Goal: Information Seeking & Learning: Understand process/instructions

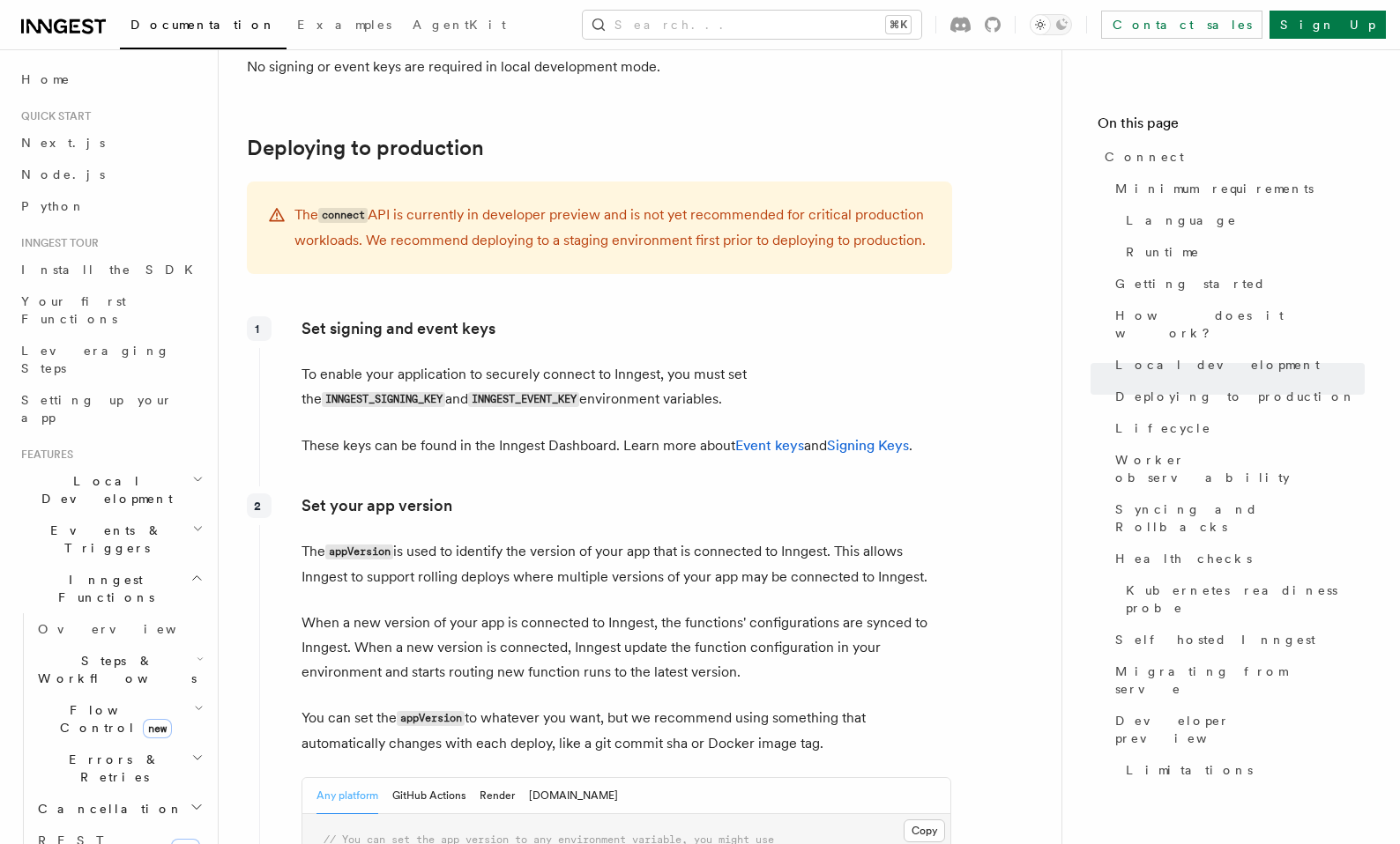
scroll to position [2410, 0]
click at [565, 505] on div "Set your app version The appVersion is used to identify the version of your app…" at bounding box center [606, 739] width 693 height 506
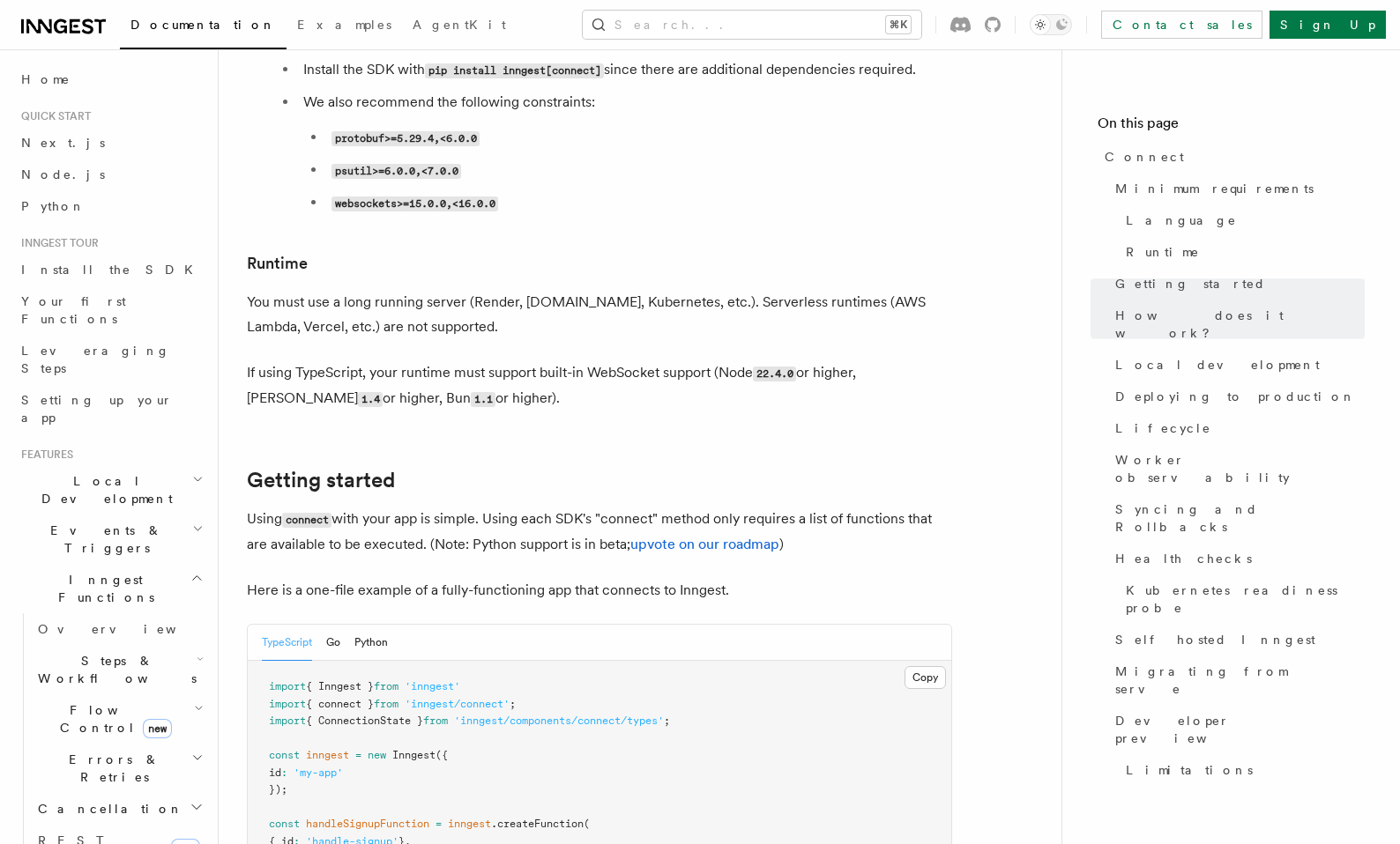
scroll to position [0, 0]
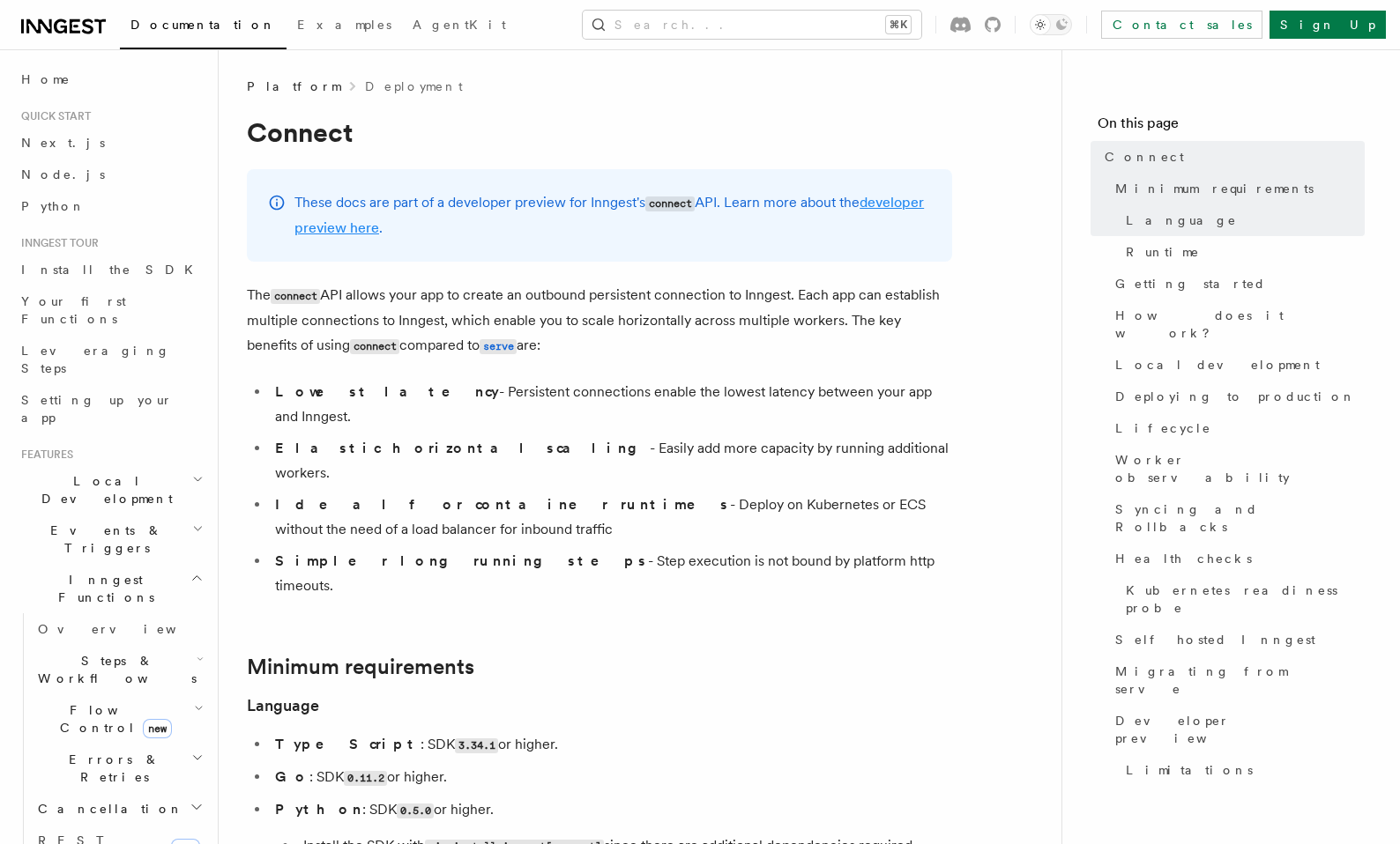
click at [413, 230] on link "developer preview here" at bounding box center [609, 214] width 630 height 42
click at [803, 24] on button "Search... ⌘K" at bounding box center [751, 25] width 338 height 28
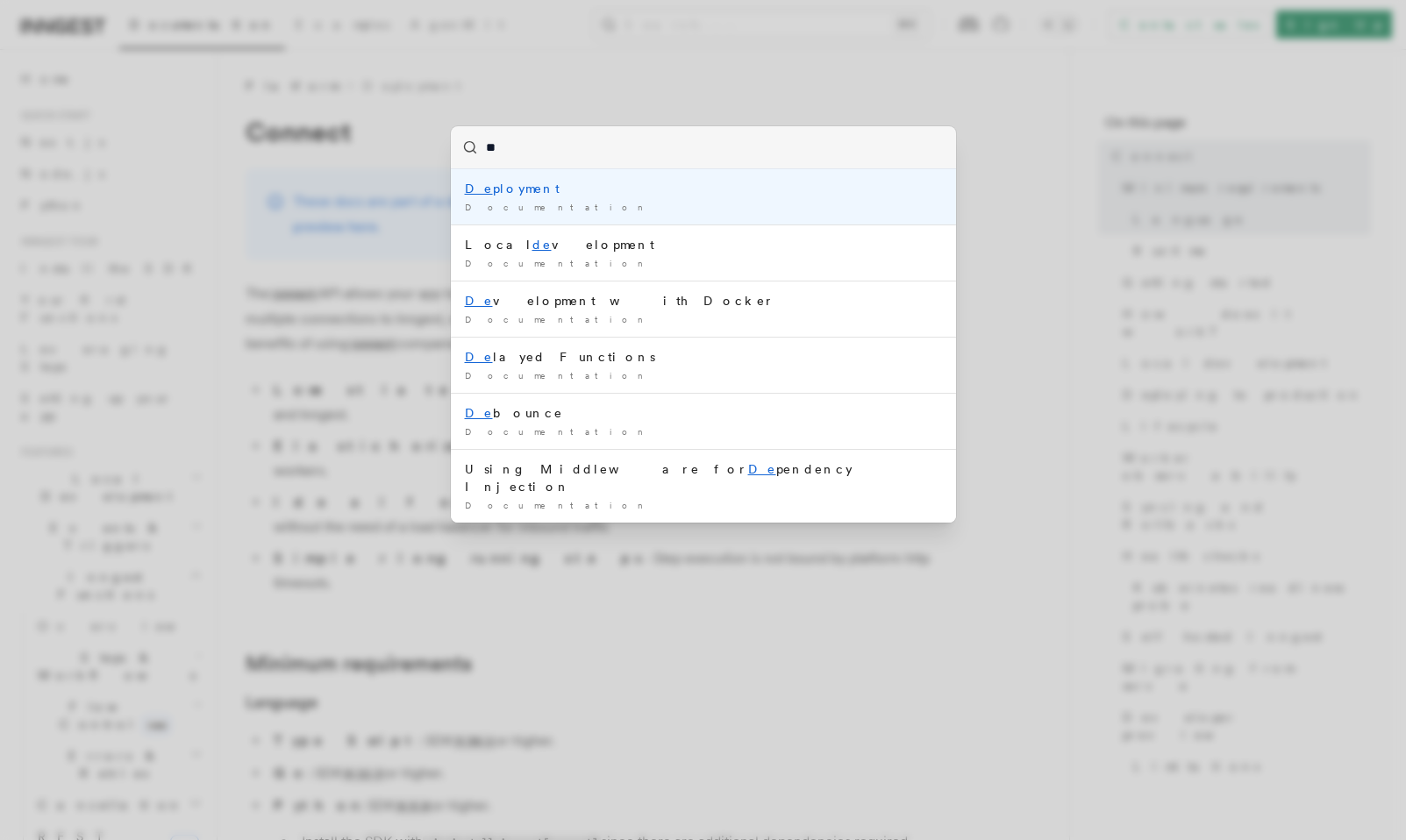
type input "***"
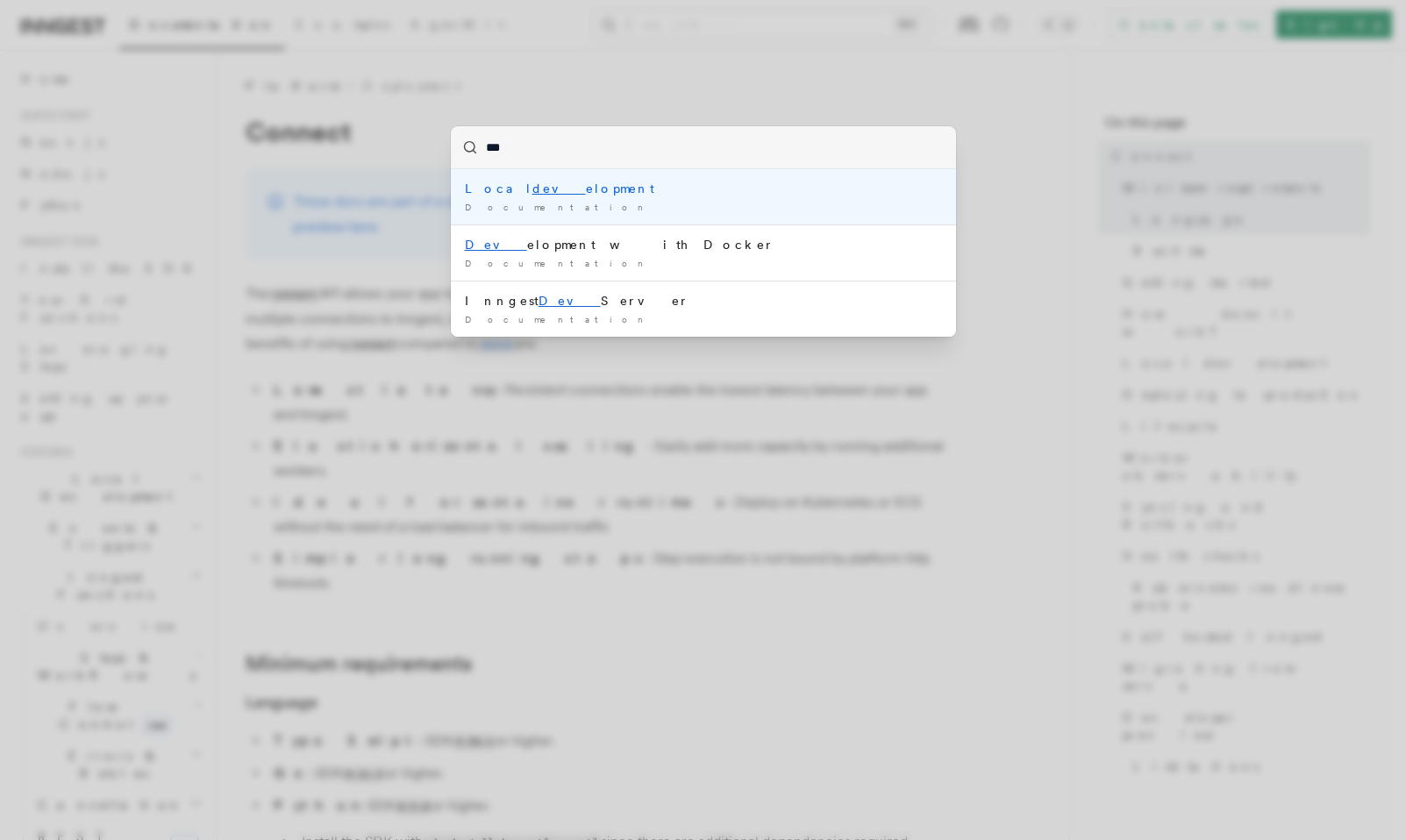
click at [545, 189] on div "Local dev elopment" at bounding box center [703, 189] width 478 height 18
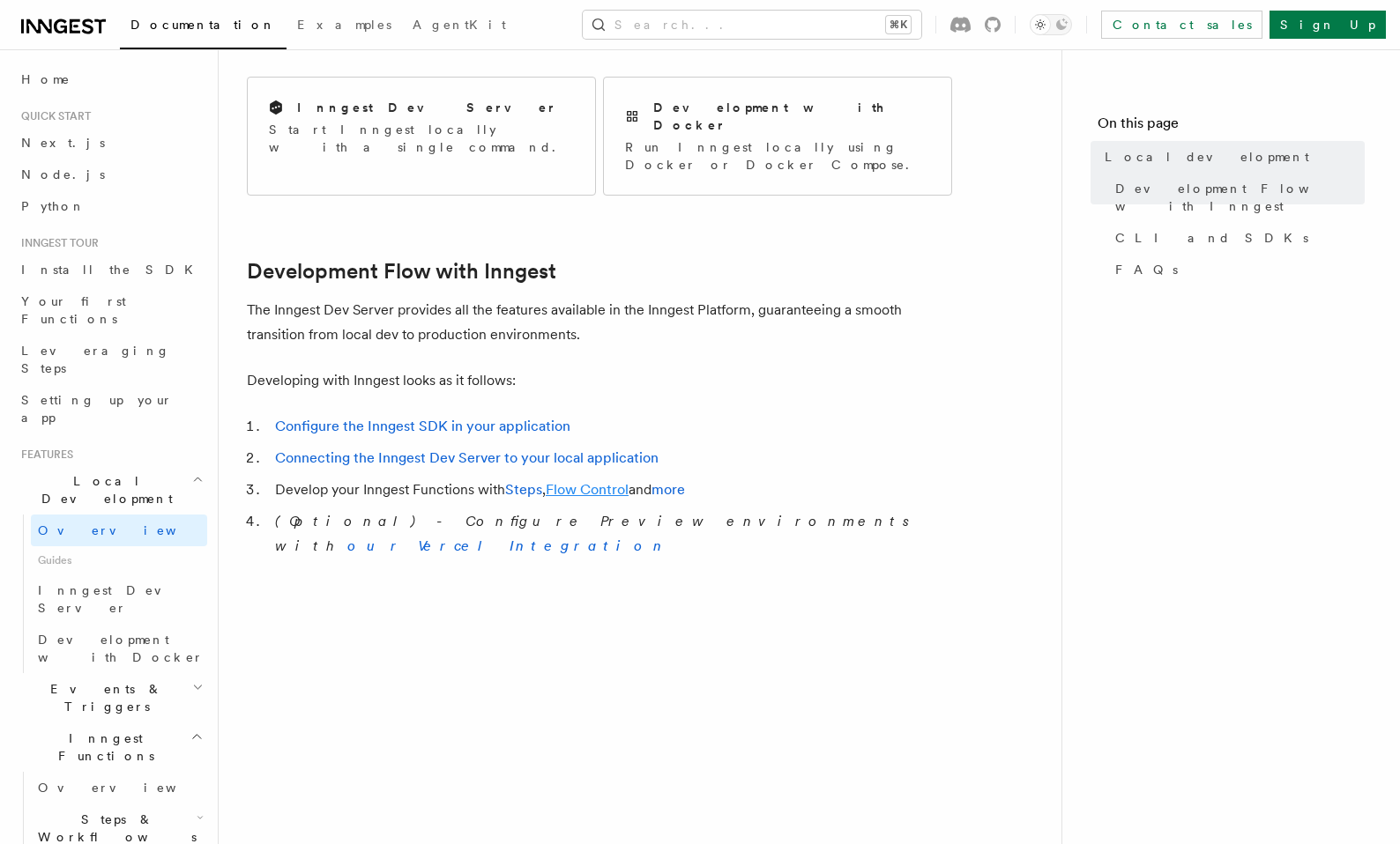
scroll to position [738, 0]
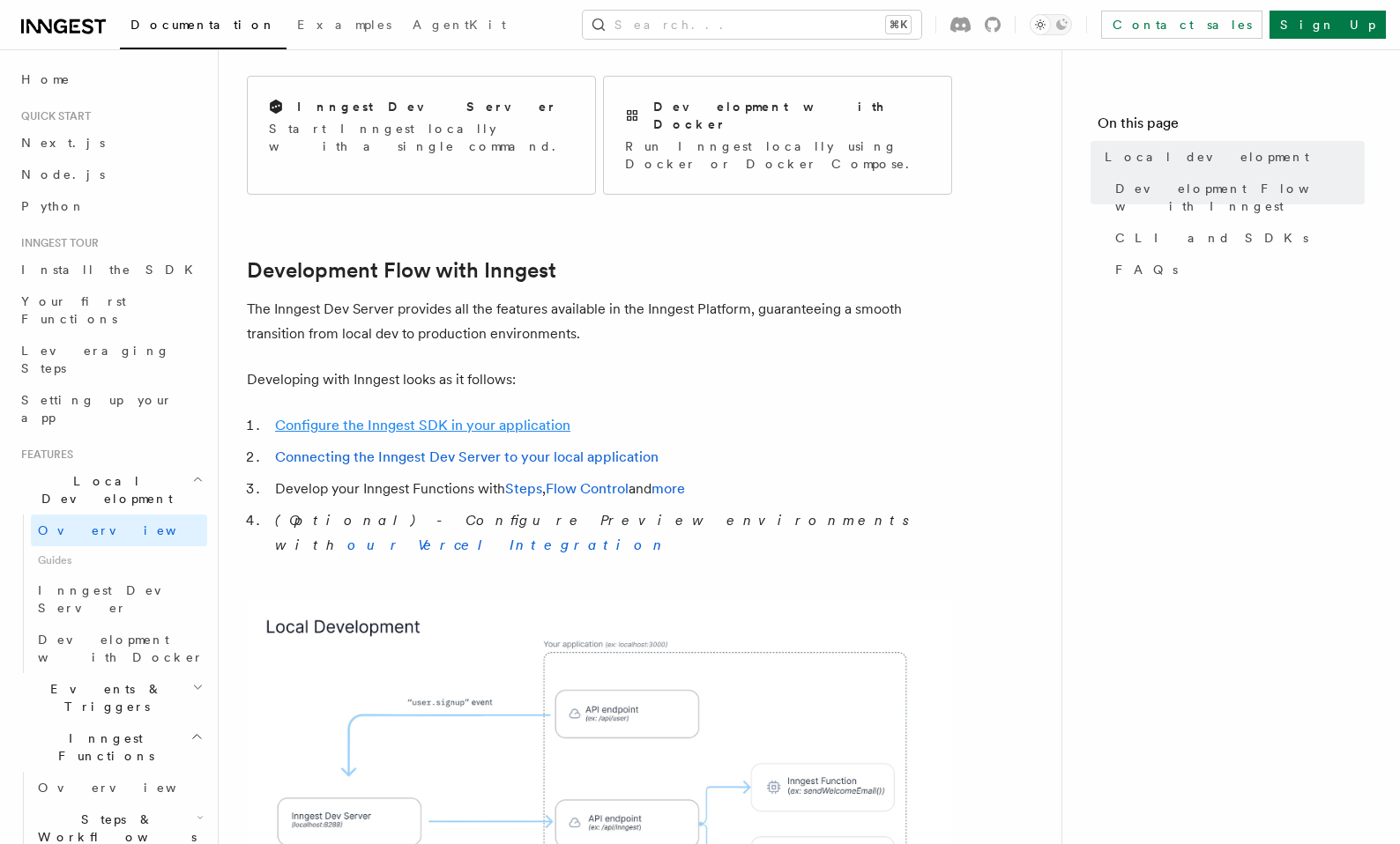
click at [460, 417] on link "Configure the Inngest SDK in your application" at bounding box center [423, 425] width 295 height 17
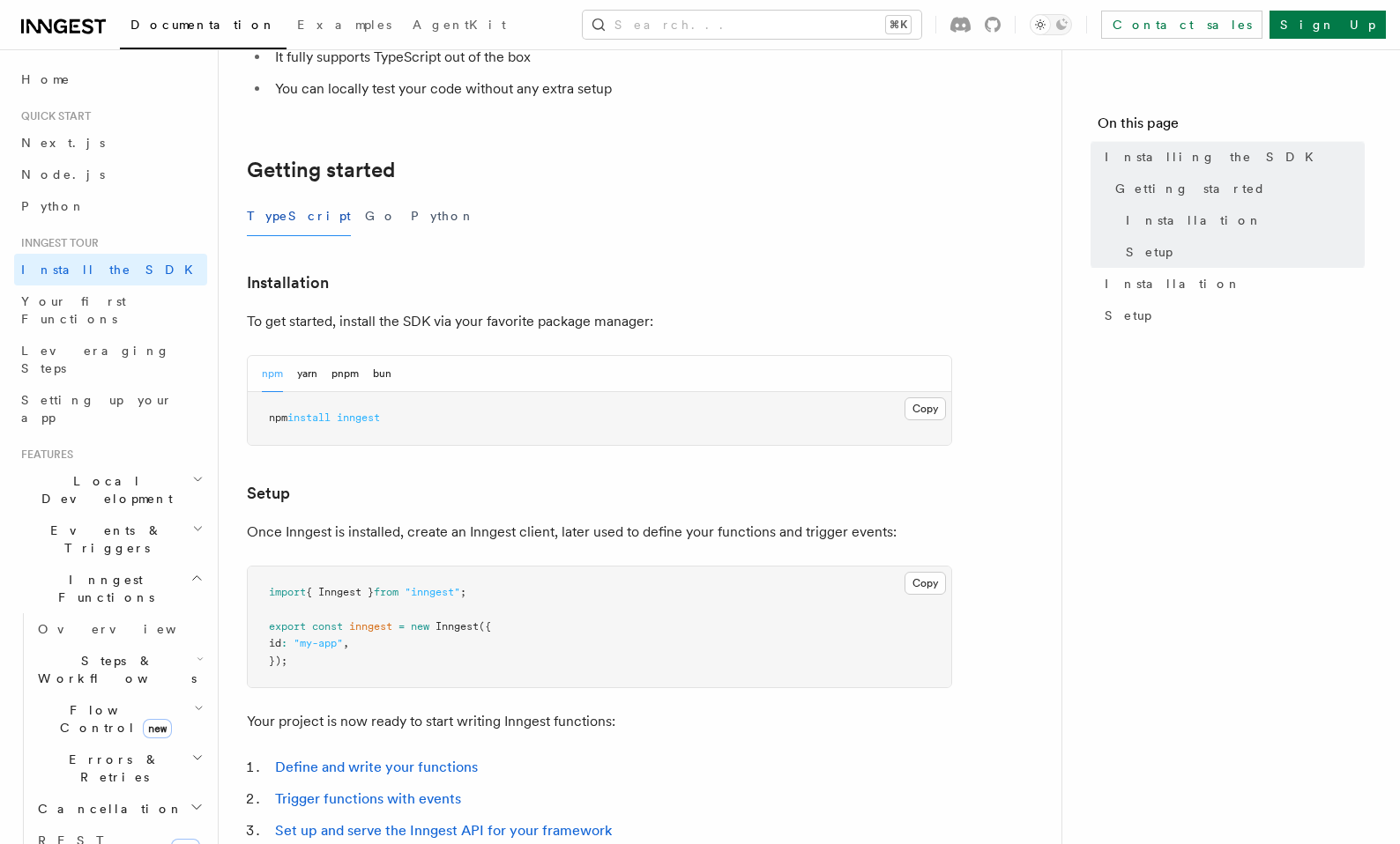
scroll to position [622, 0]
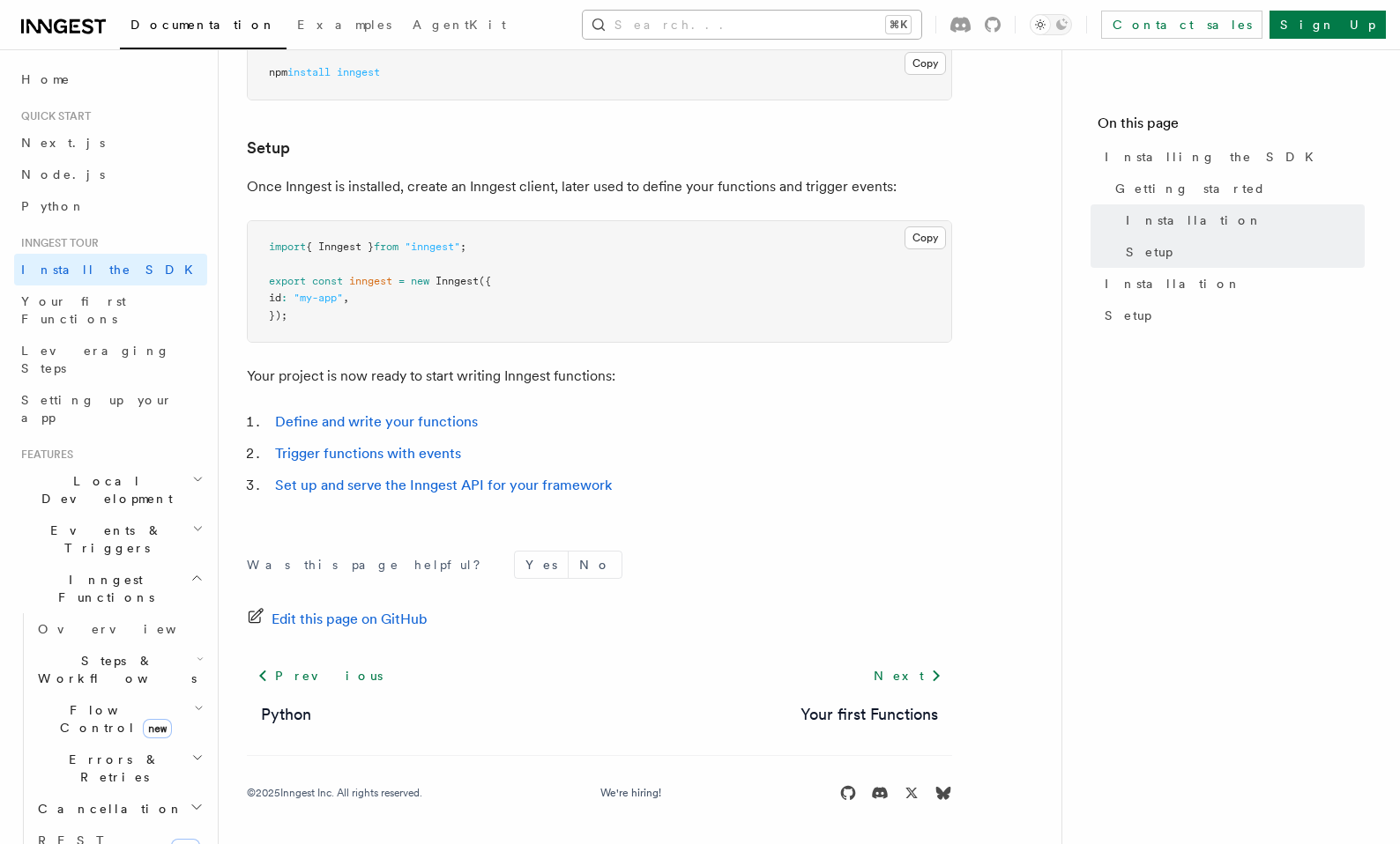
click at [804, 25] on button "Search... ⌘K" at bounding box center [751, 25] width 338 height 28
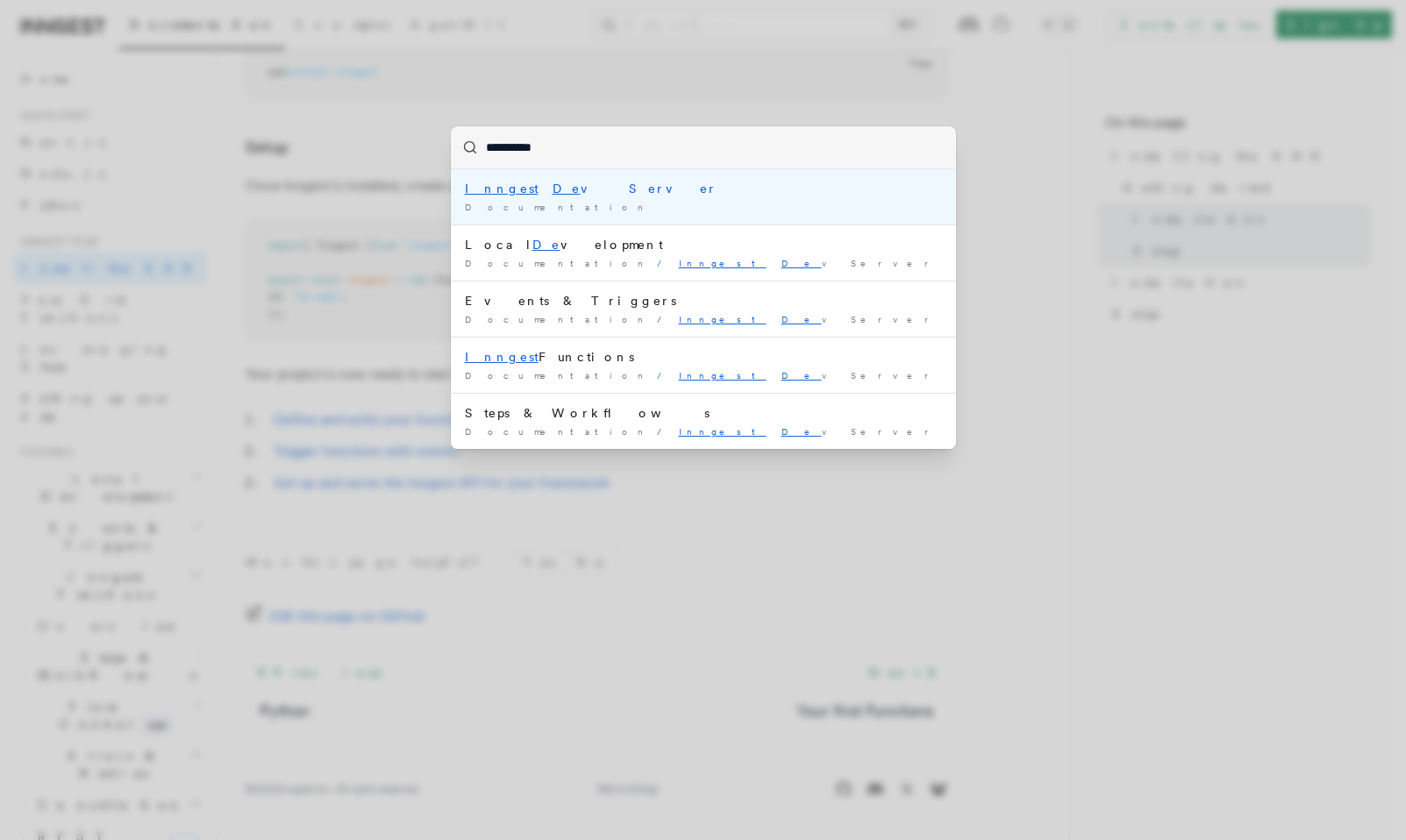
type input "**********"
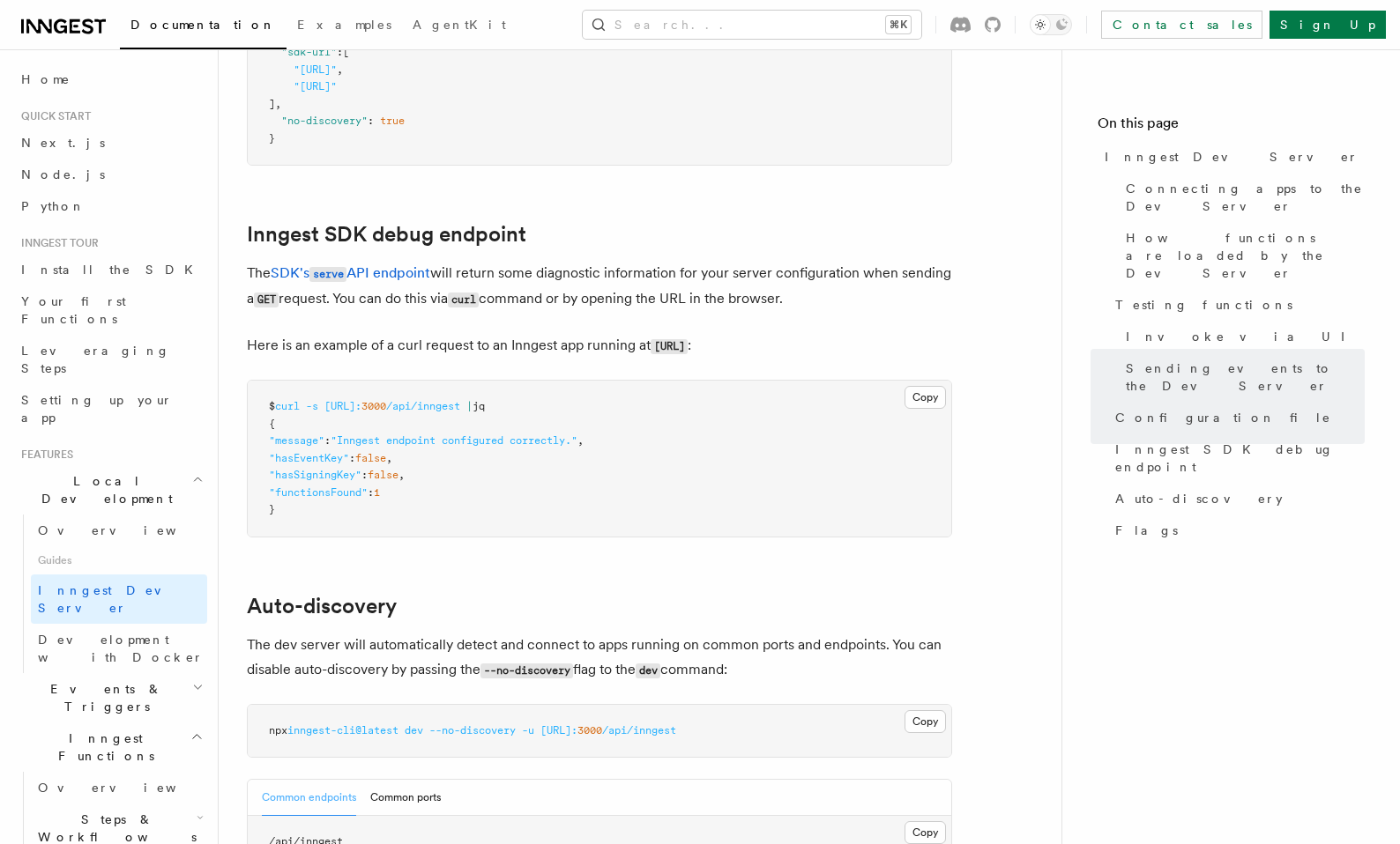
scroll to position [4962, 0]
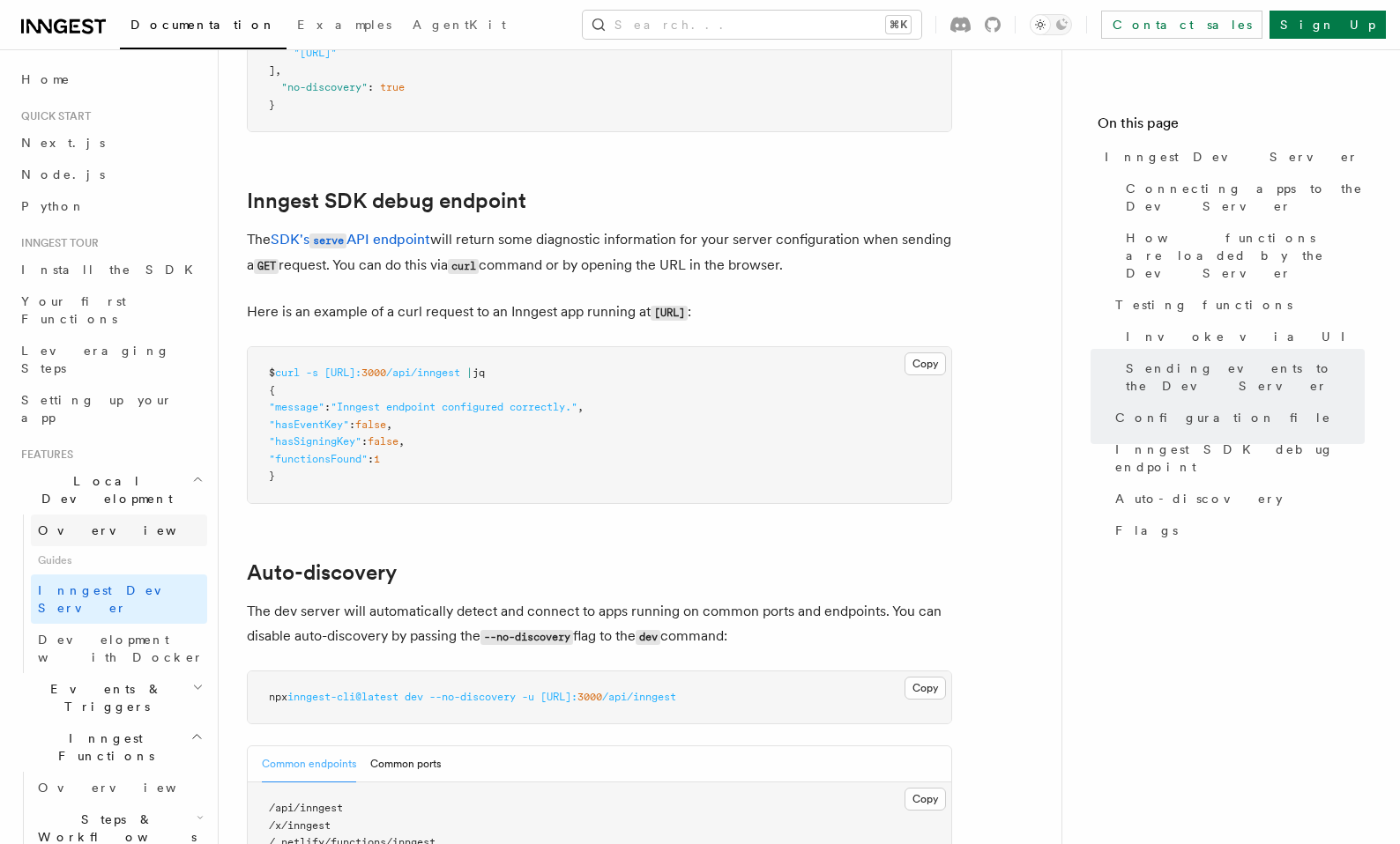
click at [72, 524] on span "Overview" at bounding box center [129, 531] width 182 height 14
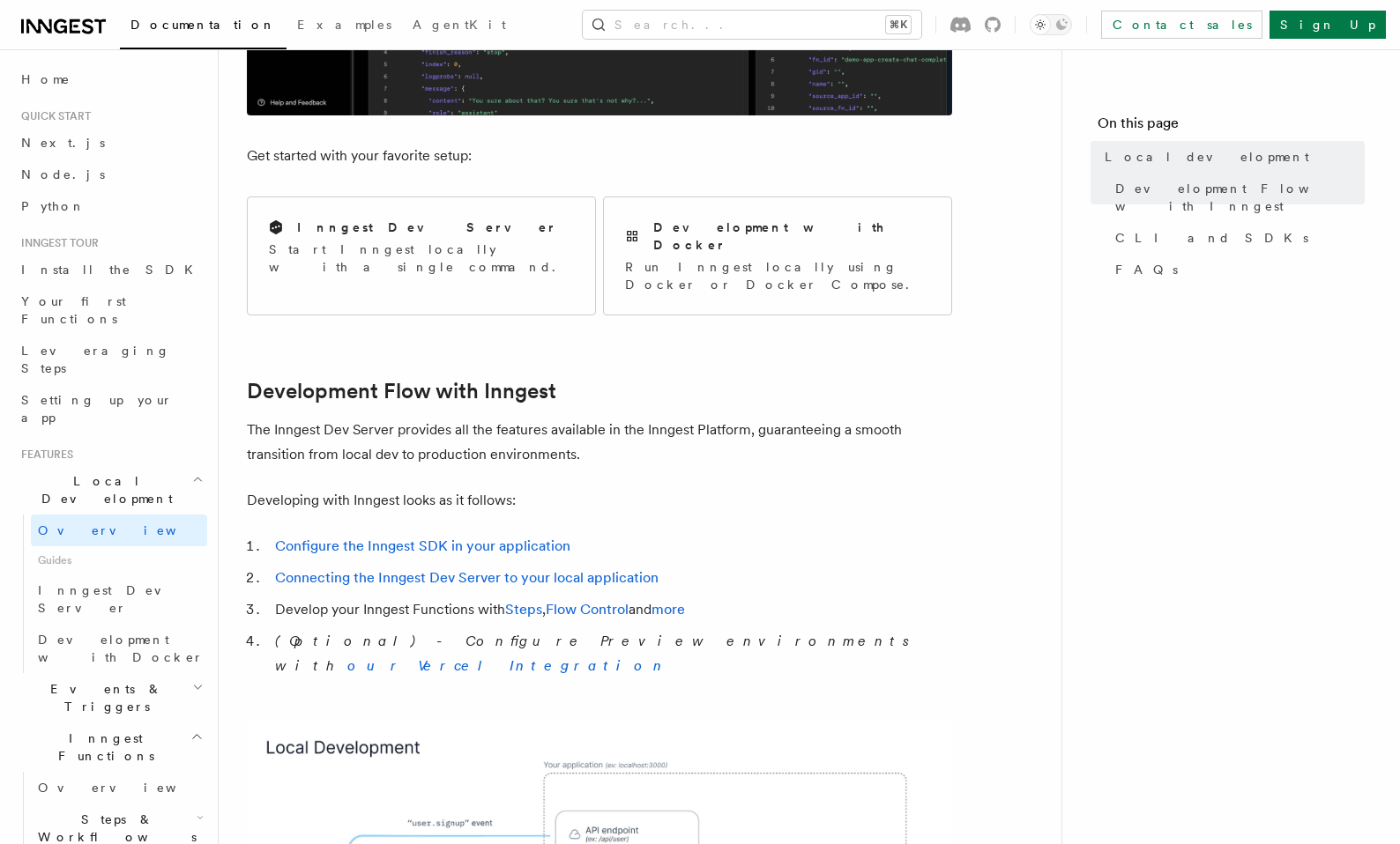
scroll to position [618, 0]
click at [440, 237] on div "Inngest Dev Server Start Inngest locally with a single command." at bounding box center [421, 245] width 305 height 57
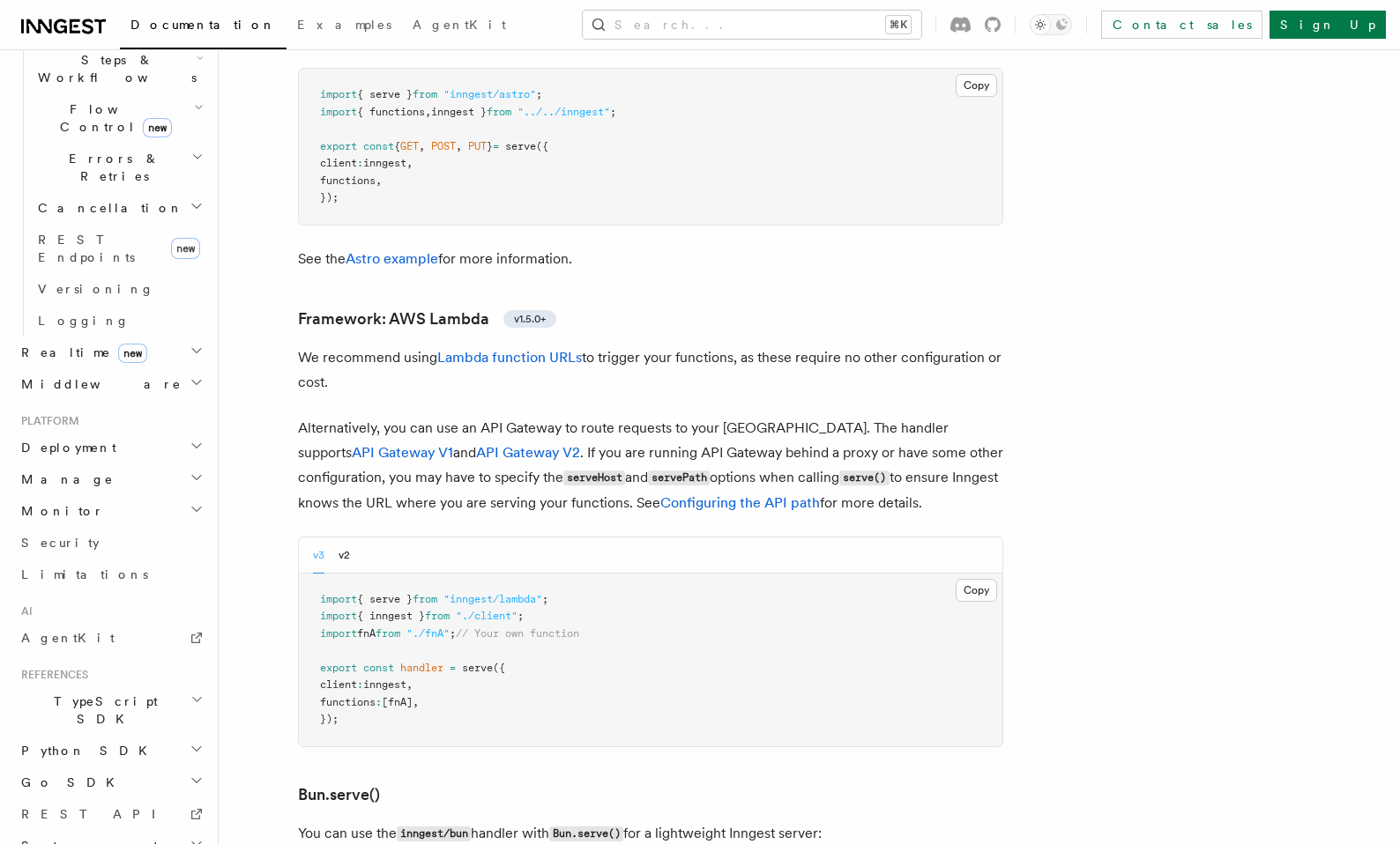
scroll to position [1644, 0]
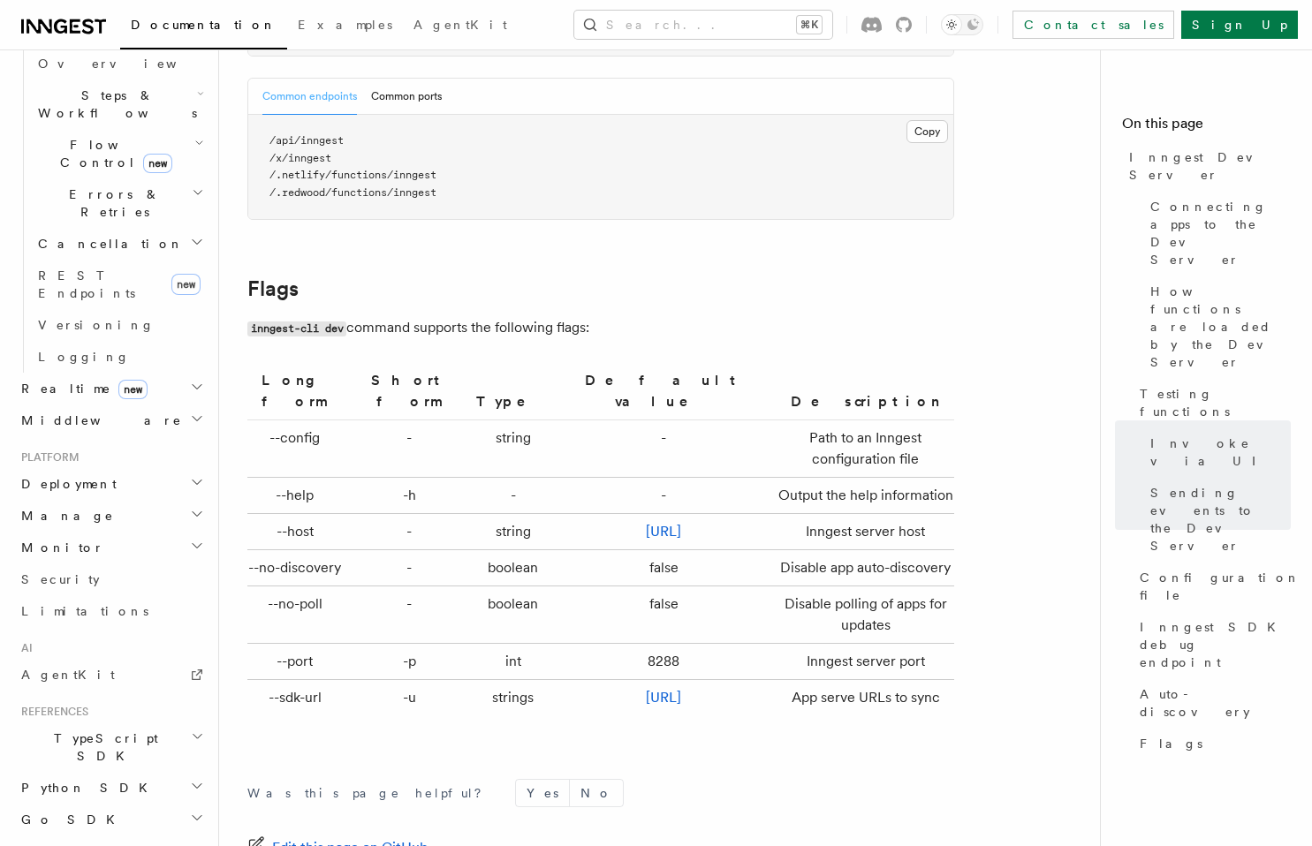
scroll to position [5647, 0]
click at [89, 730] on span "TypeScript SDK" at bounding box center [102, 747] width 177 height 35
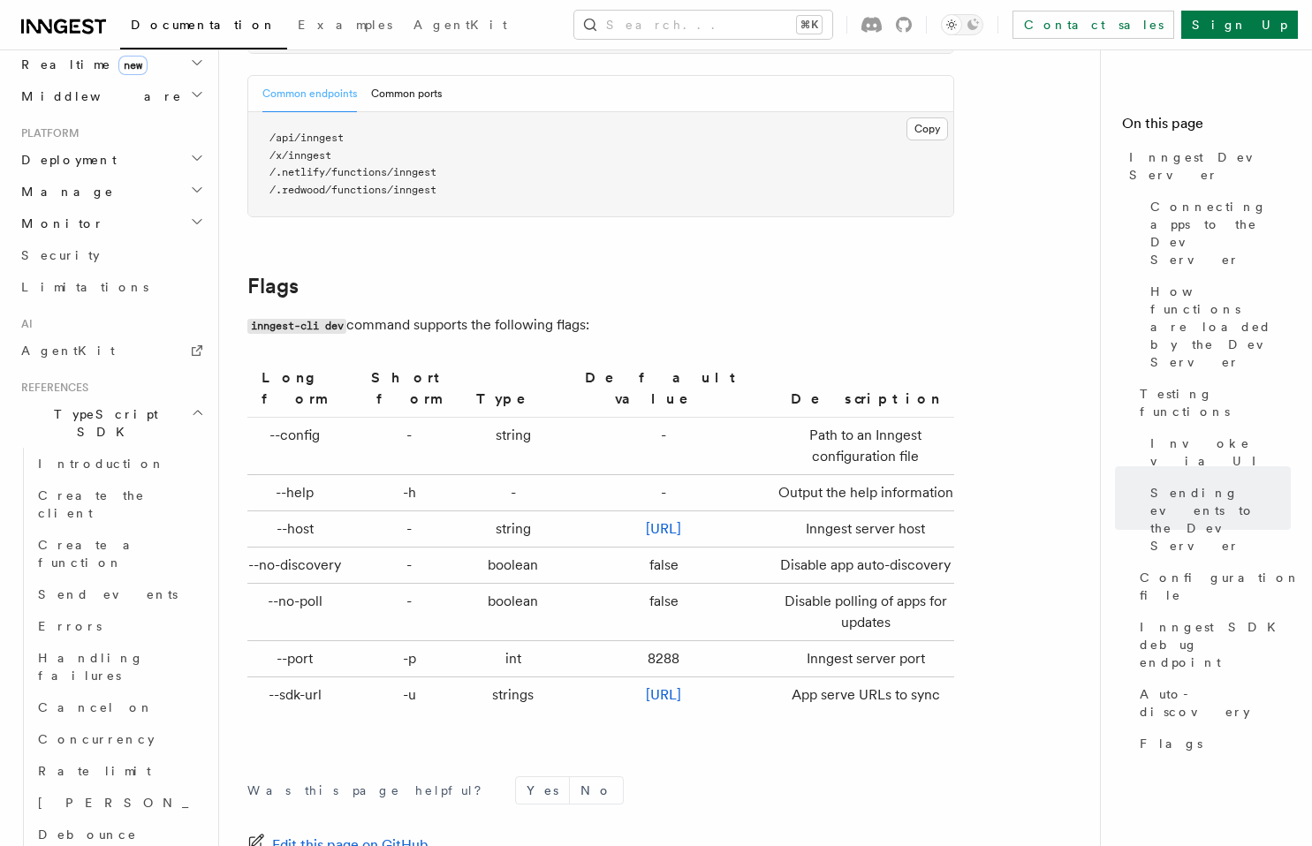
scroll to position [1086, 0]
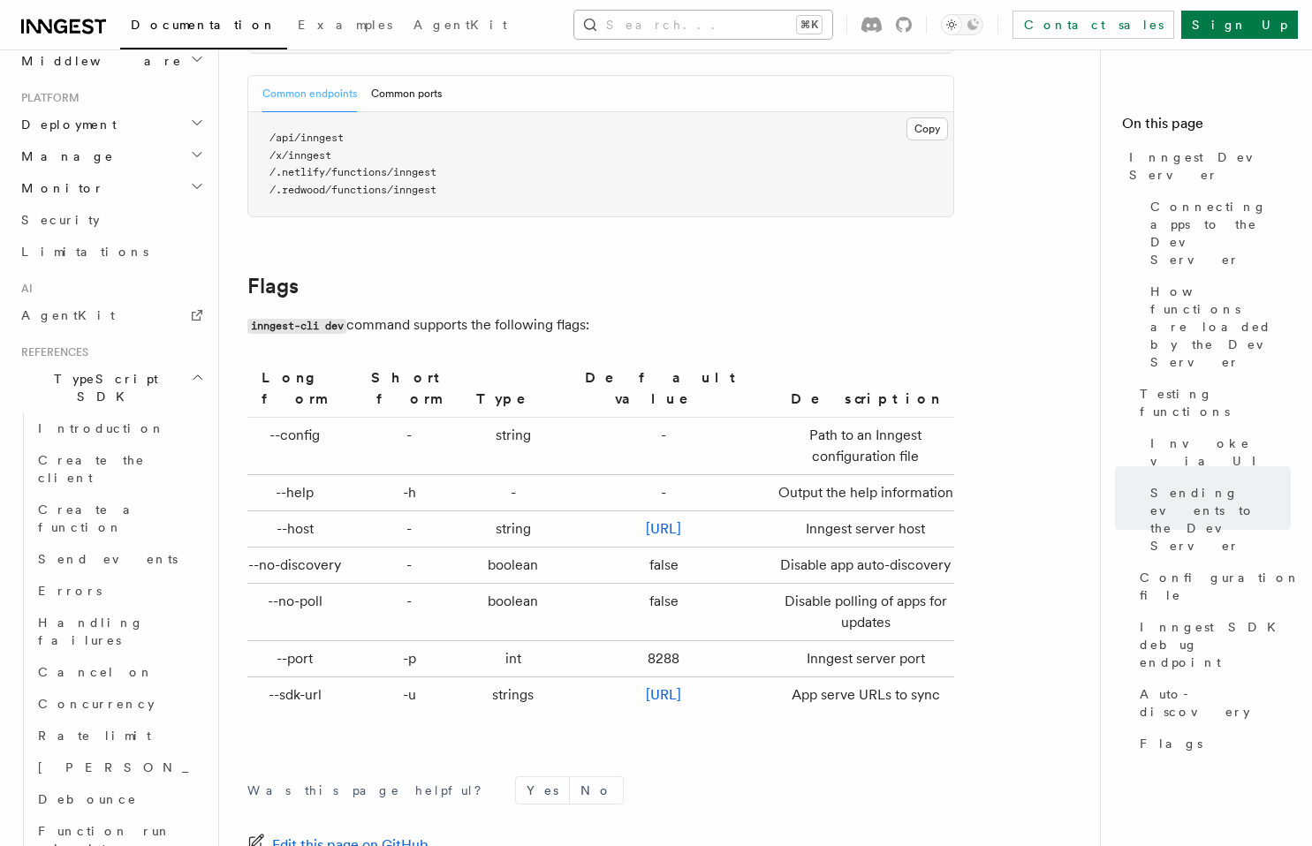
click at [663, 18] on button "Search... ⌘K" at bounding box center [703, 25] width 258 height 28
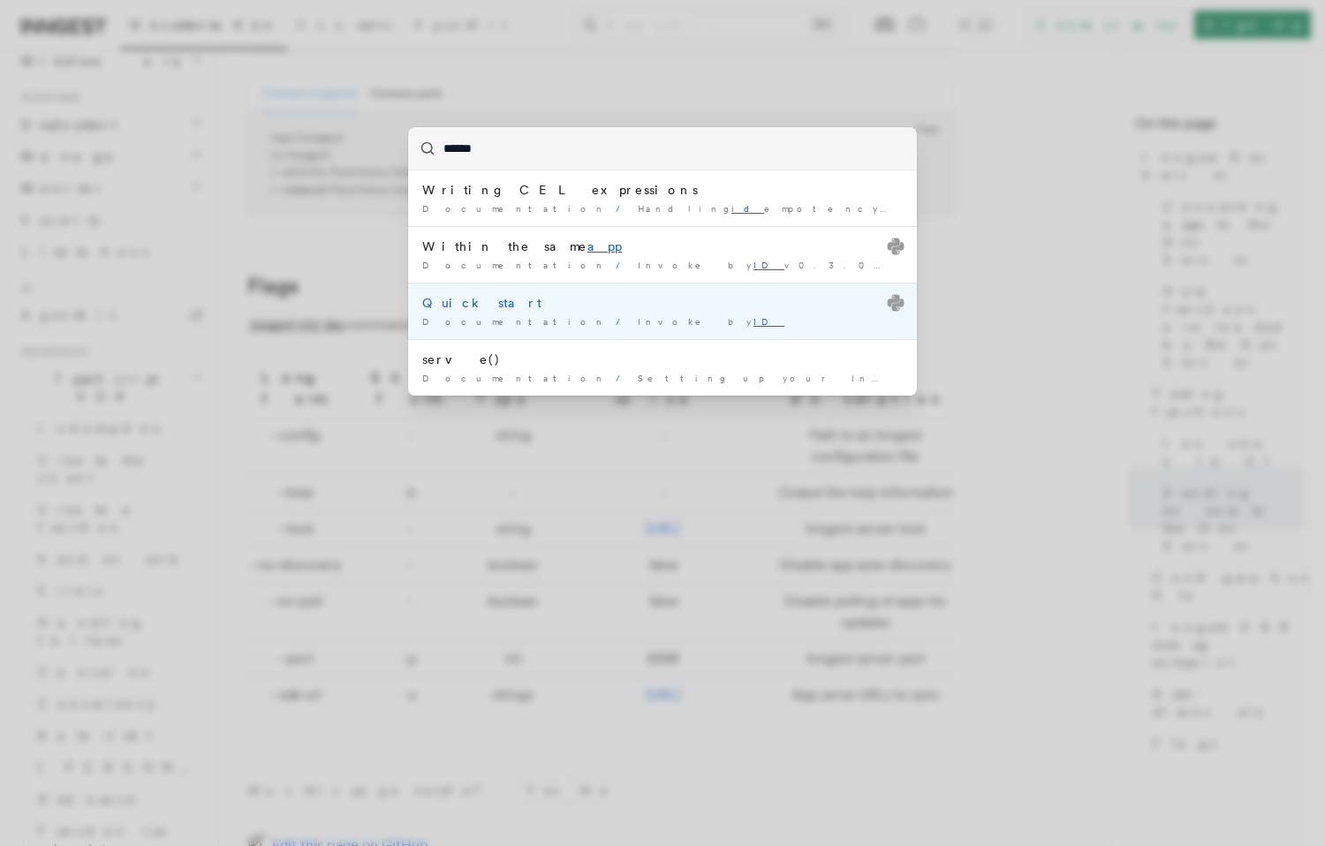
type input "******"
click at [229, 377] on div "****** Writing CEL expressions Documentation / Handling id empotency / At the f…" at bounding box center [662, 423] width 1325 height 846
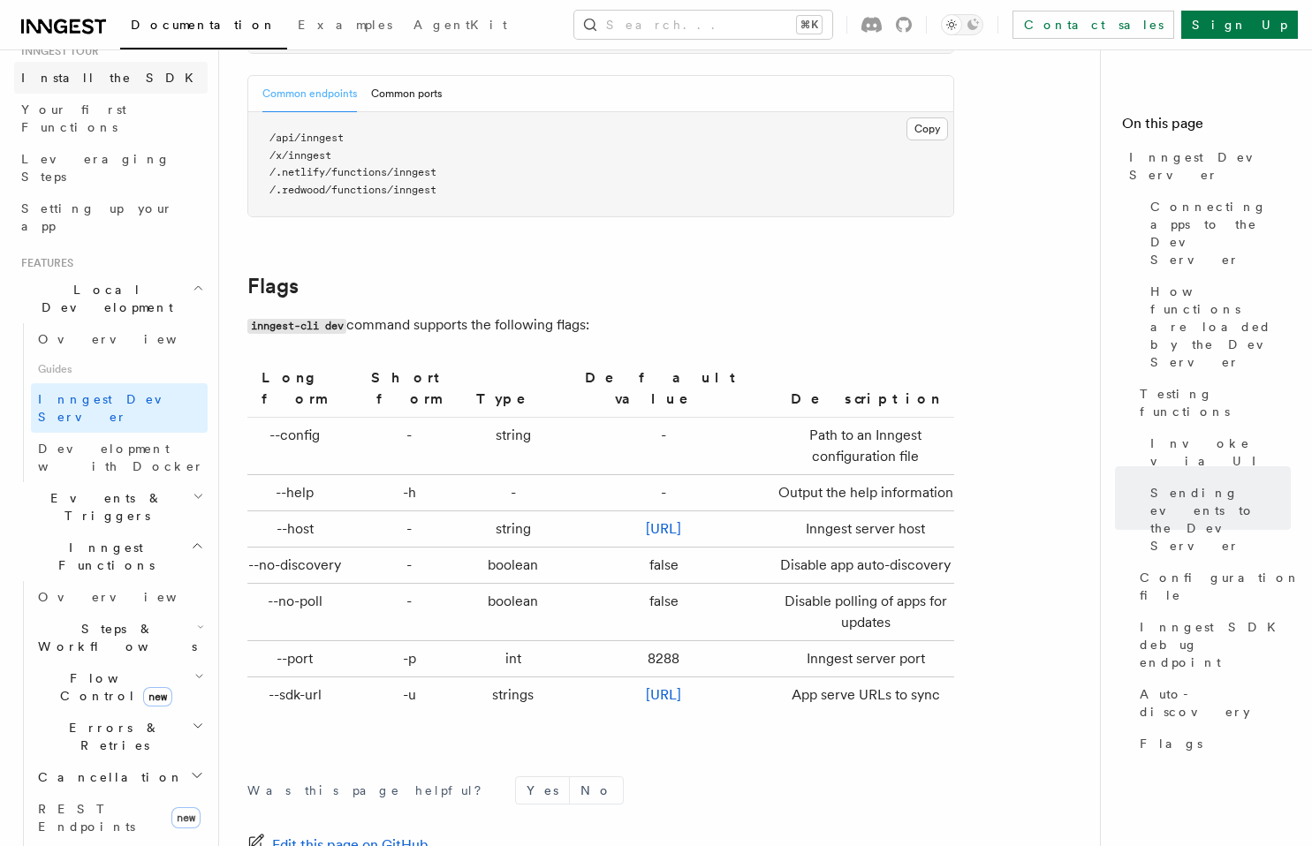
scroll to position [0, 0]
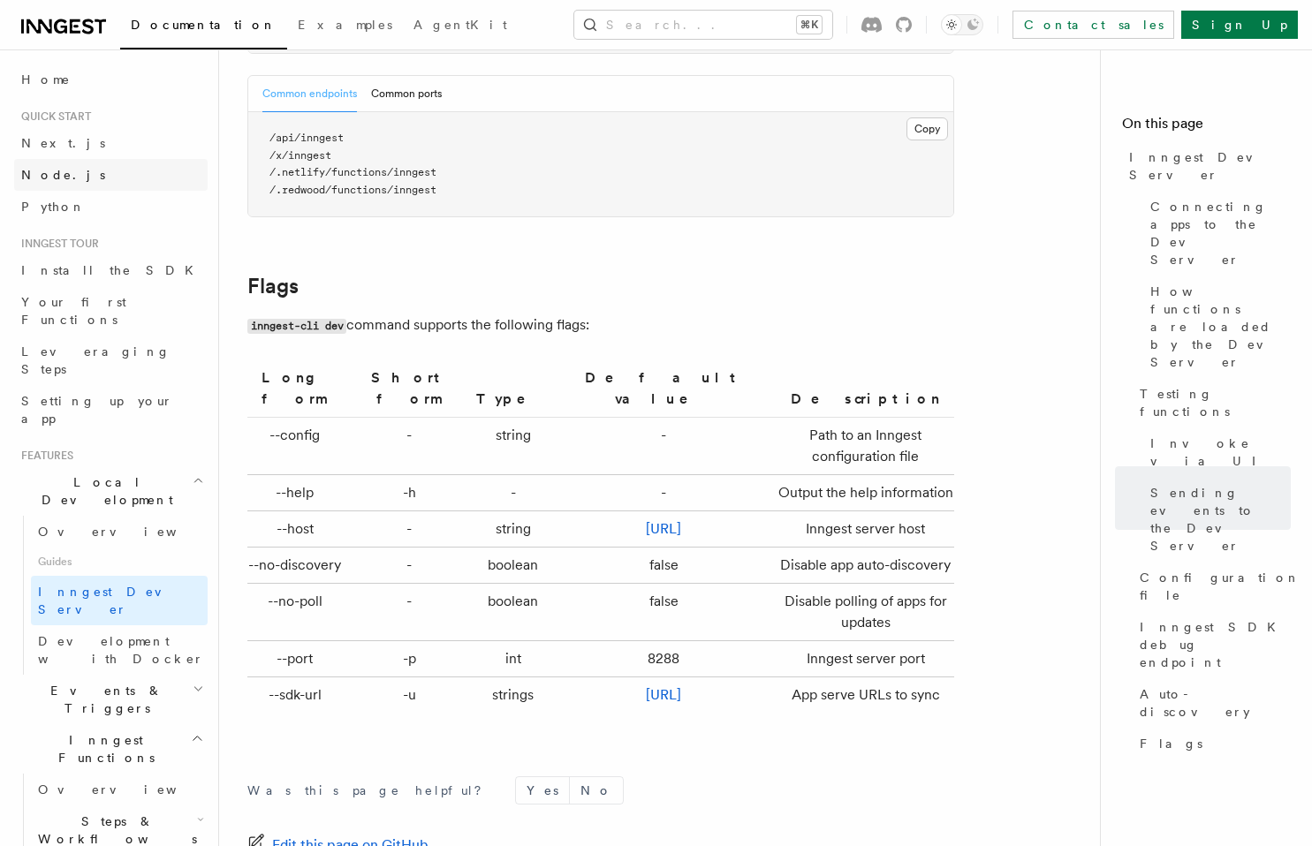
click at [68, 172] on link "Node.js" at bounding box center [111, 175] width 194 height 32
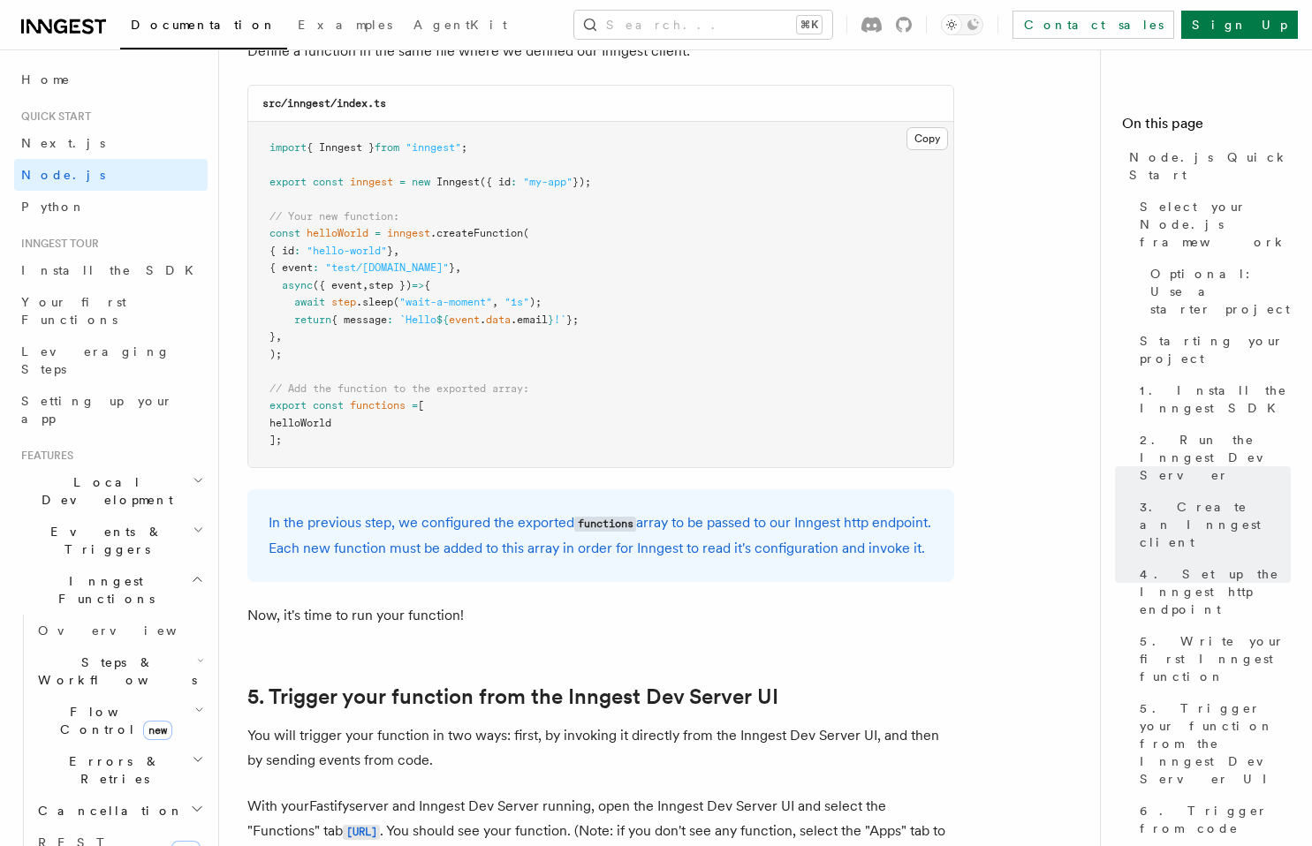
scroll to position [3479, 0]
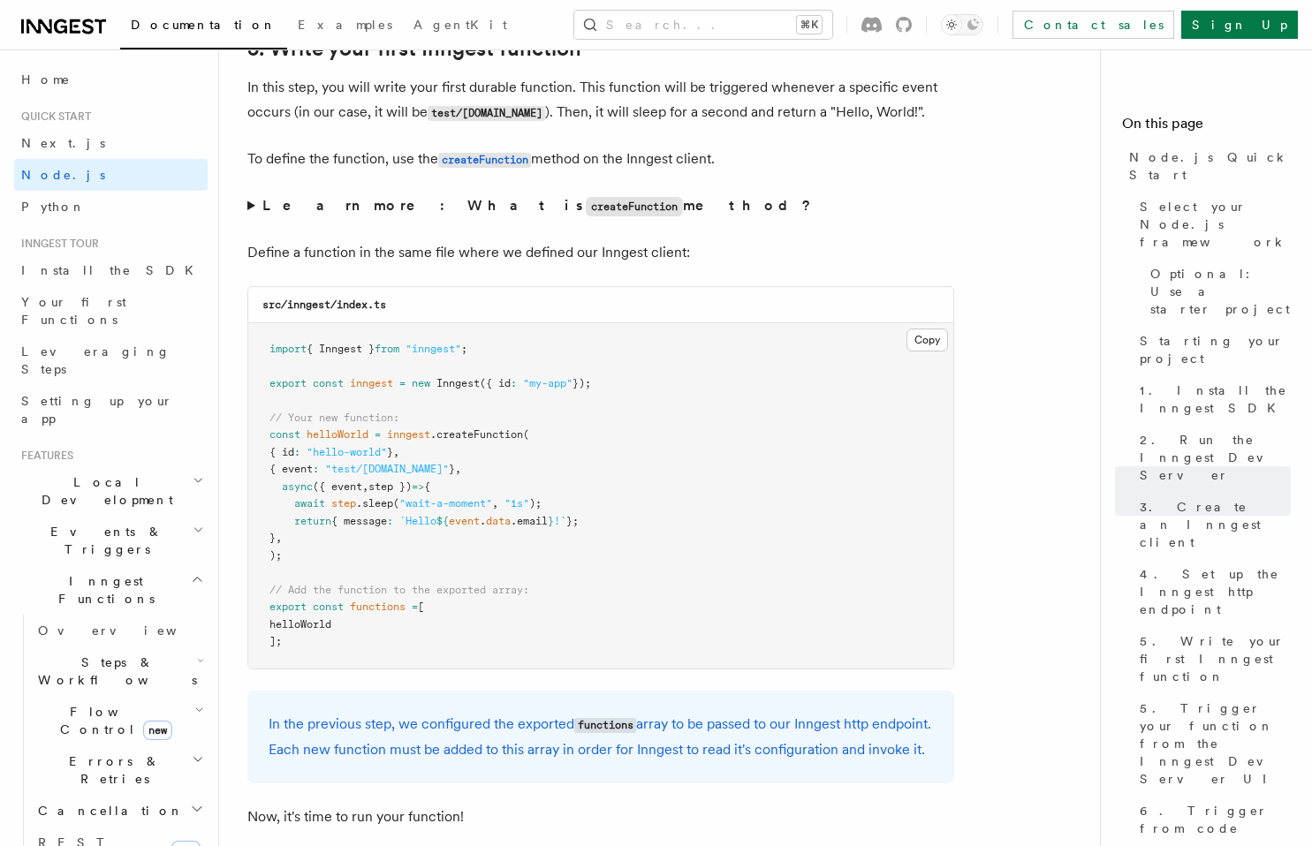
click at [255, 204] on summary "Learn more: What is createFunction method?" at bounding box center [600, 207] width 707 height 26
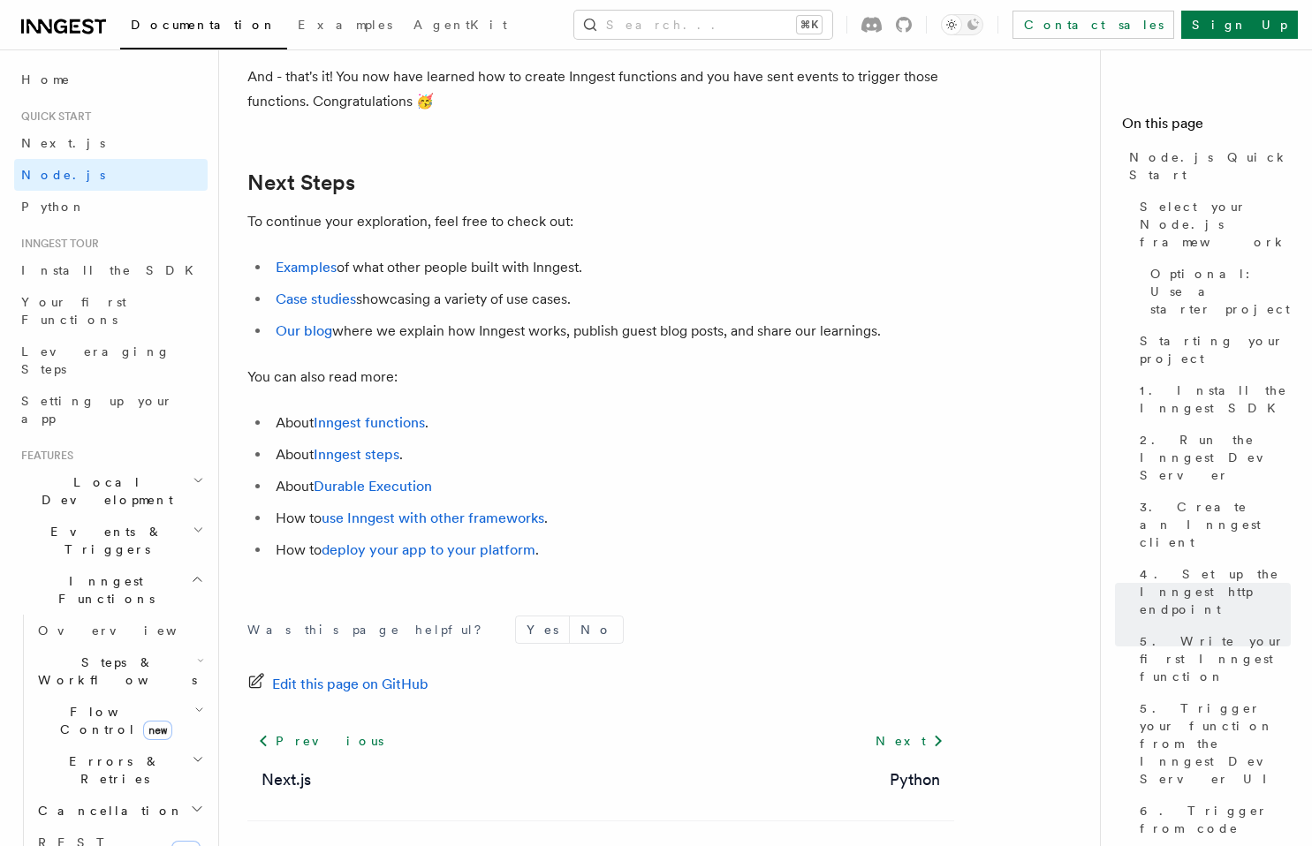
scroll to position [11464, 0]
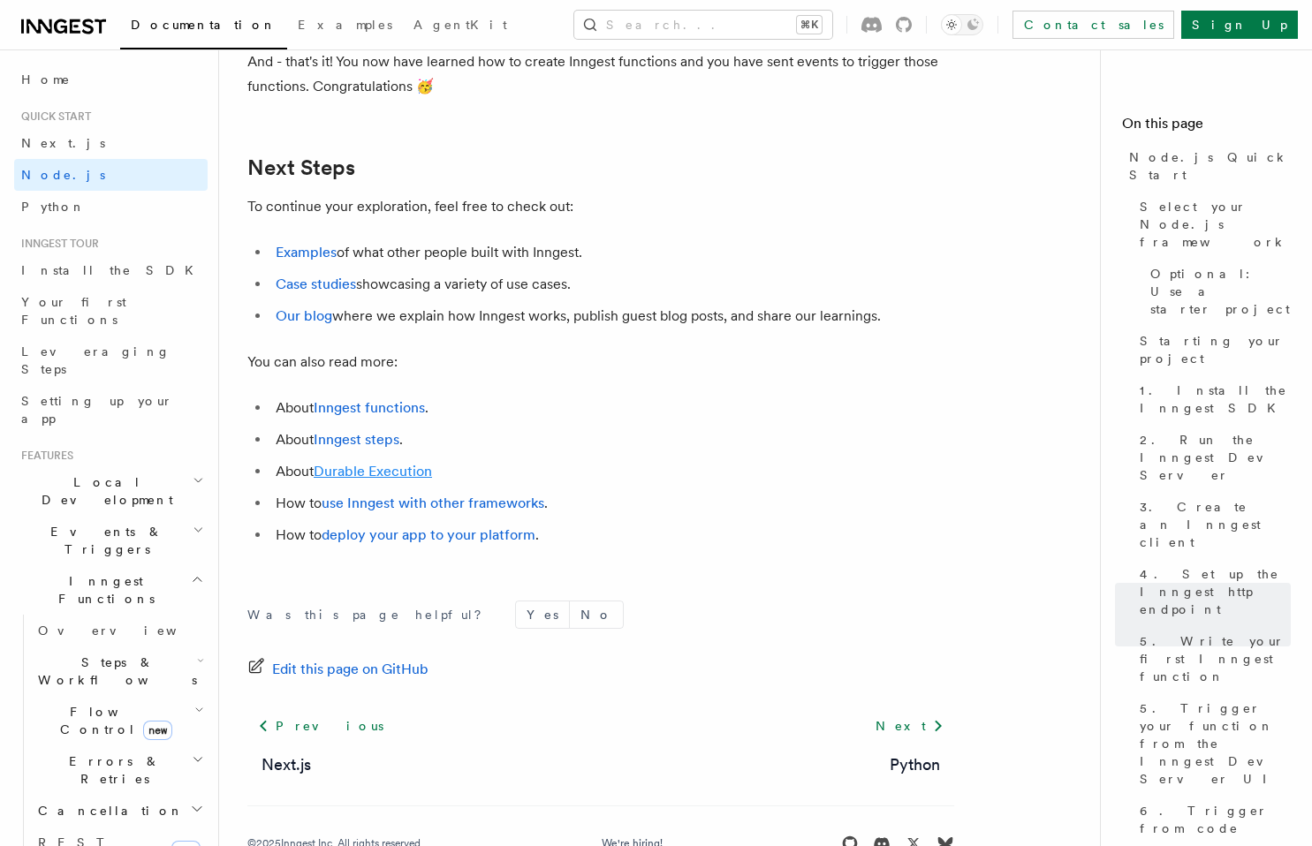
click at [376, 480] on link "Durable Execution" at bounding box center [373, 471] width 118 height 17
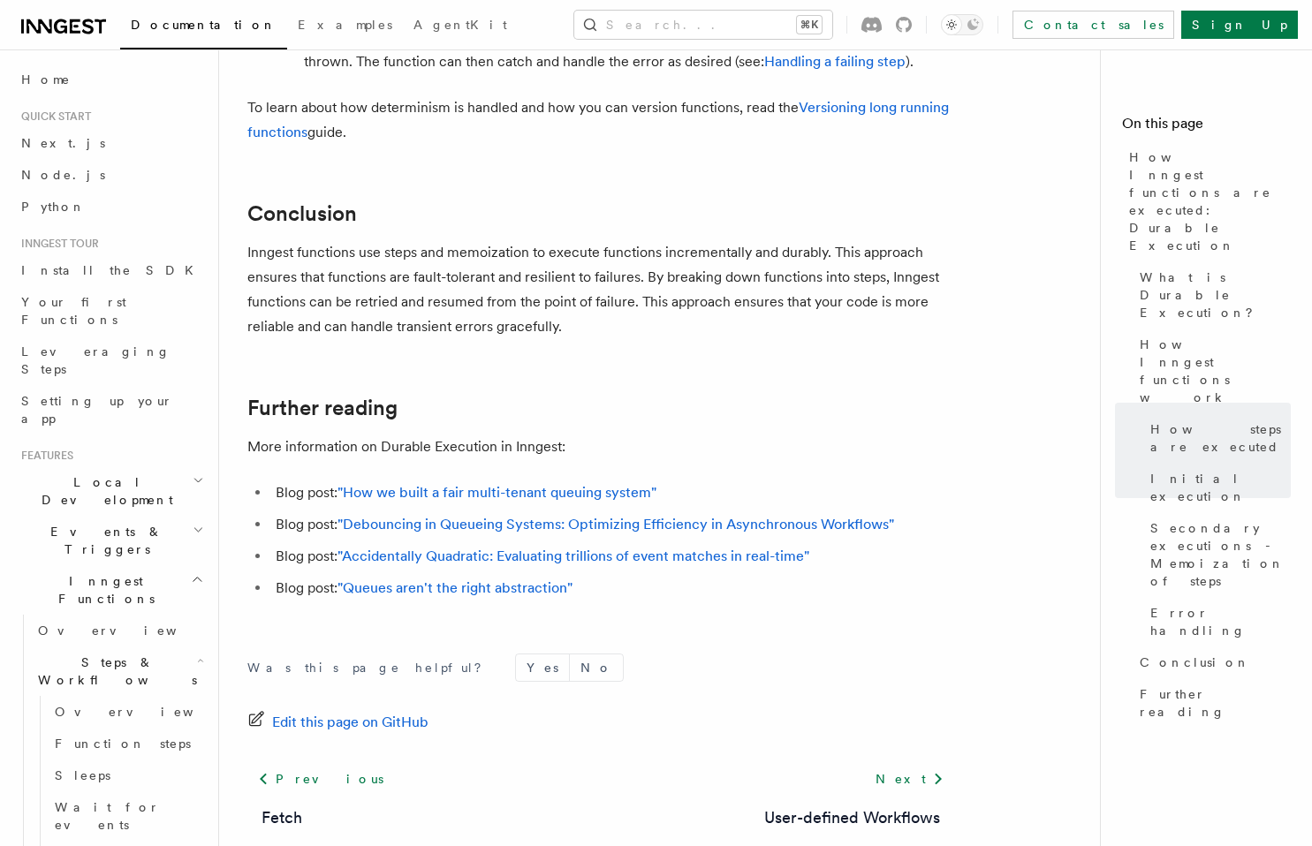
scroll to position [3333, 0]
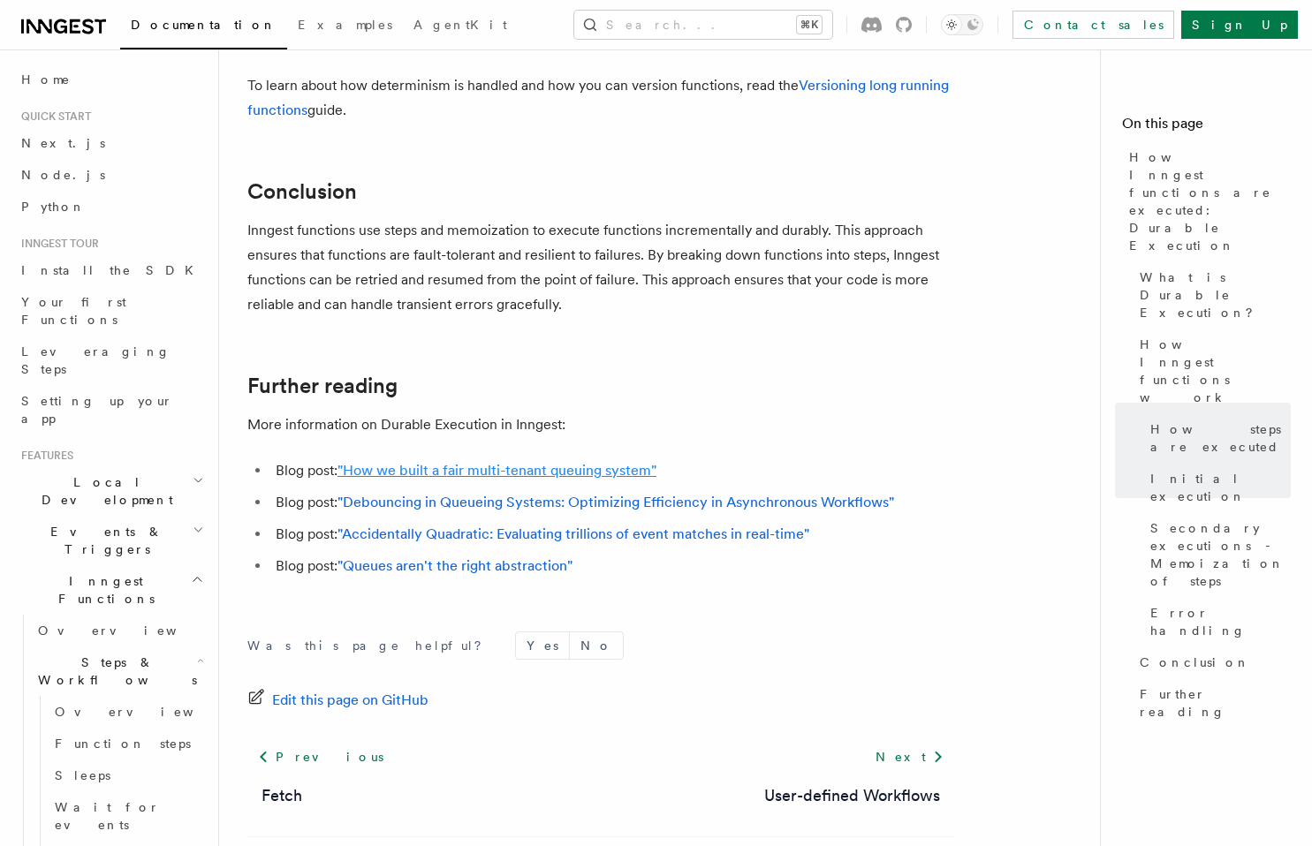
click at [592, 462] on link ""How we built a fair multi-tenant queuing system"" at bounding box center [497, 470] width 319 height 17
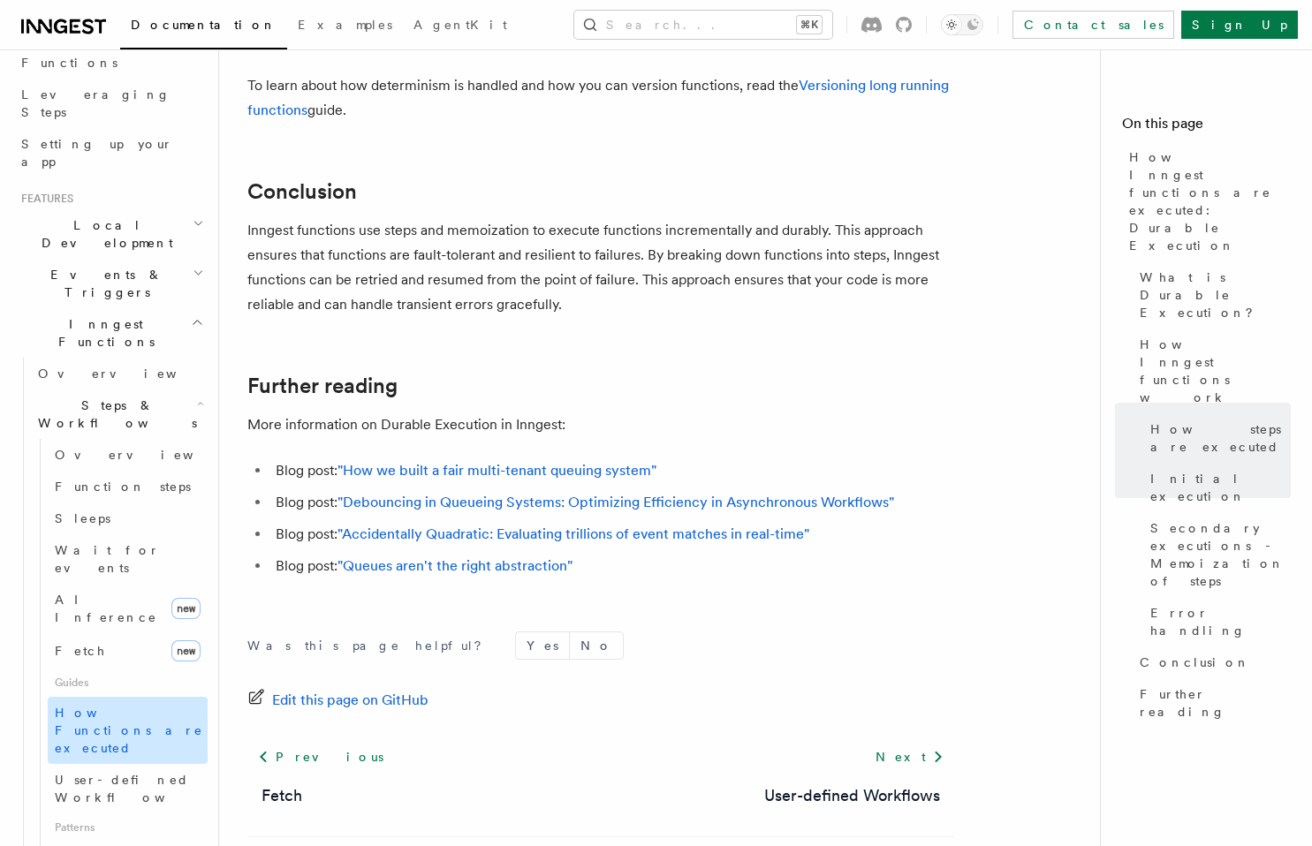
scroll to position [258, 0]
click at [117, 592] on span "AI Inference" at bounding box center [106, 608] width 102 height 32
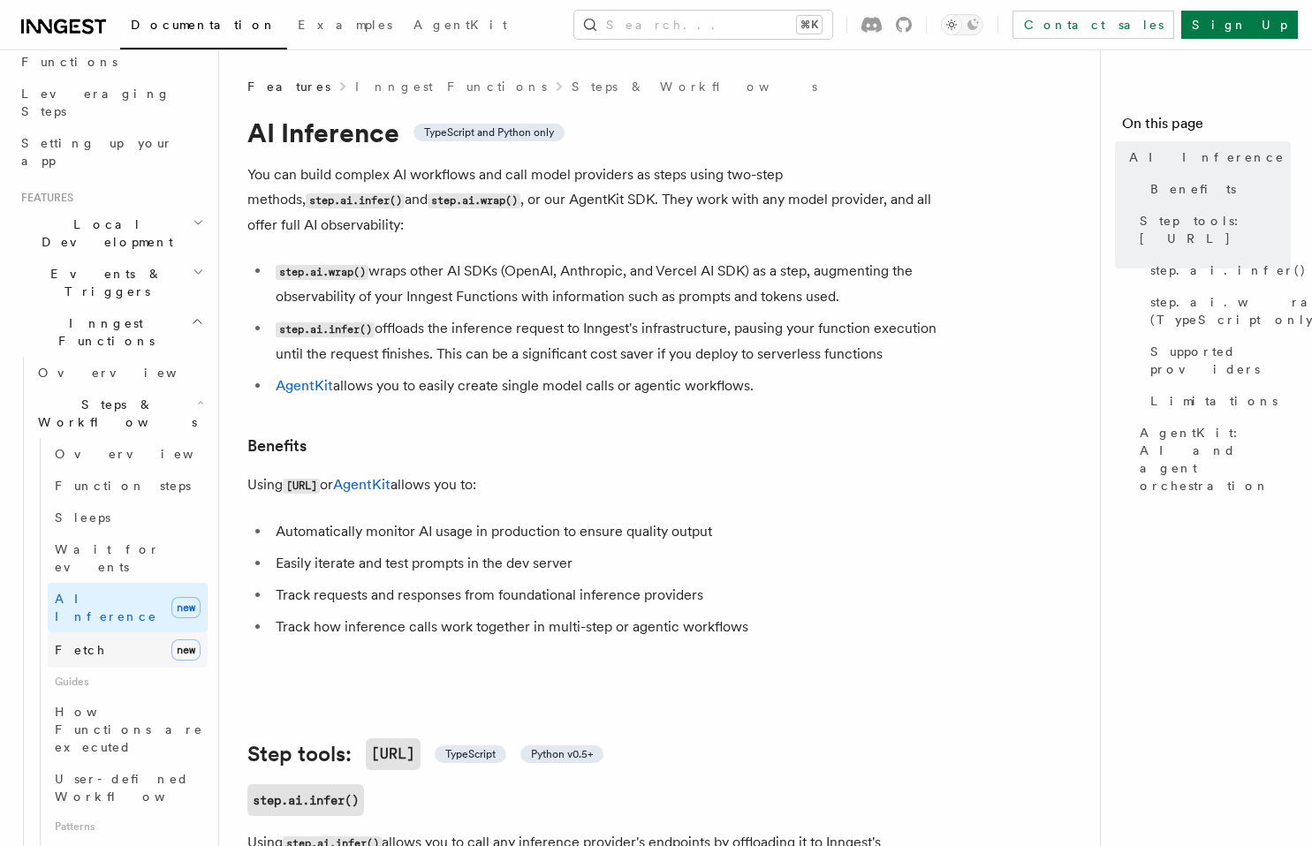
click at [102, 633] on link "Fetch new" at bounding box center [128, 650] width 160 height 35
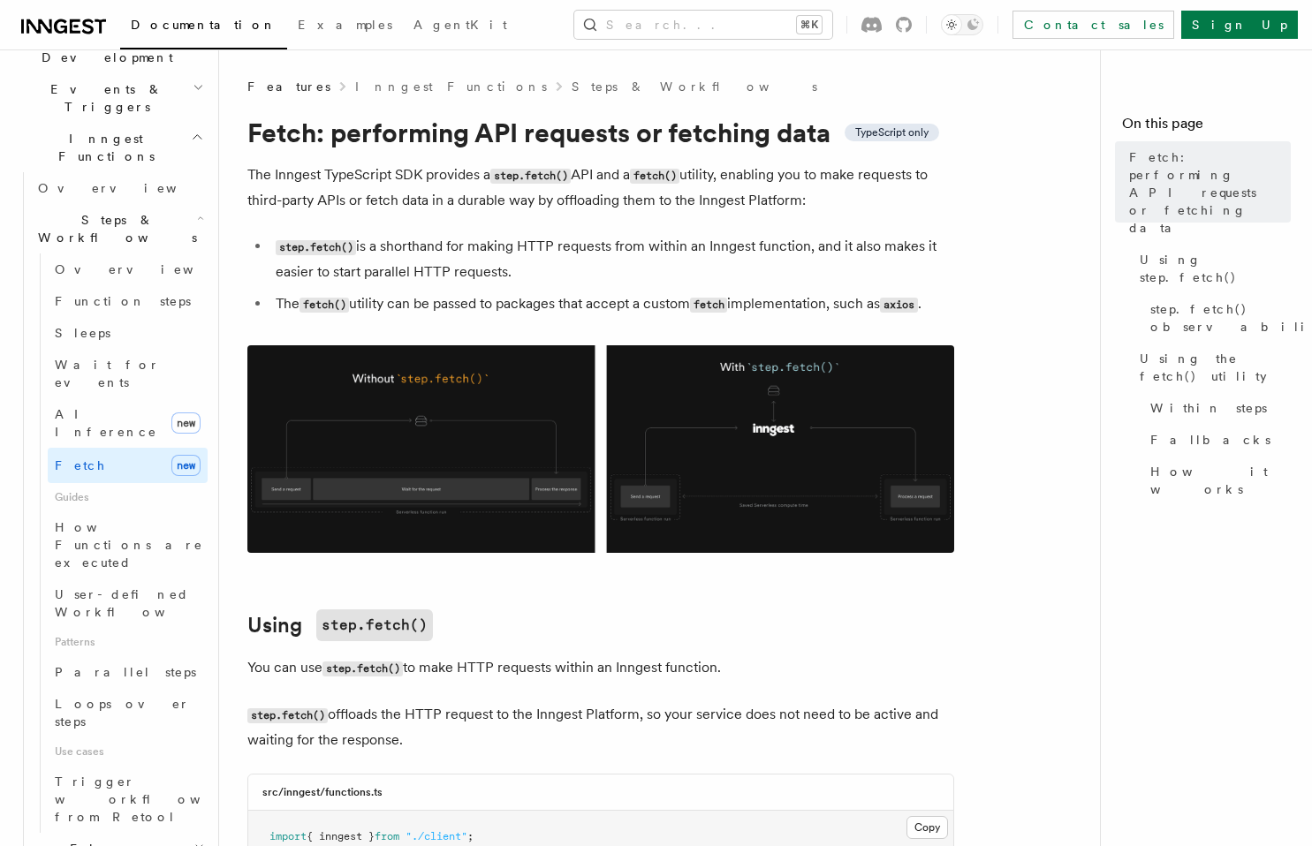
scroll to position [512, 0]
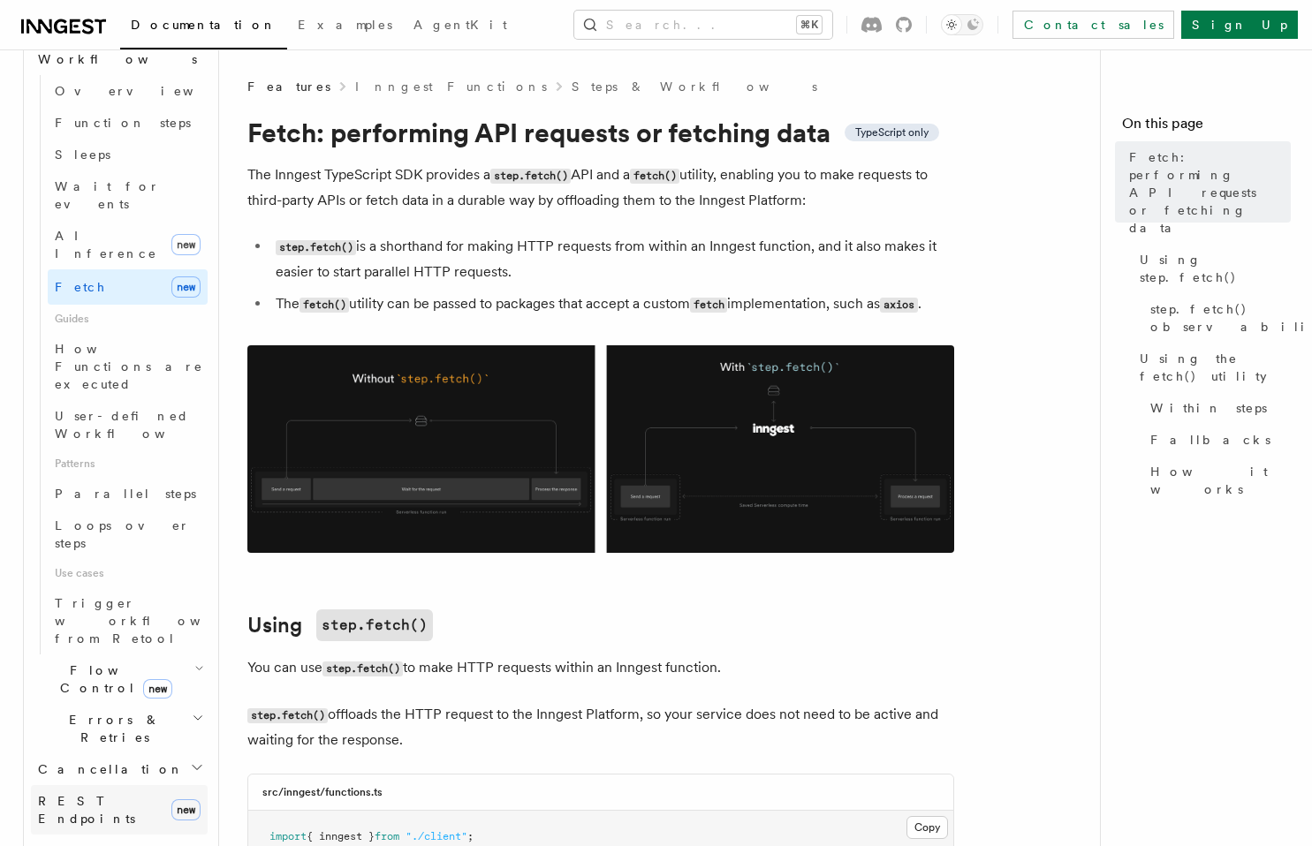
click at [94, 794] on span "REST Endpoints" at bounding box center [86, 810] width 97 height 32
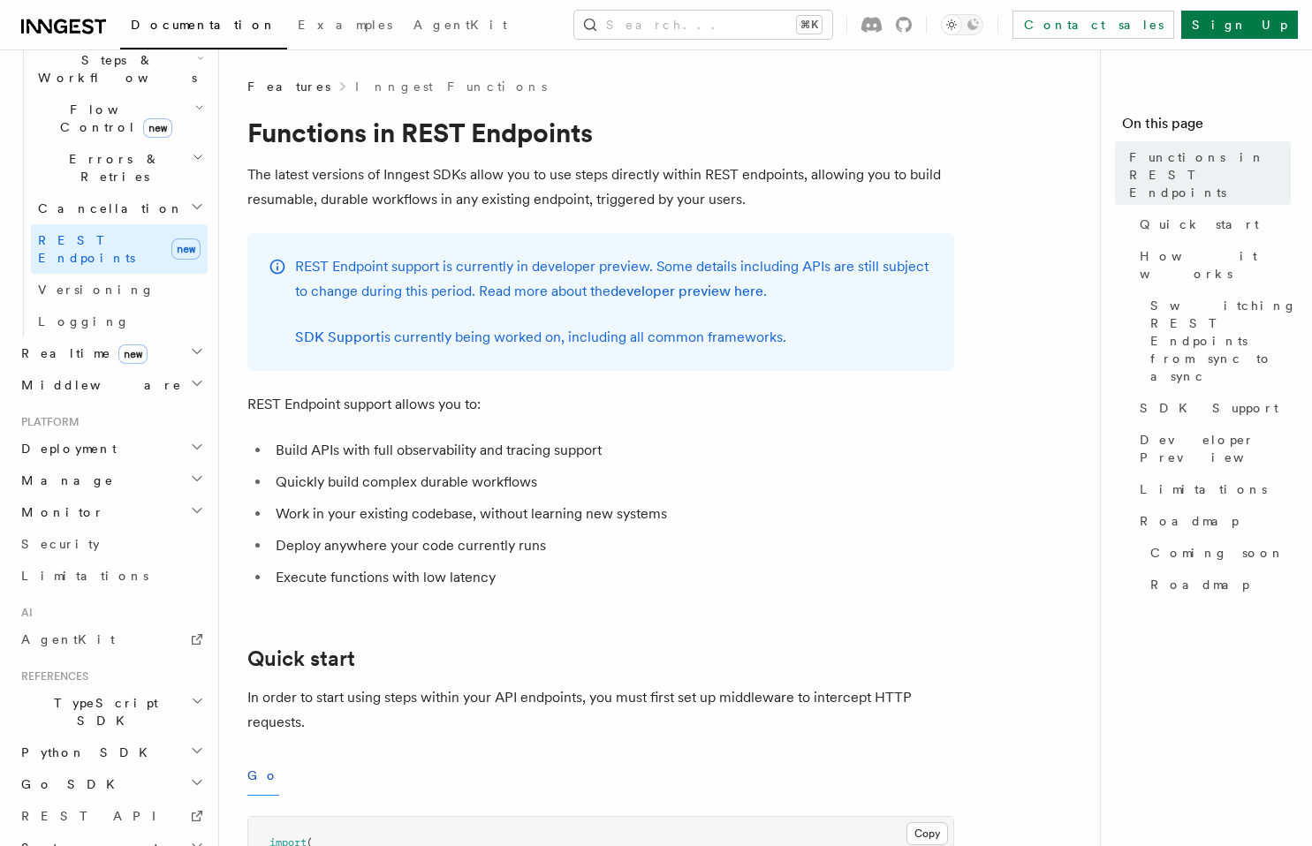
click at [87, 694] on span "TypeScript SDK" at bounding box center [102, 711] width 177 height 35
click at [92, 746] on span "Introduction" at bounding box center [101, 753] width 127 height 14
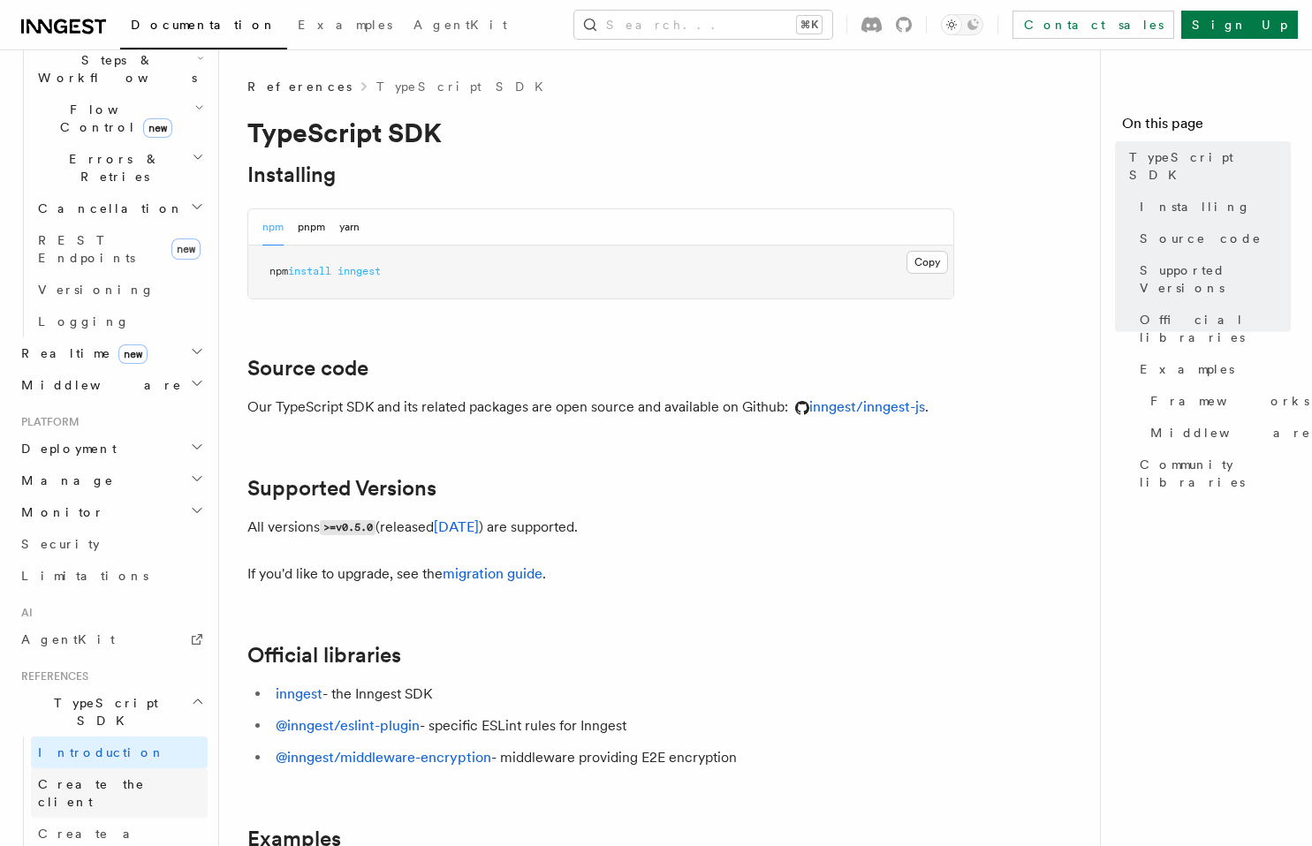
click at [93, 778] on span "Create the client" at bounding box center [91, 794] width 107 height 32
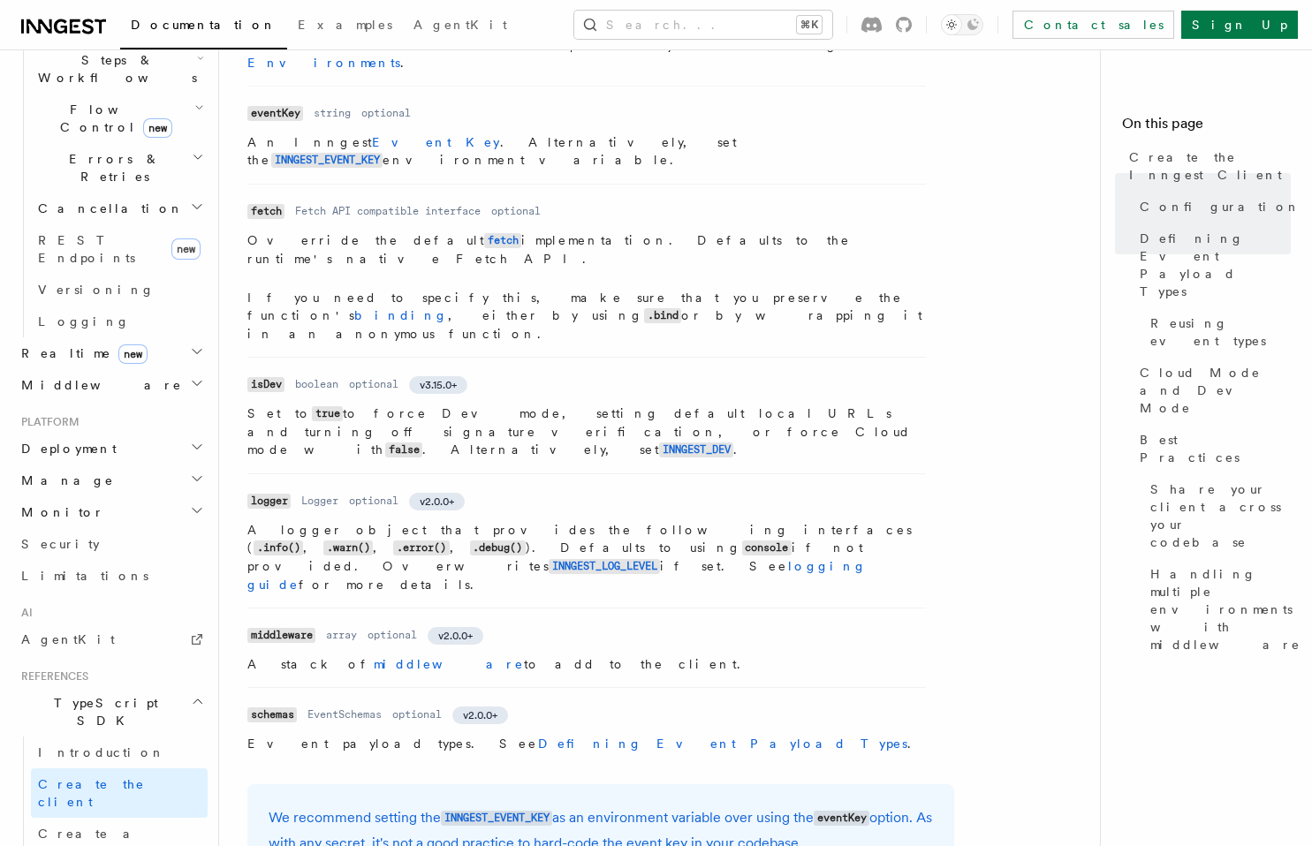
scroll to position [723, 0]
click at [549, 558] on code "INNGEST_LOG_LEVEL" at bounding box center [604, 565] width 111 height 15
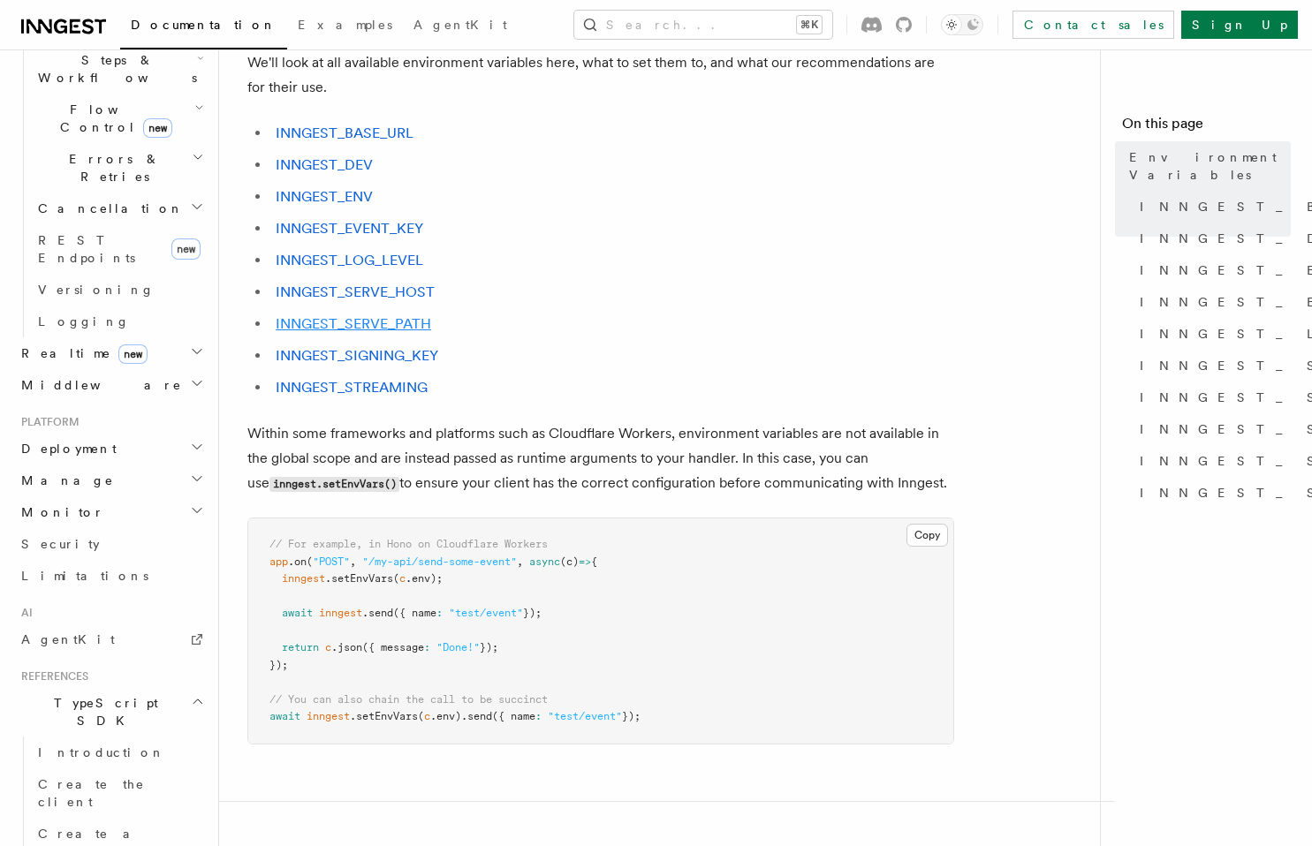
scroll to position [105, 0]
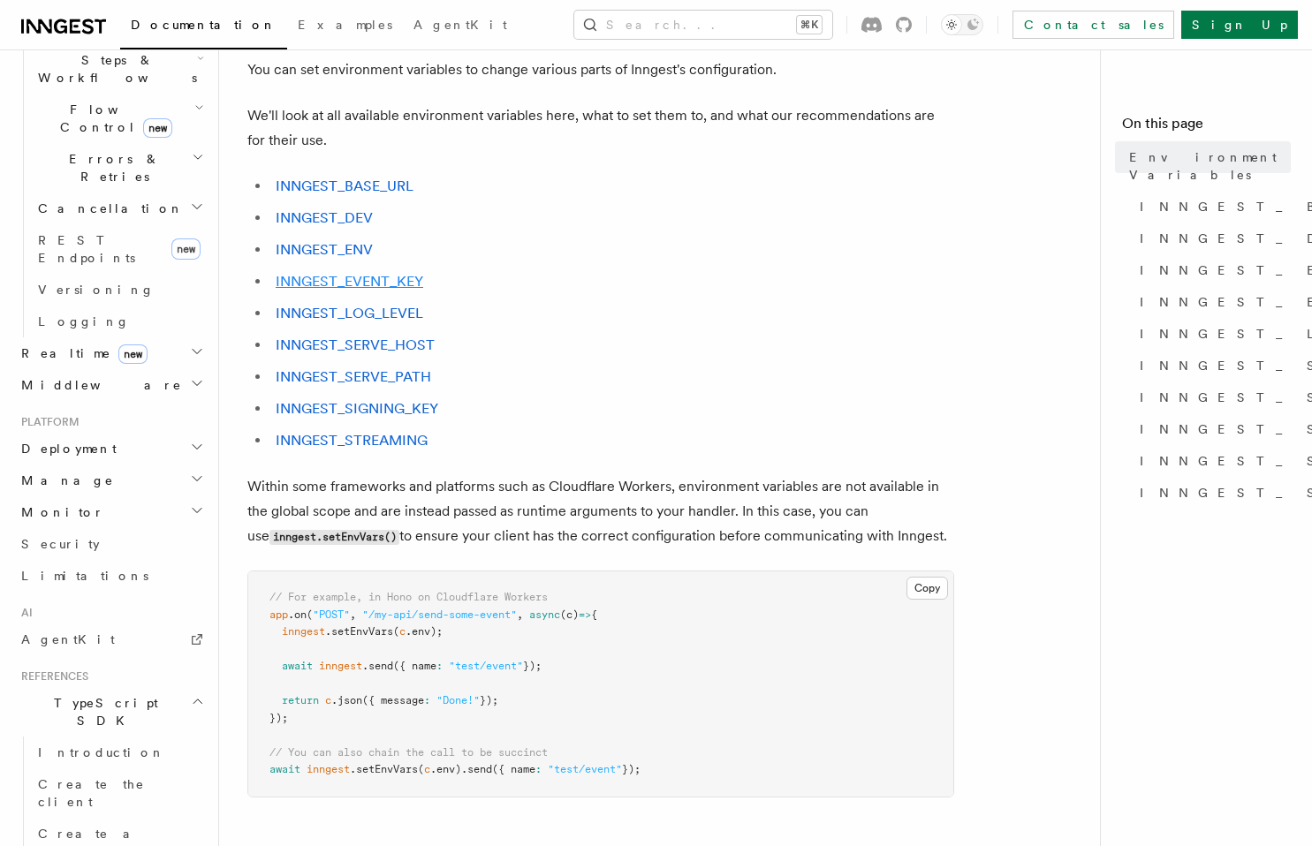
click at [383, 278] on link "INNGEST_EVENT_KEY" at bounding box center [350, 281] width 148 height 17
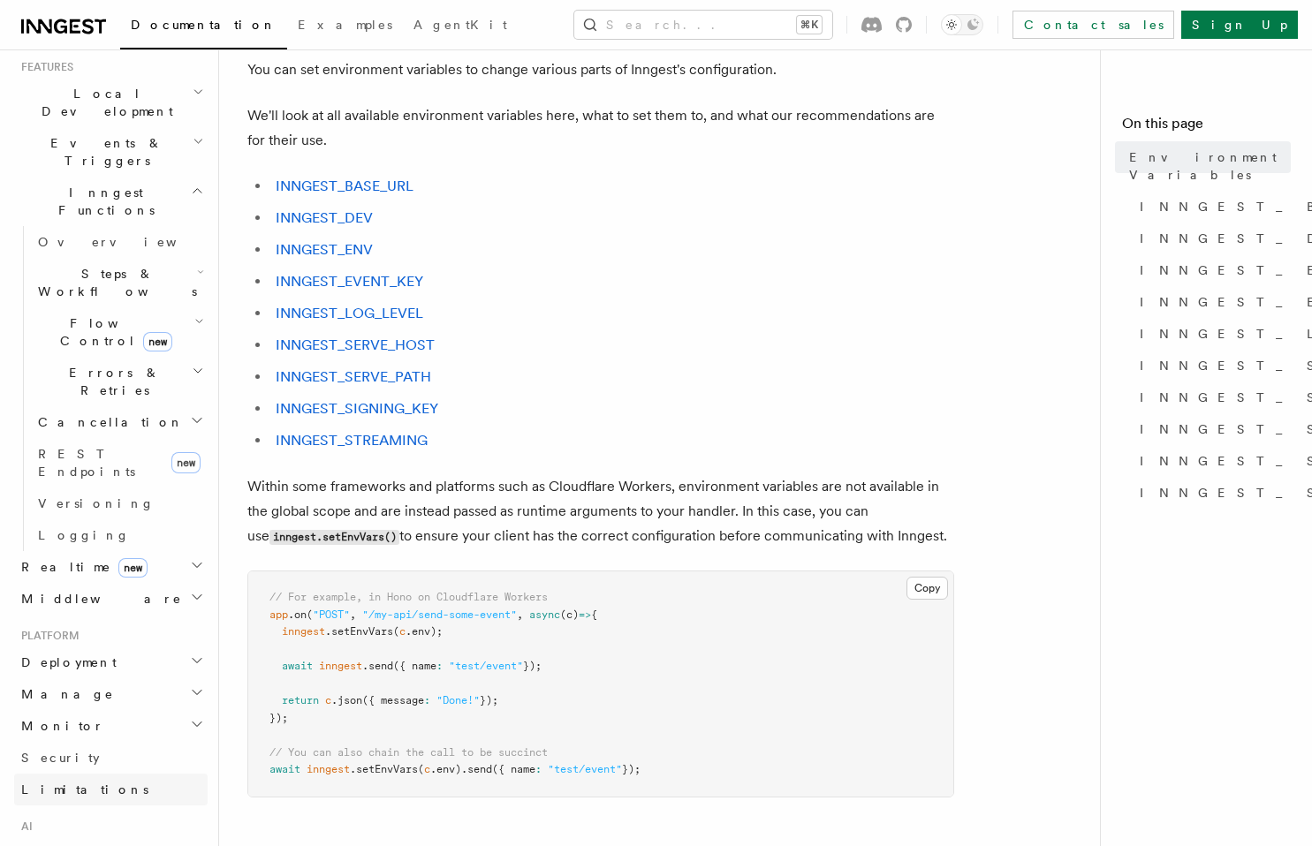
scroll to position [351, 0]
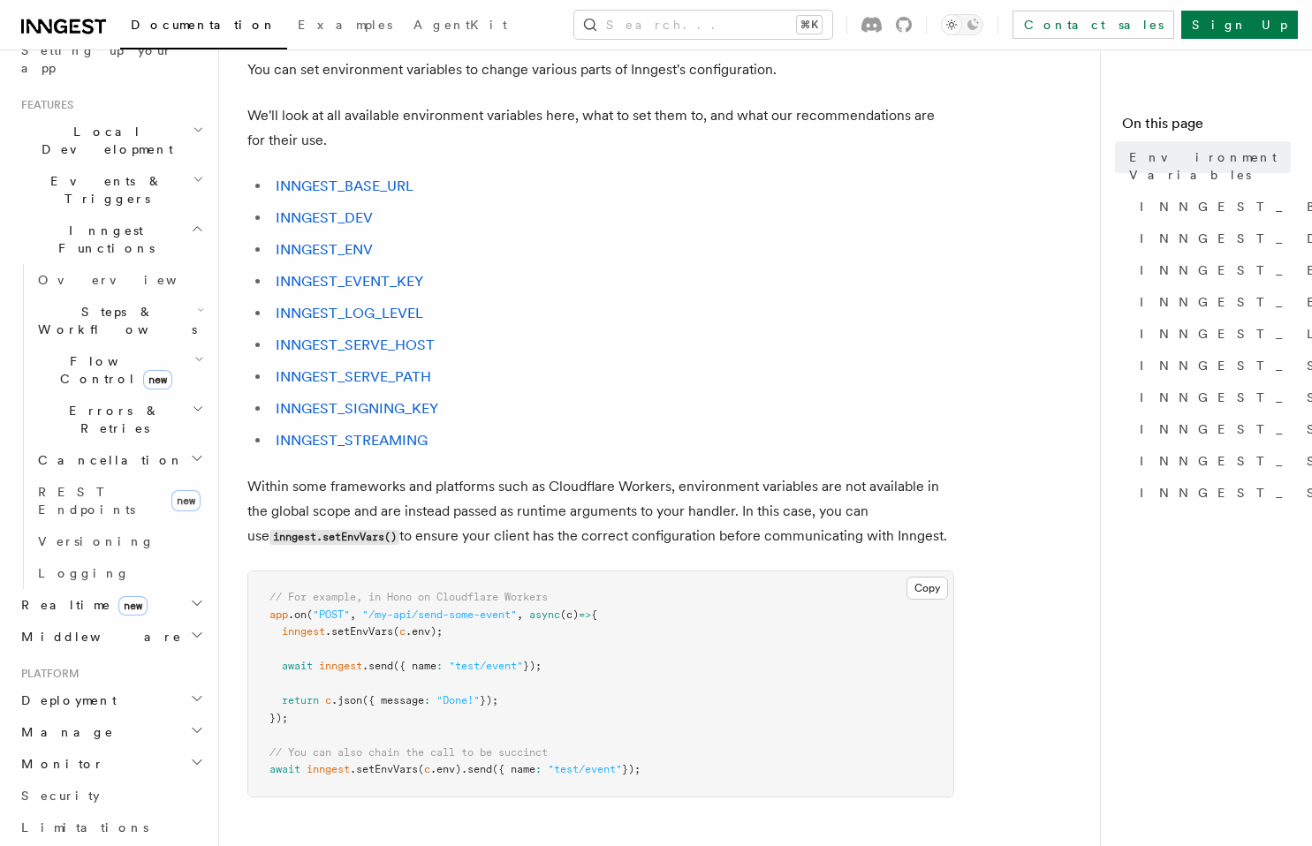
click at [190, 692] on icon "button" at bounding box center [197, 699] width 14 height 14
click at [78, 725] on span "Overview" at bounding box center [129, 732] width 182 height 14
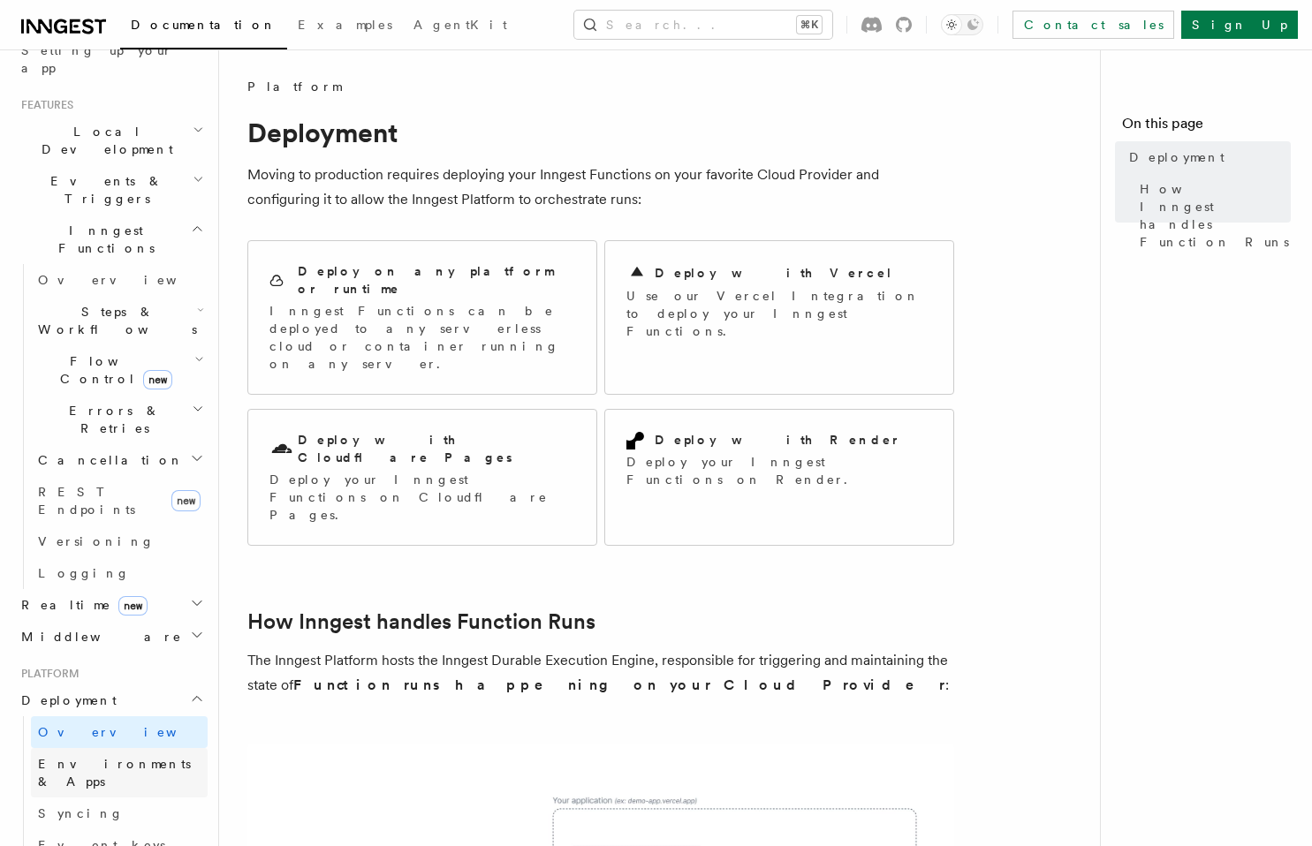
click at [106, 757] on span "Environments & Apps" at bounding box center [114, 773] width 153 height 32
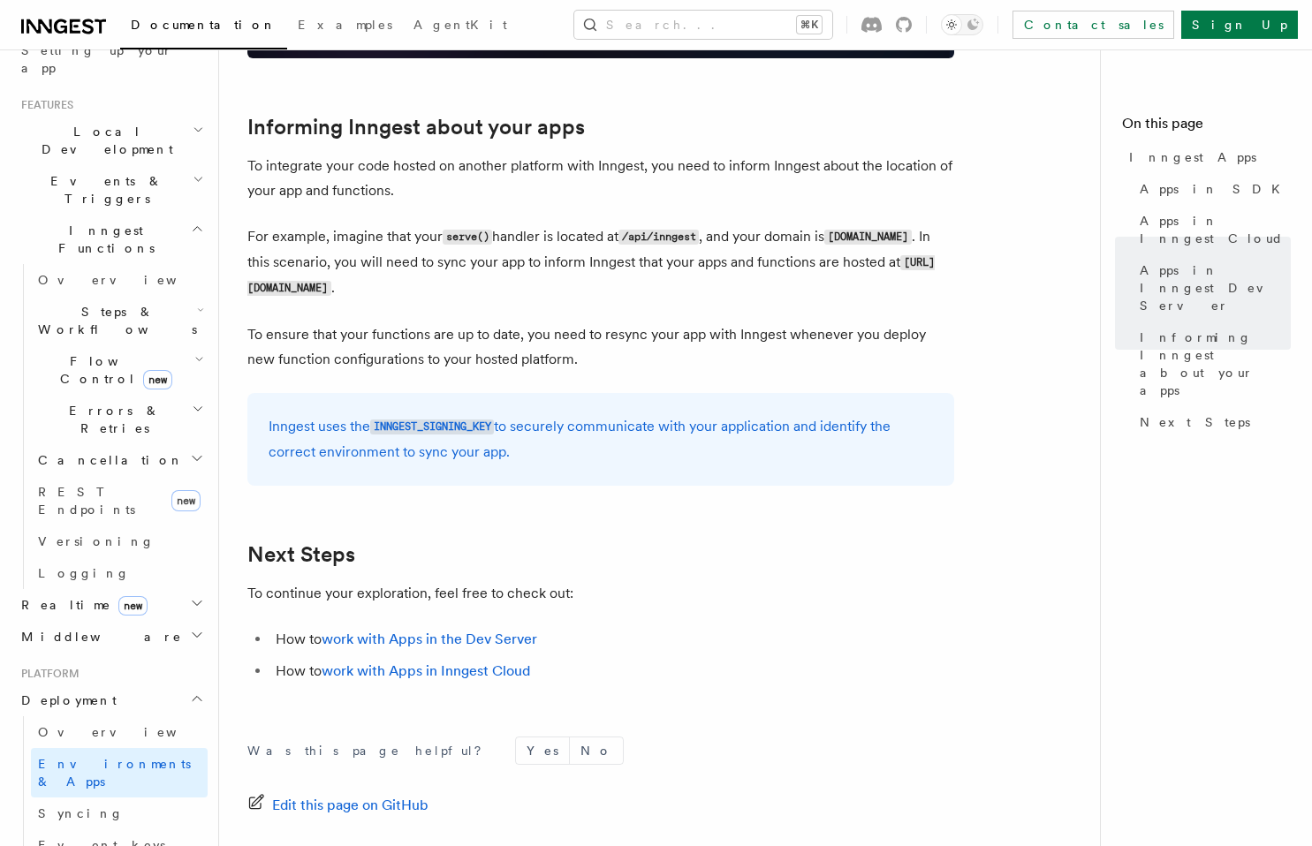
scroll to position [2622, 0]
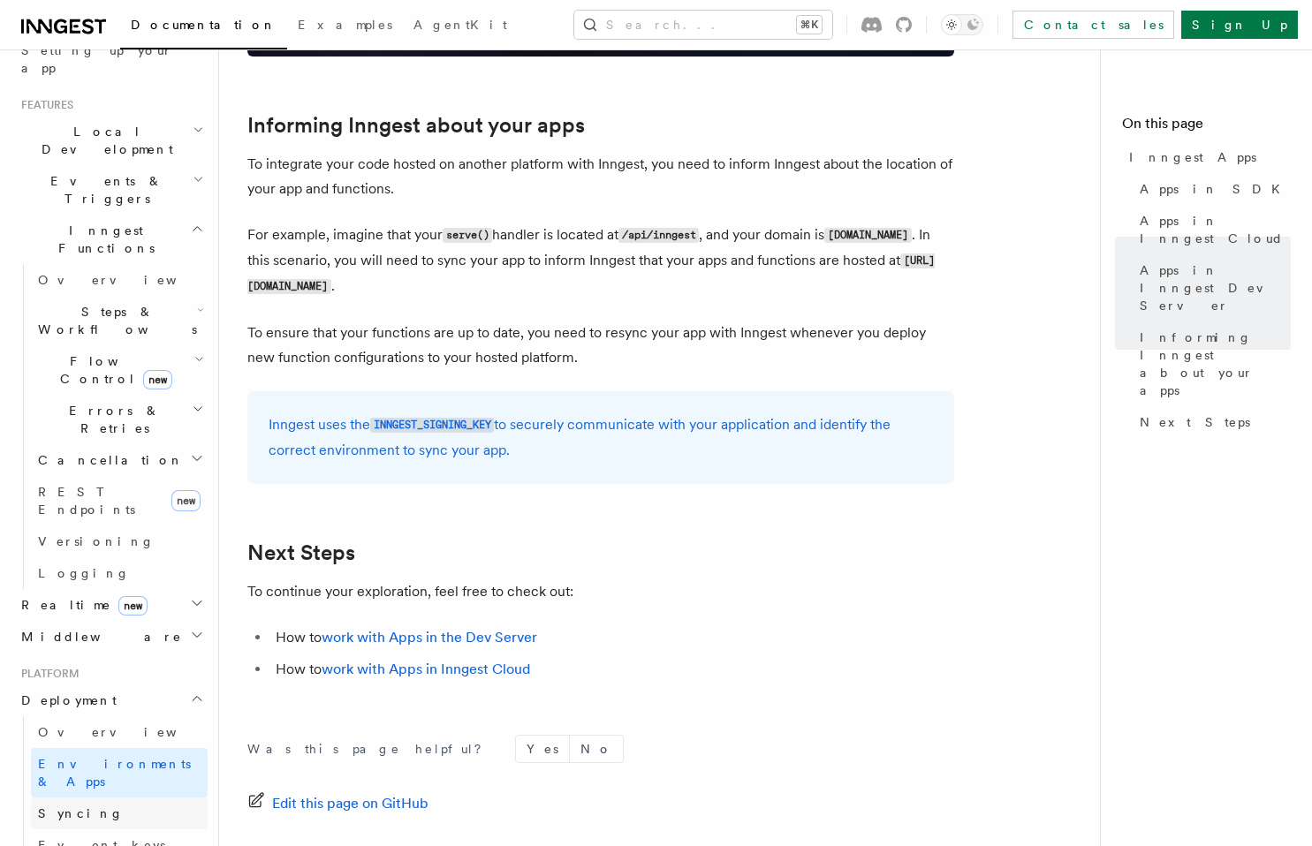
click at [90, 798] on link "Syncing" at bounding box center [119, 814] width 177 height 32
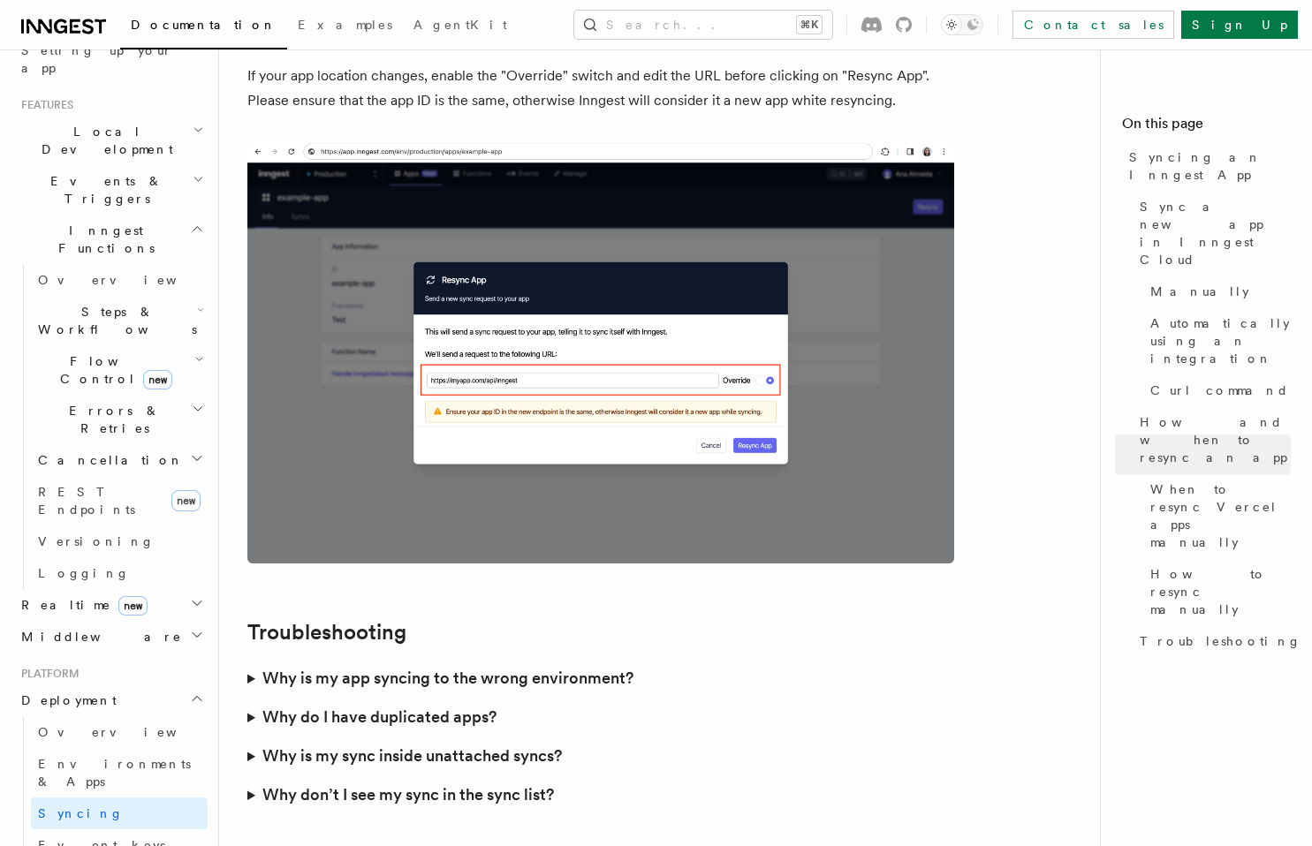
scroll to position [5007, 0]
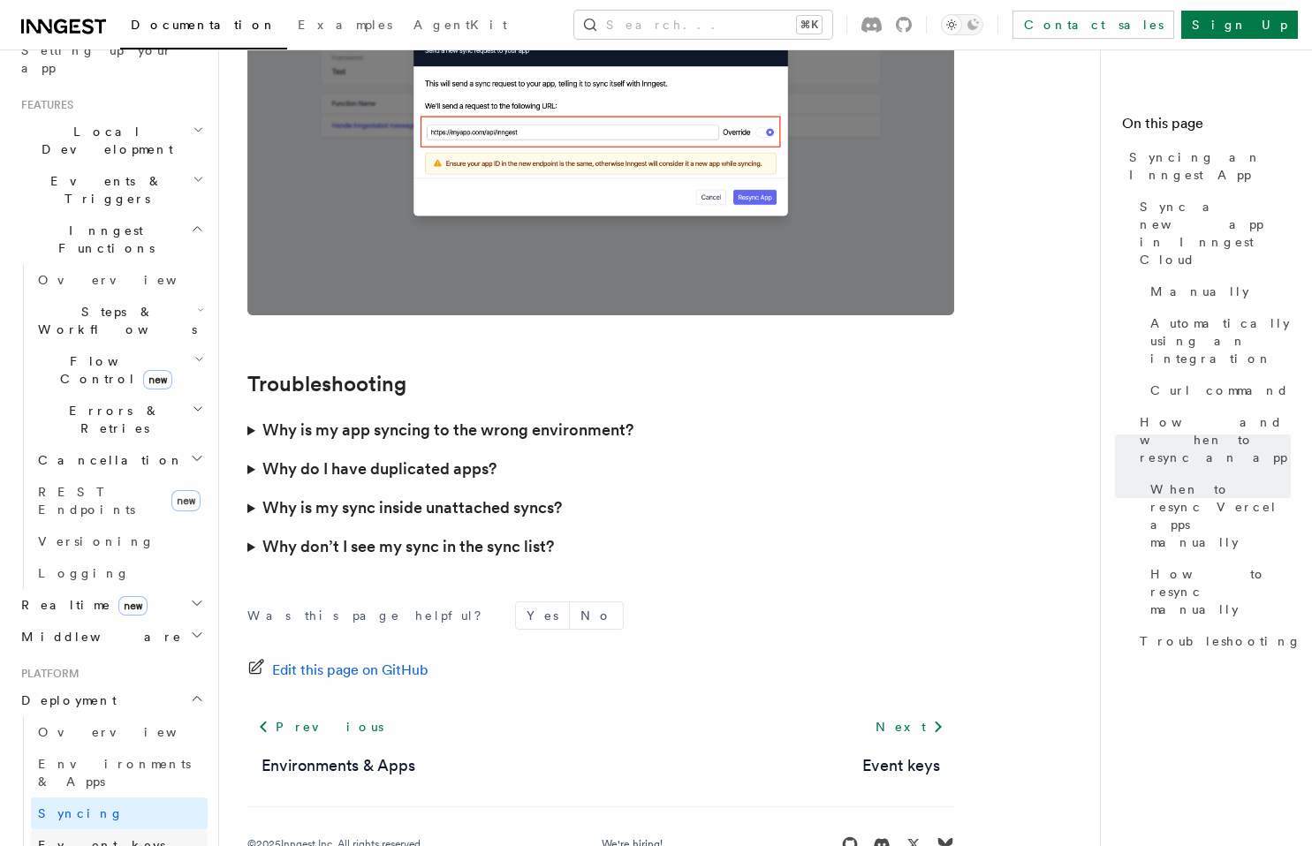
click at [98, 830] on link "Event keys" at bounding box center [119, 846] width 177 height 32
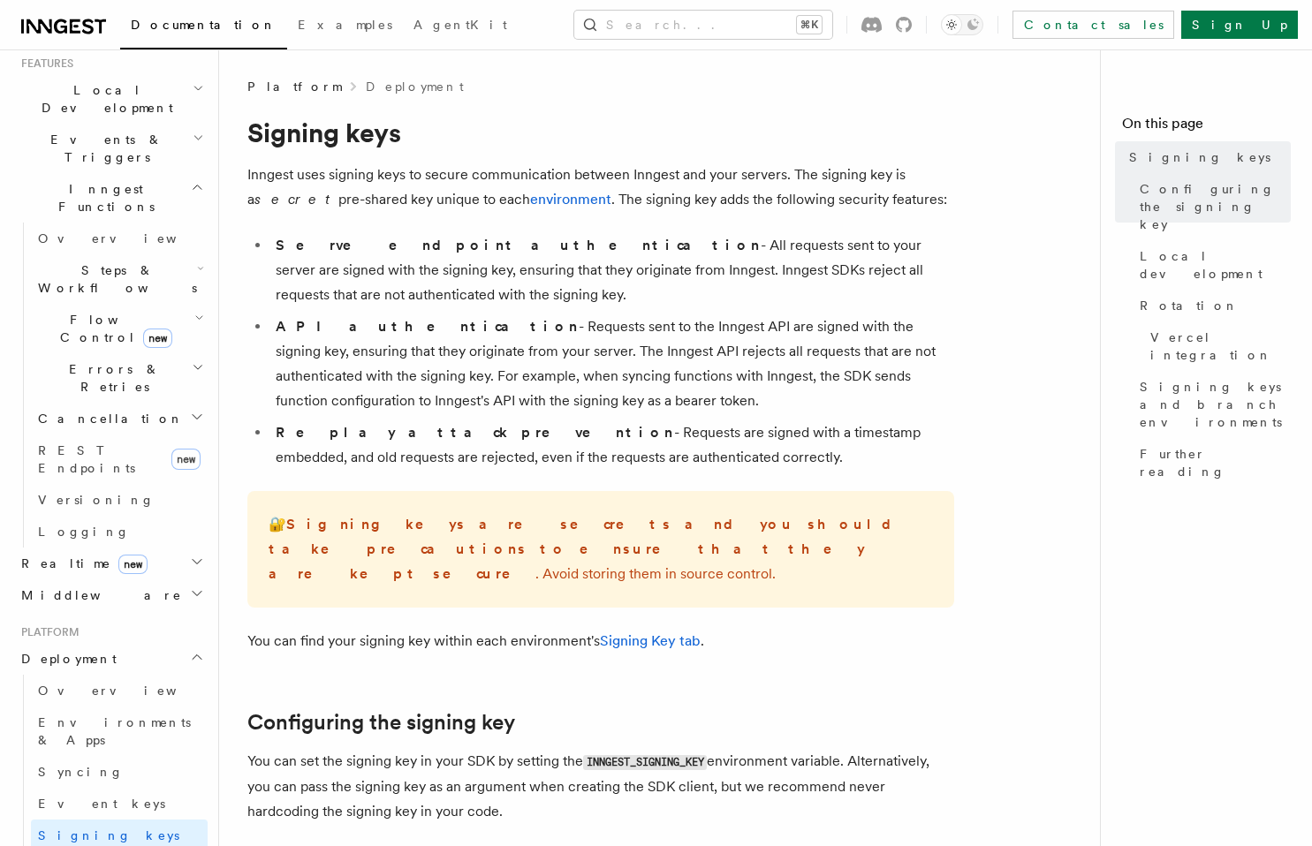
scroll to position [607, 0]
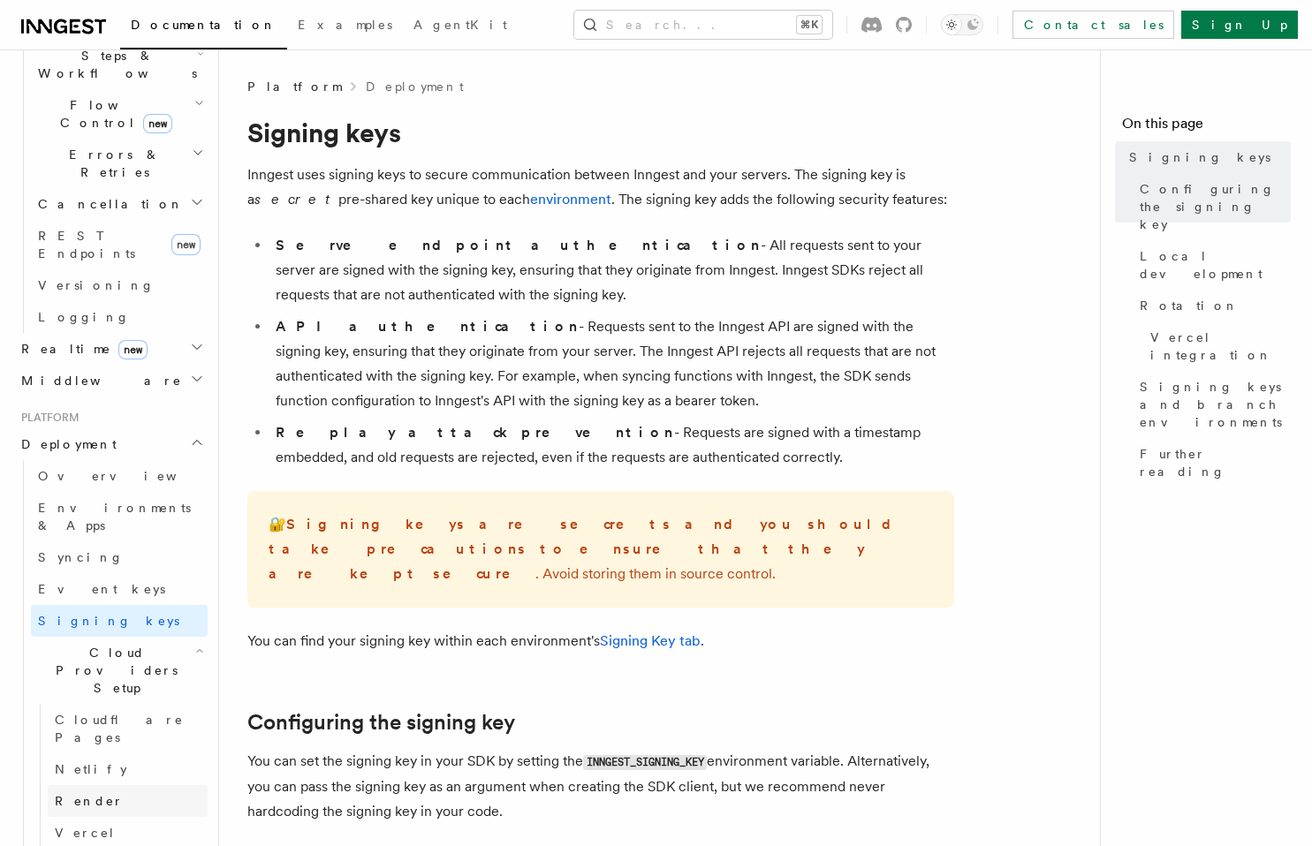
click at [90, 794] on span "Render" at bounding box center [89, 801] width 69 height 14
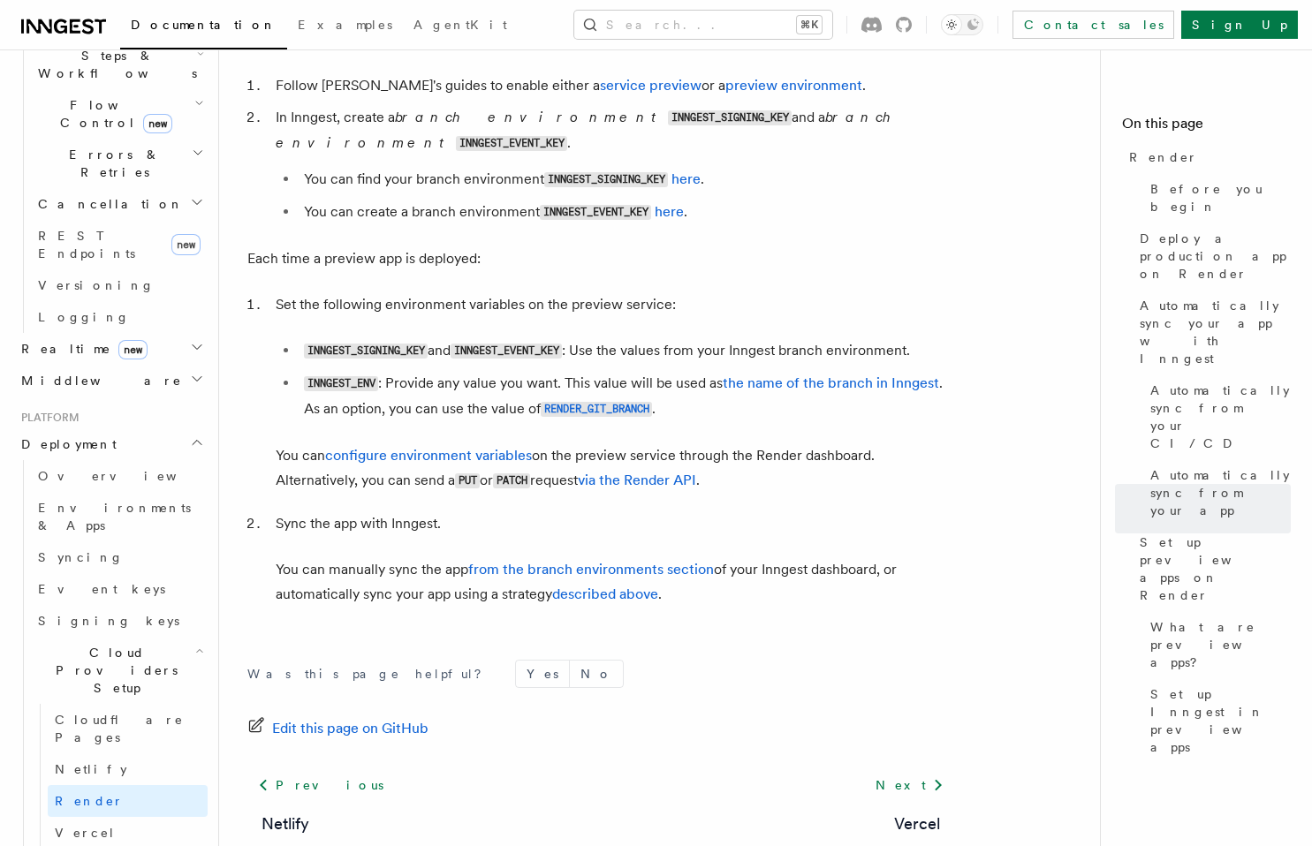
scroll to position [3333, 0]
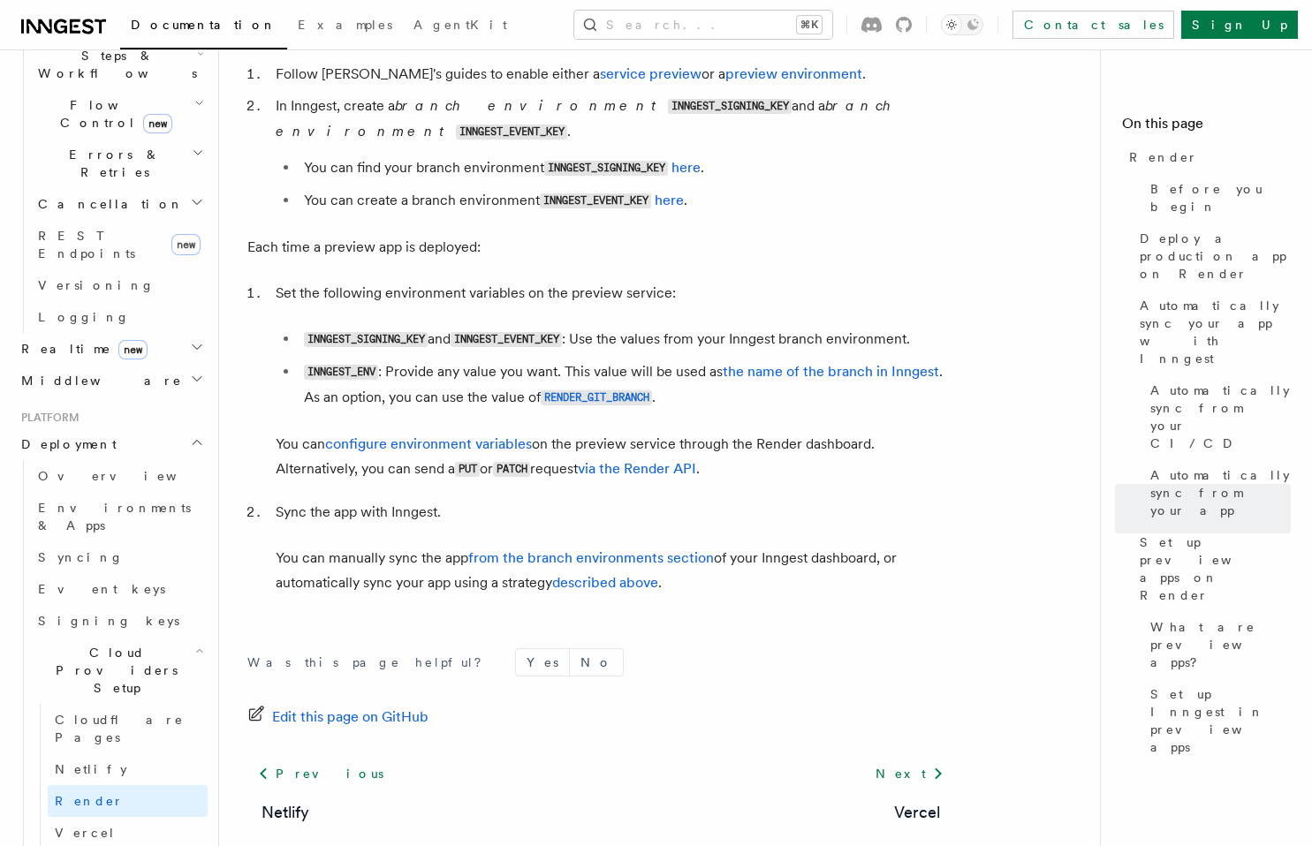
click at [102, 644] on span "Cloud Providers Setup" at bounding box center [113, 670] width 164 height 53
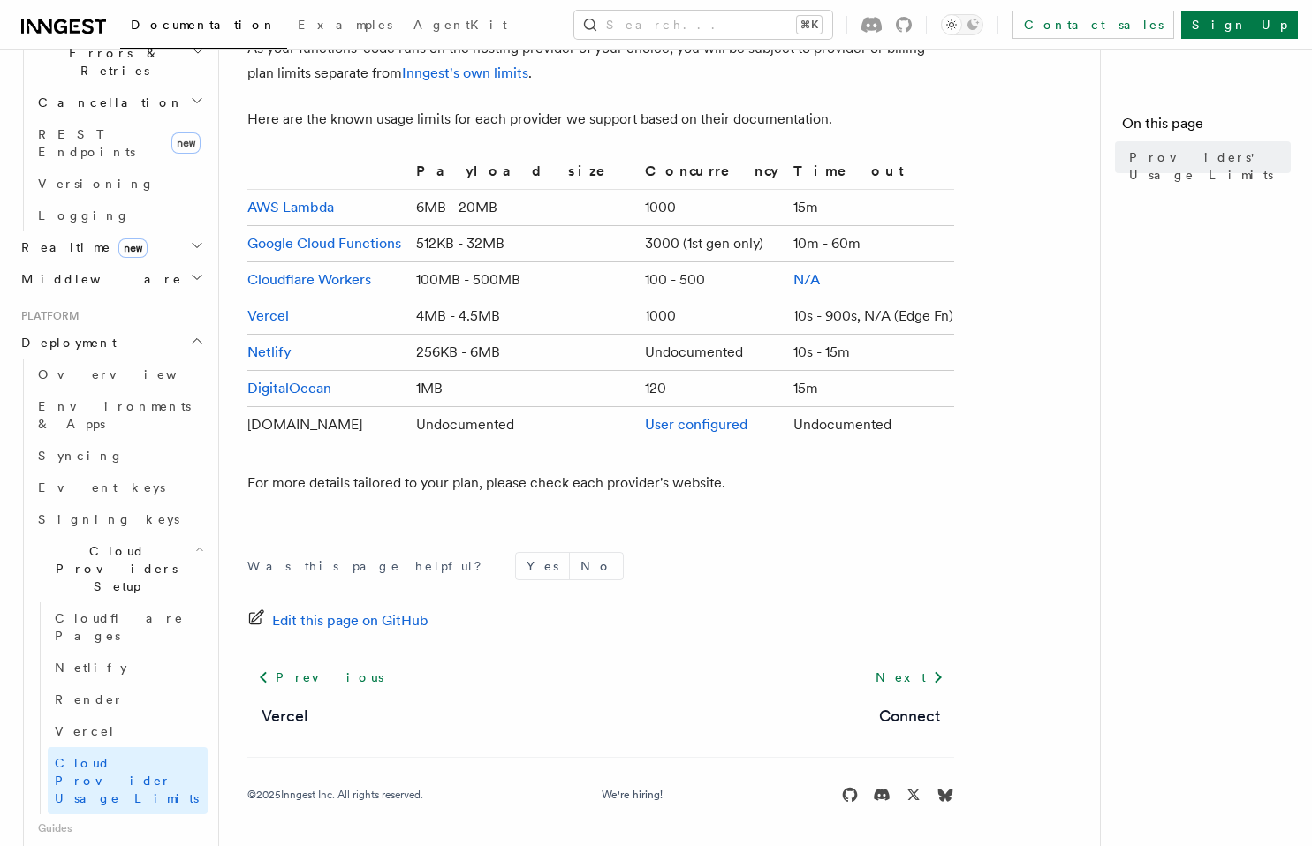
scroll to position [719, 0]
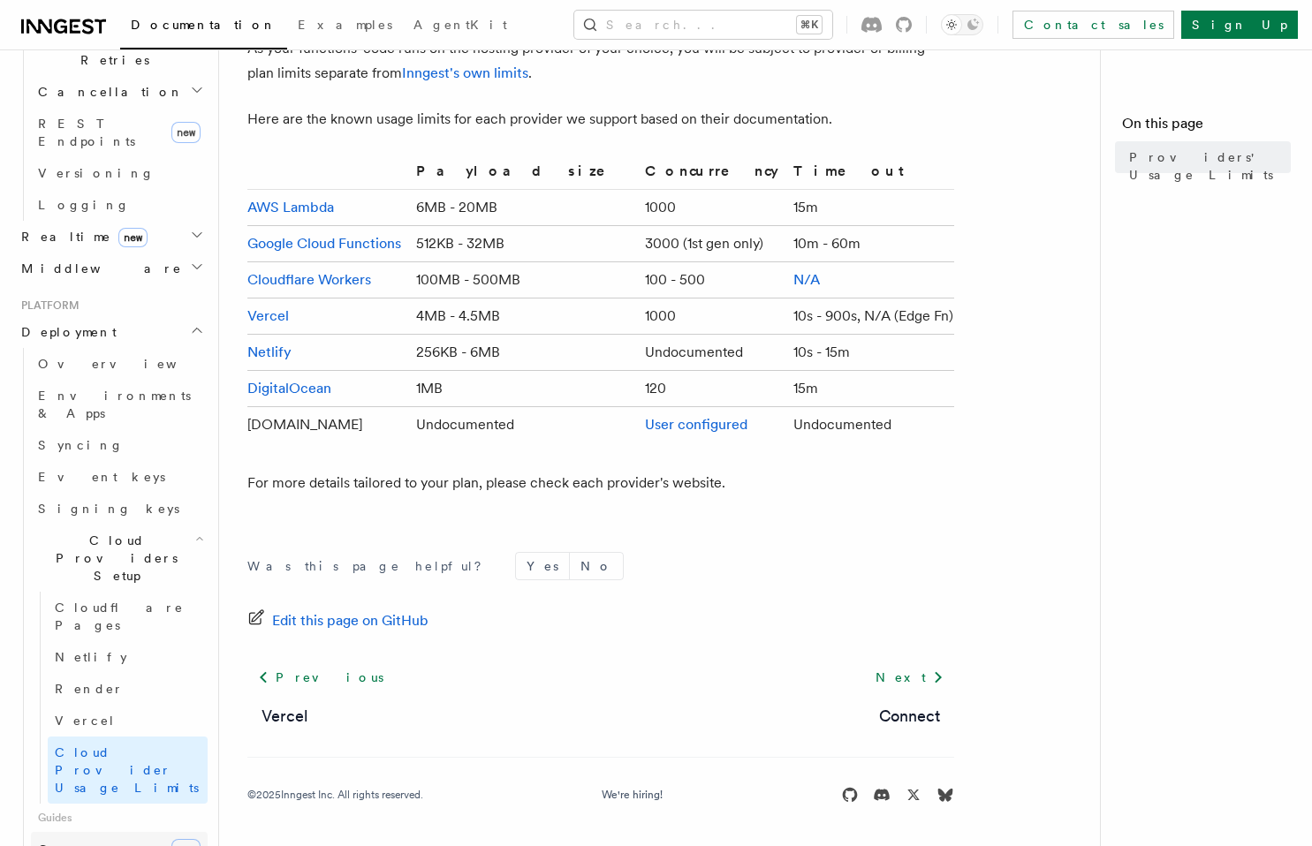
click at [89, 832] on link "Connect new" at bounding box center [119, 849] width 177 height 35
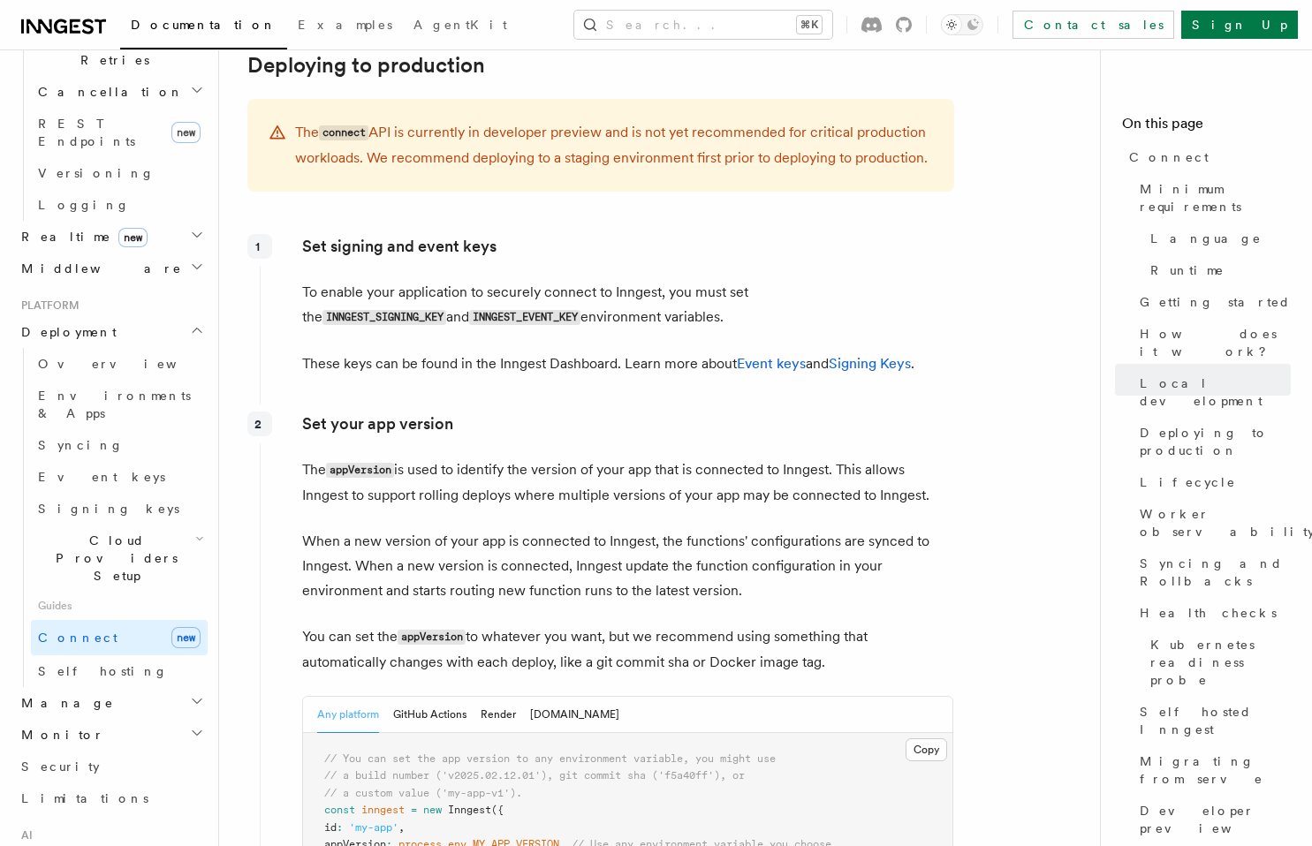
scroll to position [2478, 0]
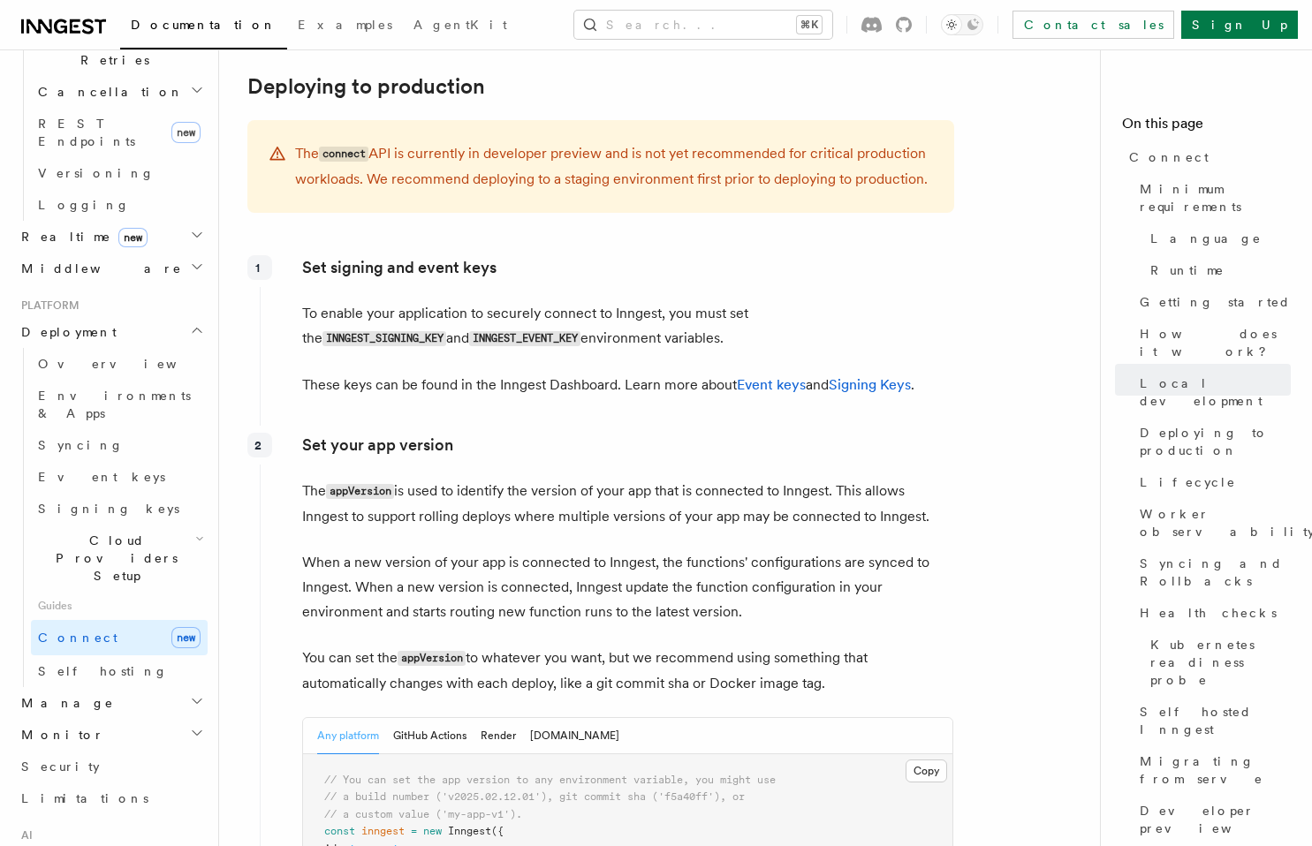
drag, startPoint x: 306, startPoint y: 354, endPoint x: 908, endPoint y: 603, distance: 652.1
click at [908, 603] on div "Set your app version The appVersion is used to identify the version of your app…" at bounding box center [607, 679] width 694 height 507
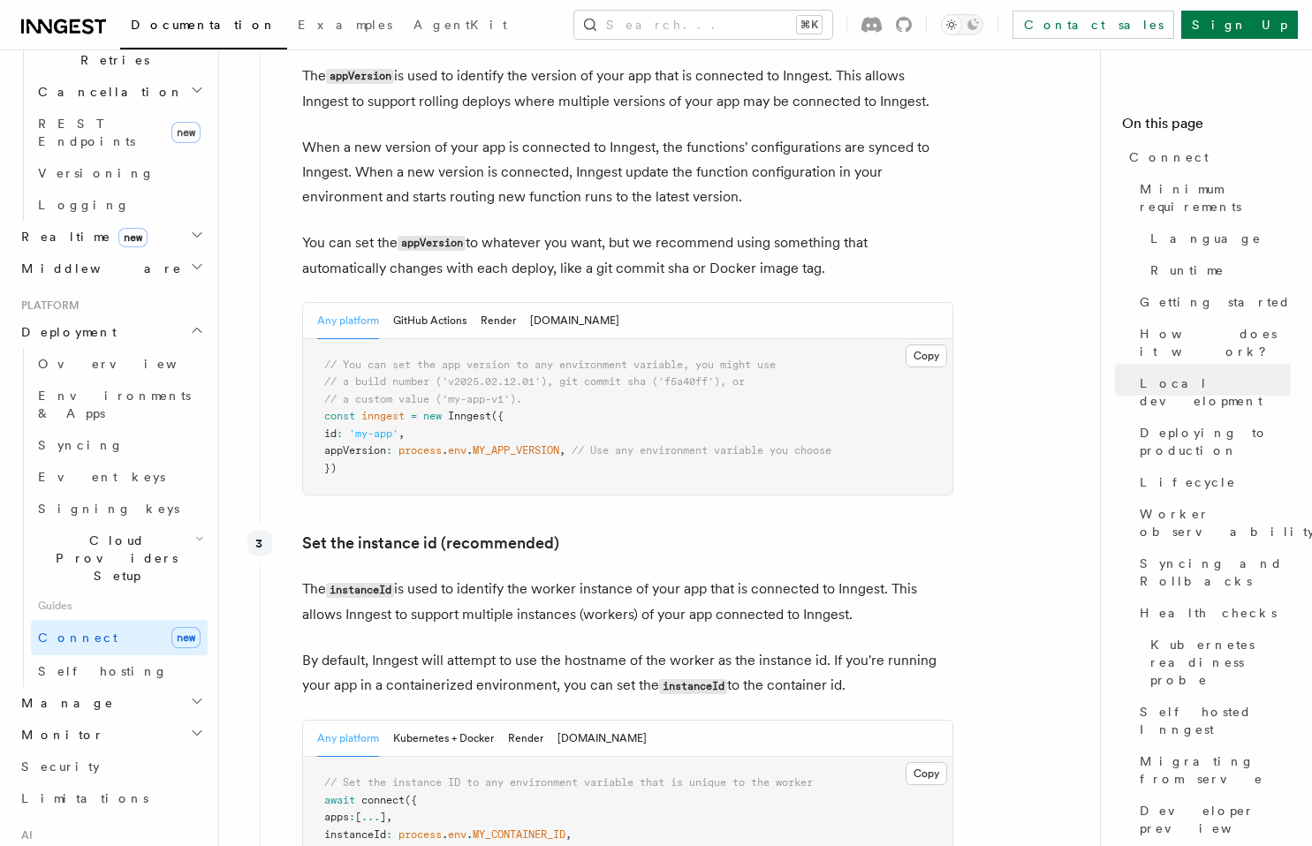
scroll to position [2886, 0]
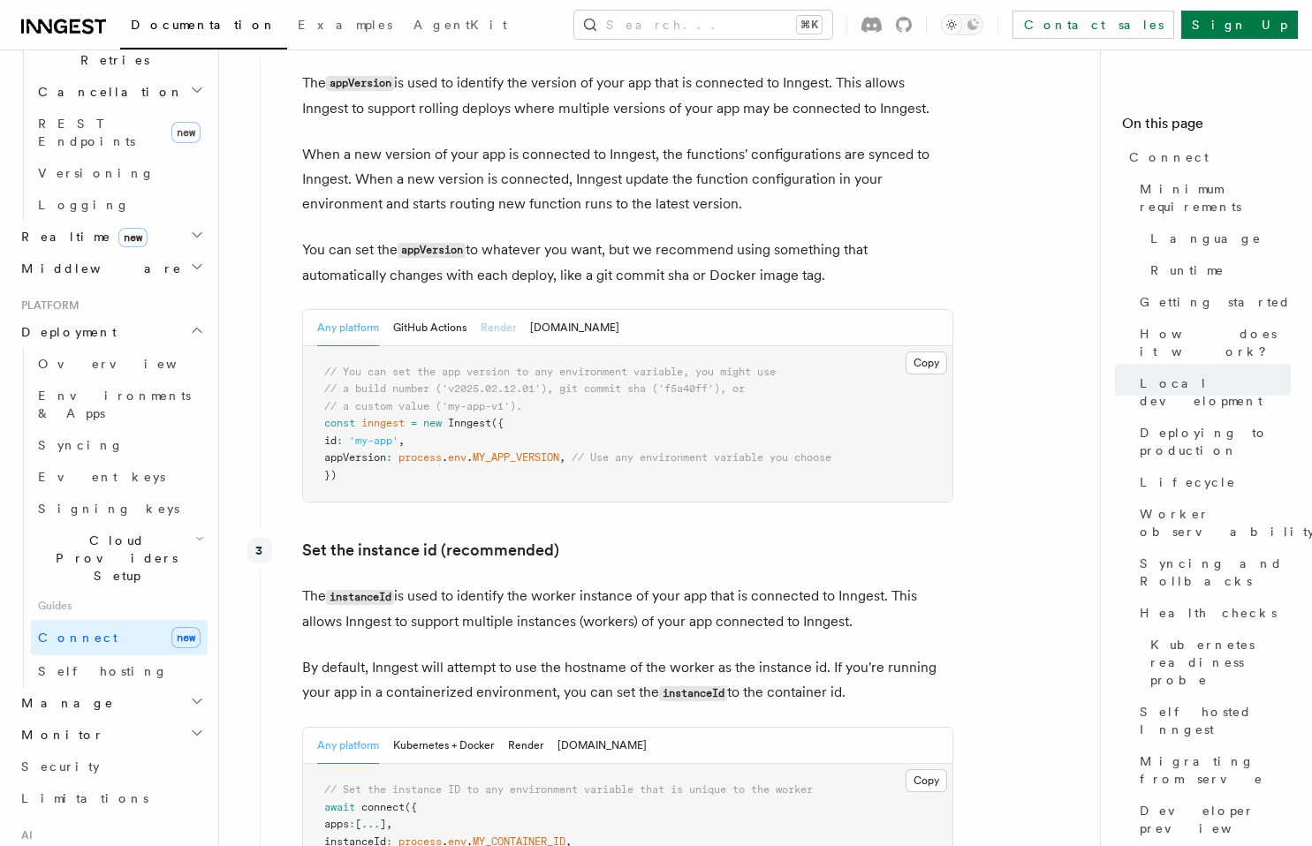
click at [503, 310] on button "Render" at bounding box center [498, 328] width 35 height 36
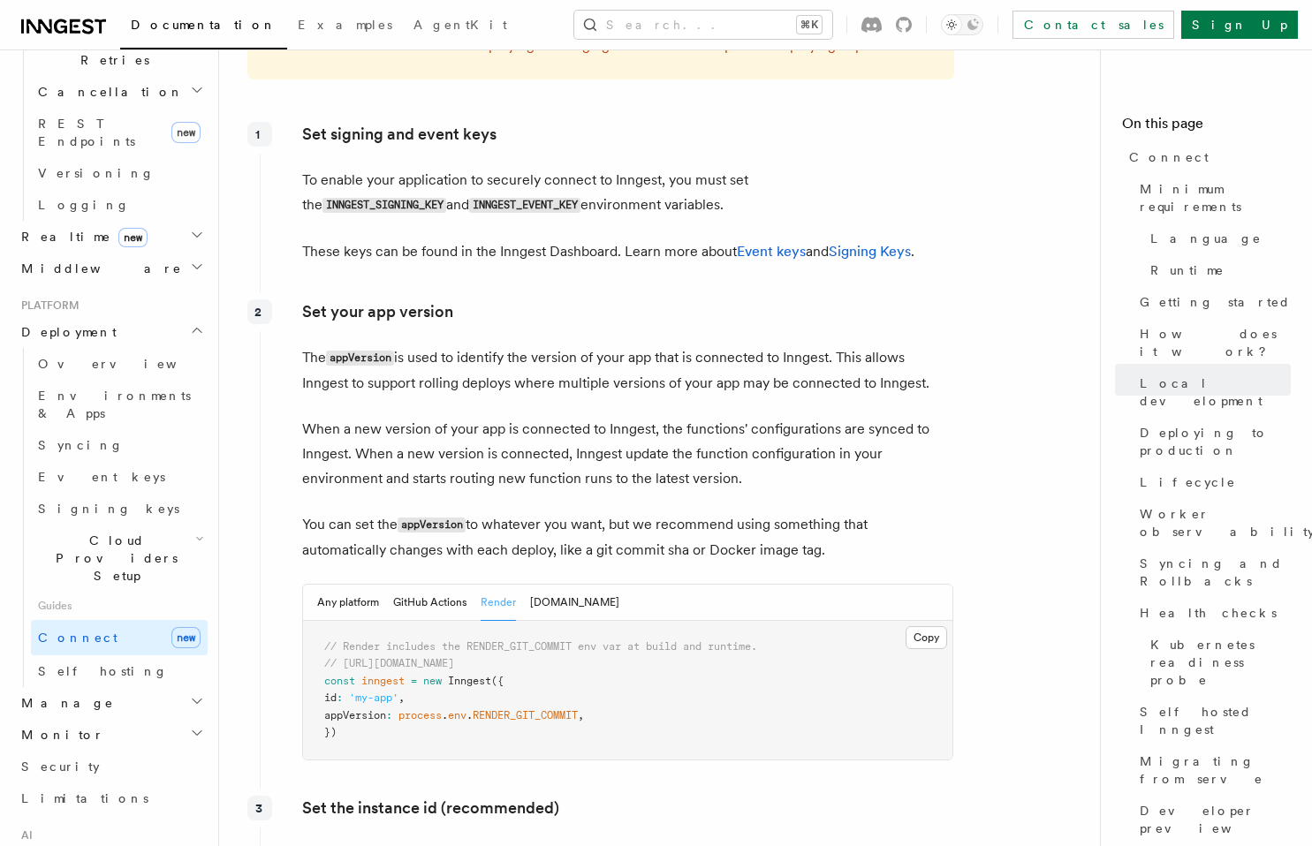
scroll to position [2485, 0]
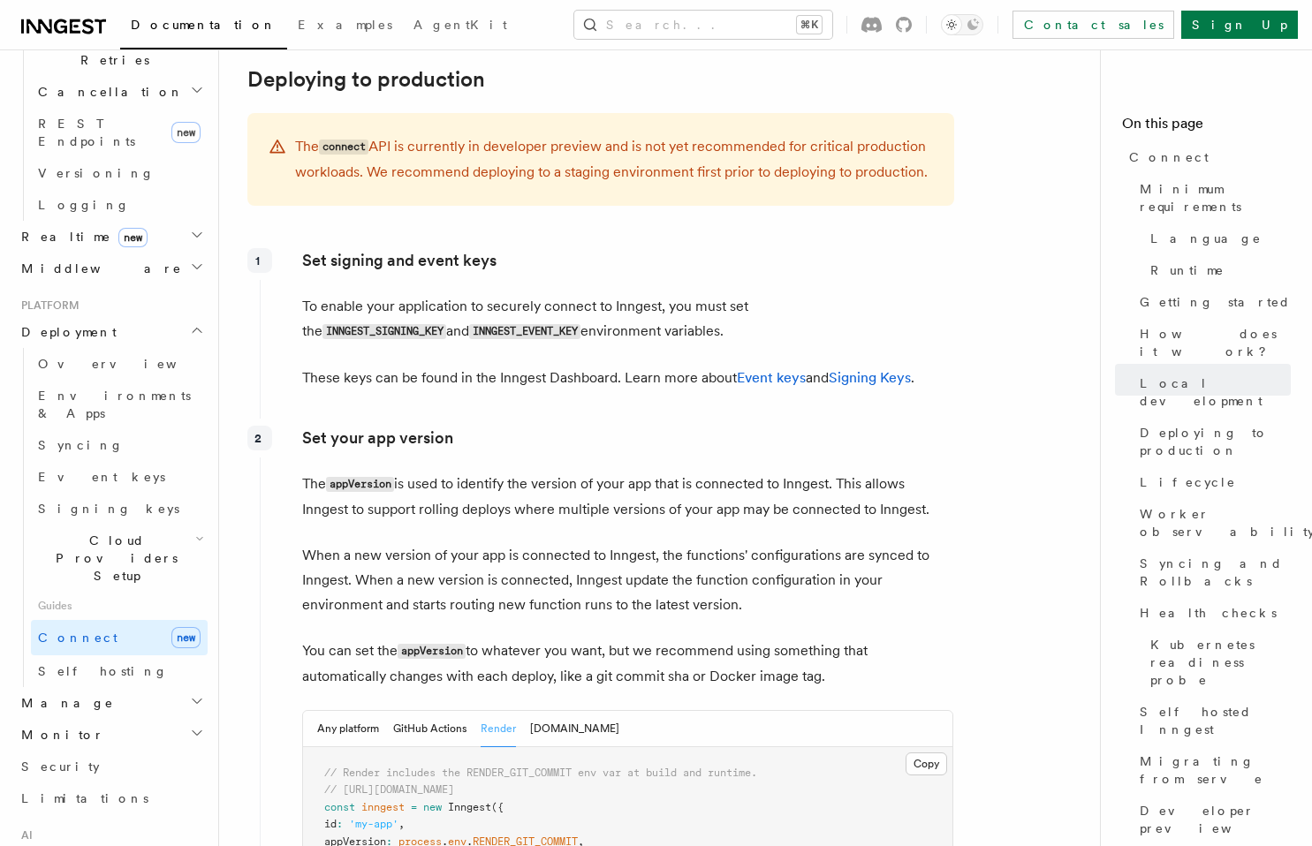
click at [918, 639] on p "You can set the appVersion to whatever you want, but we recommend using somethi…" at bounding box center [627, 664] width 651 height 50
drag, startPoint x: 858, startPoint y: 588, endPoint x: 310, endPoint y: 359, distance: 593.7
click at [297, 419] on div "Set your app version The appVersion is used to identify the version of your app…" at bounding box center [607, 663] width 694 height 489
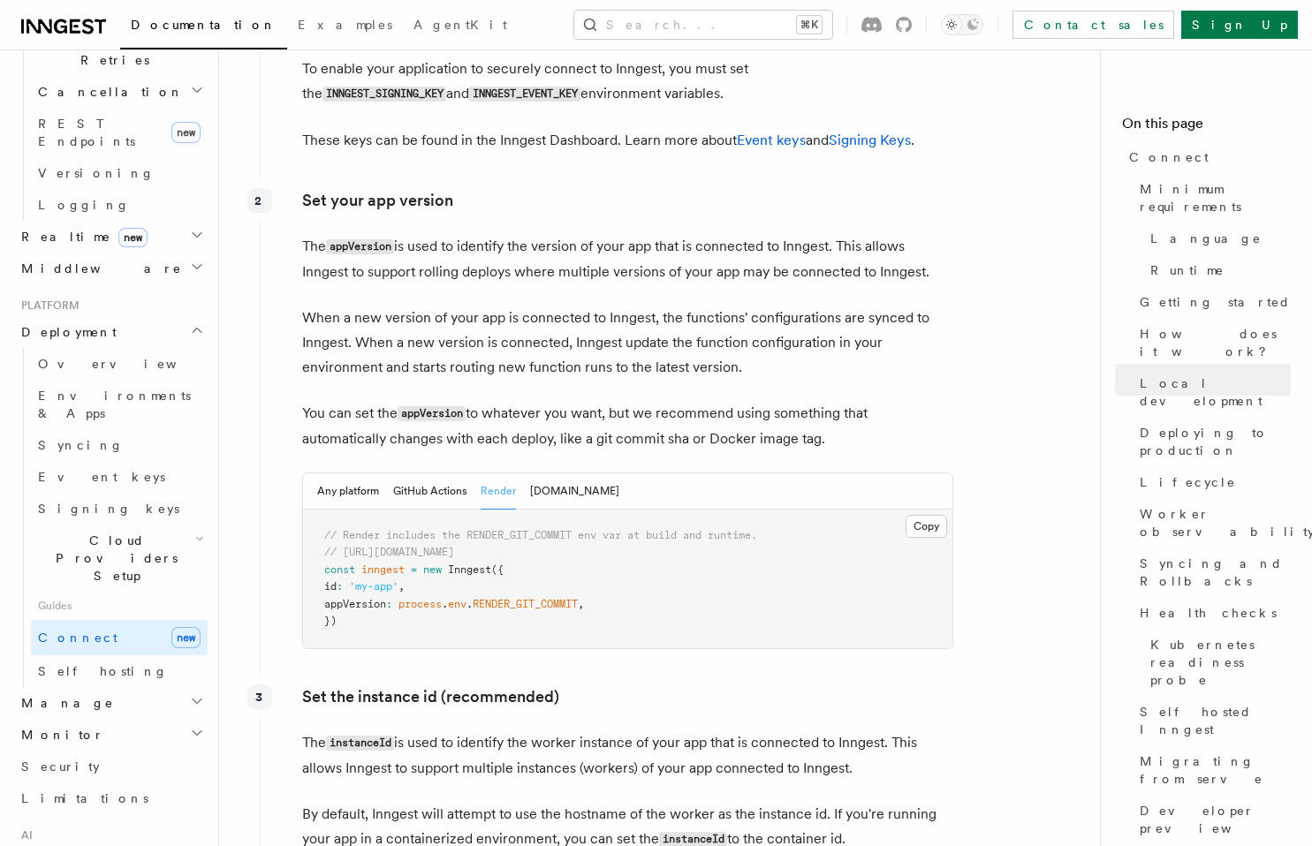
scroll to position [2720, 0]
click at [361, 532] on pre "// Render includes the RENDER_GIT_COMMIT env var at build and runtime. // https…" at bounding box center [627, 581] width 649 height 139
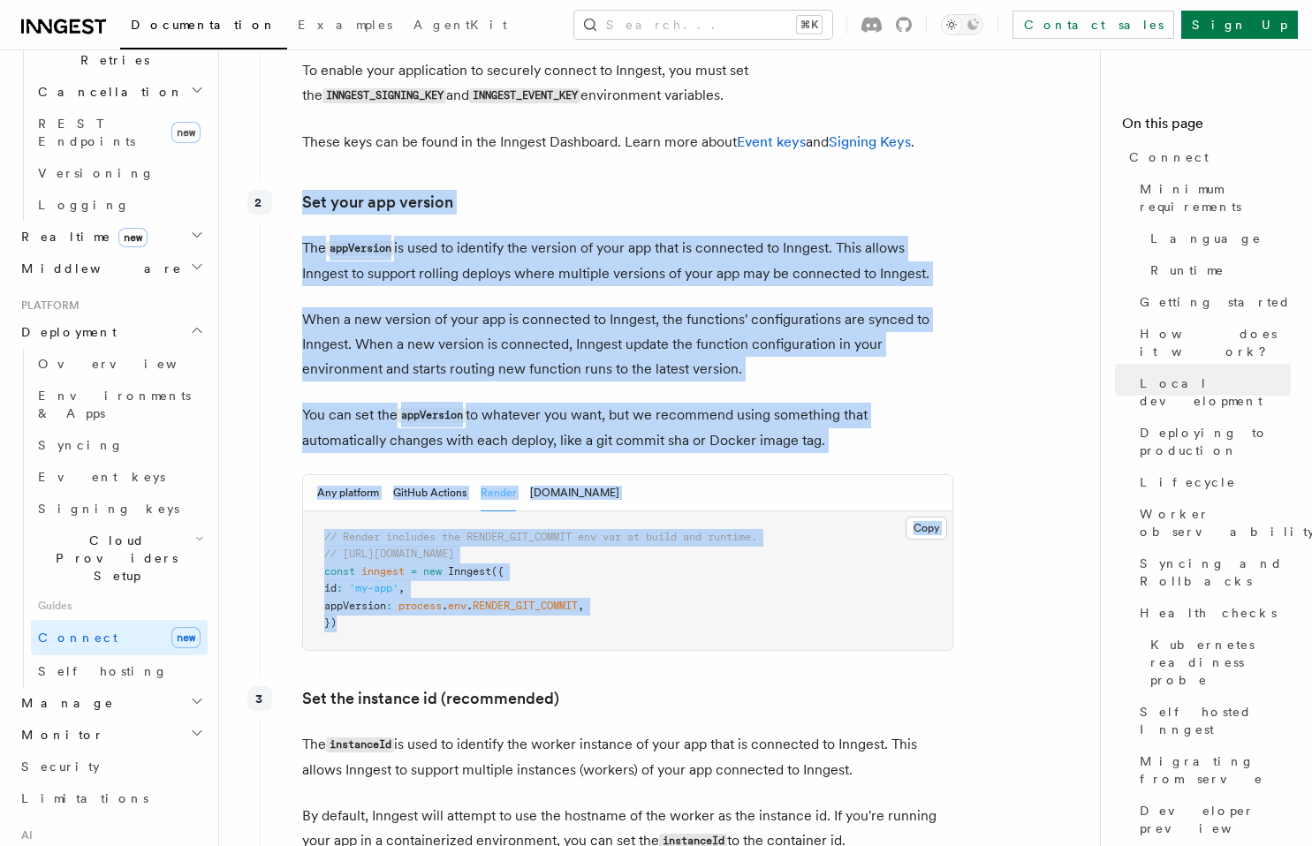
drag, startPoint x: 356, startPoint y: 537, endPoint x: 297, endPoint y: 110, distance: 431.7
click at [297, 183] on div "Set your app version The appVersion is used to identify the version of your app…" at bounding box center [607, 427] width 694 height 489
copy div "Set your app version The appVersion is used to identify the version of your app…"
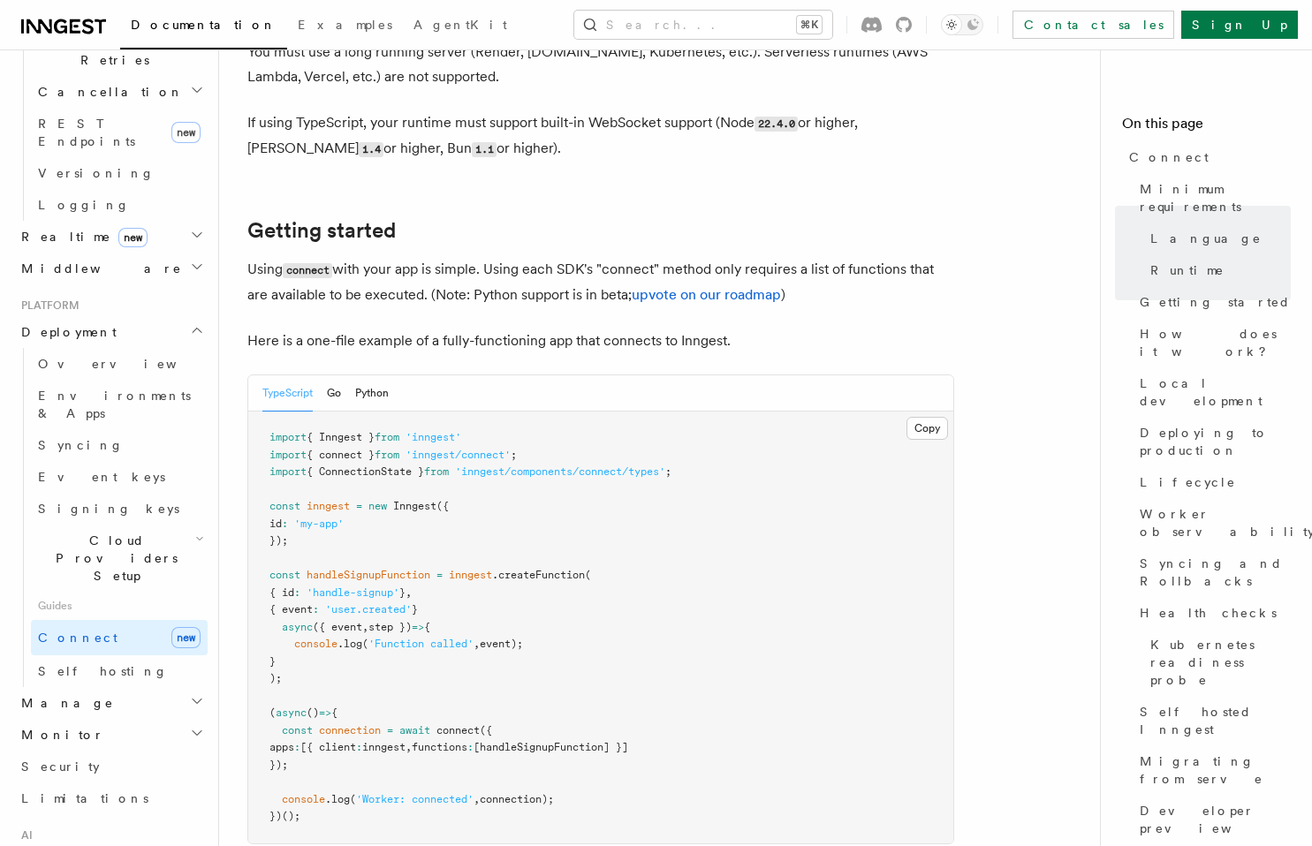
scroll to position [1070, 0]
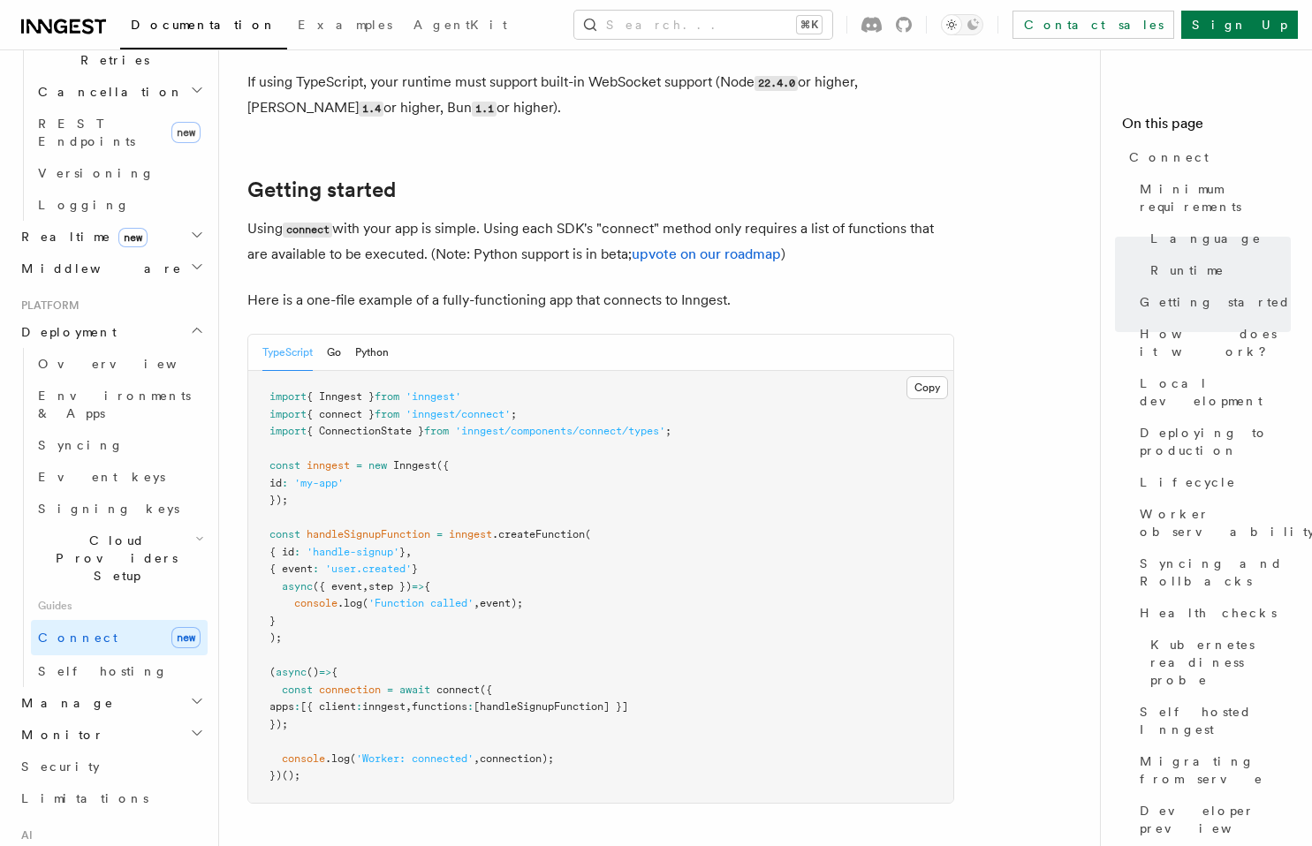
click at [190, 694] on icon "button" at bounding box center [197, 701] width 14 height 14
click at [97, 728] on span "Environments" at bounding box center [114, 735] width 153 height 14
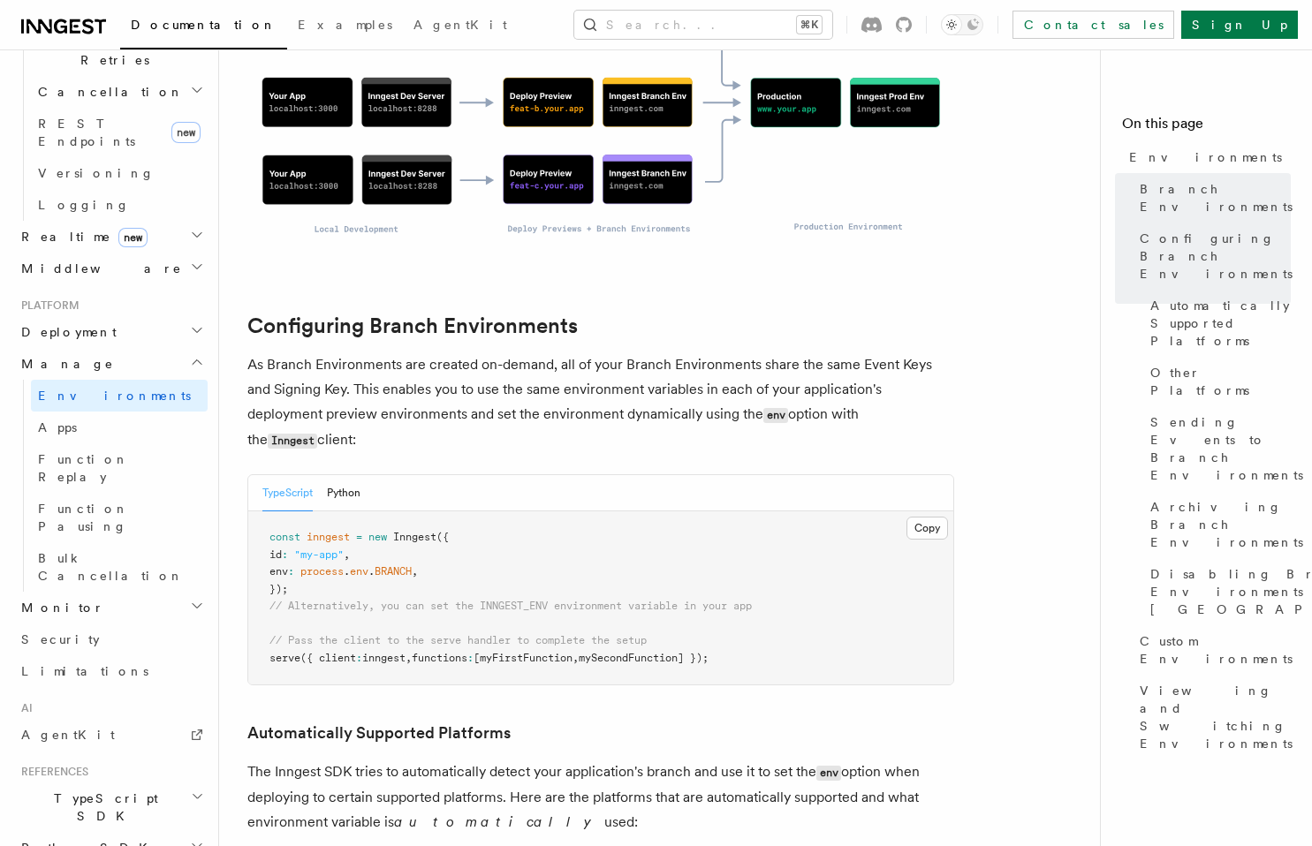
scroll to position [1501, 0]
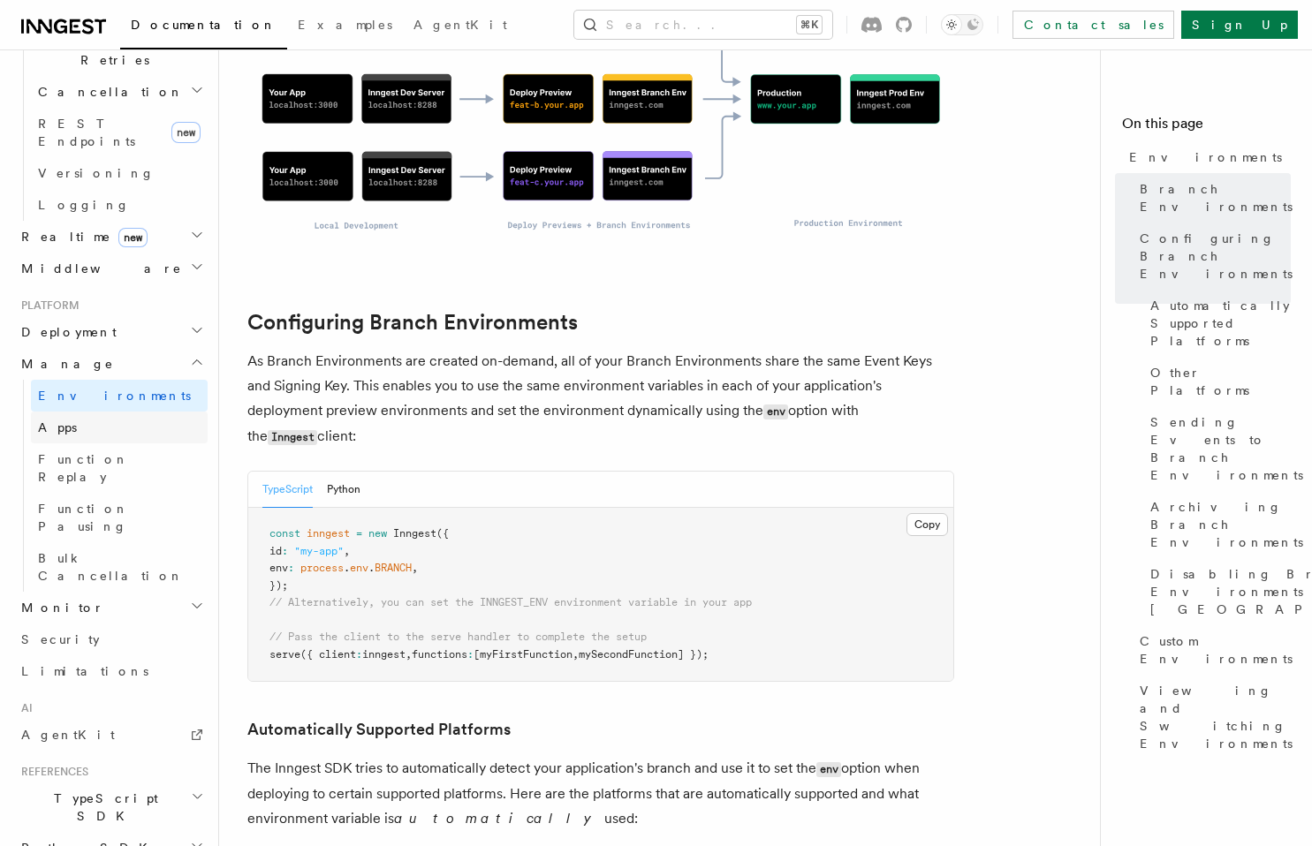
click at [110, 412] on link "Apps" at bounding box center [119, 428] width 177 height 32
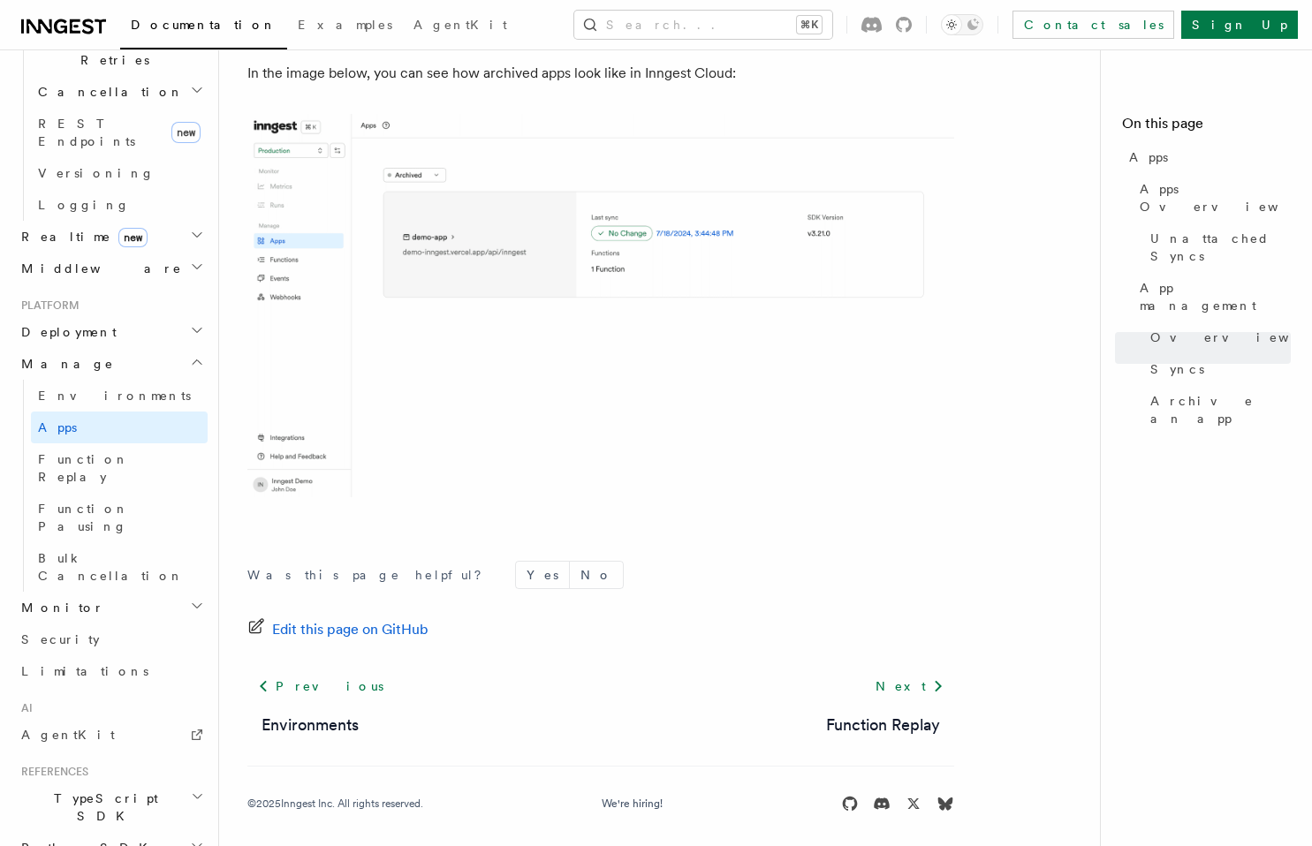
scroll to position [4874, 0]
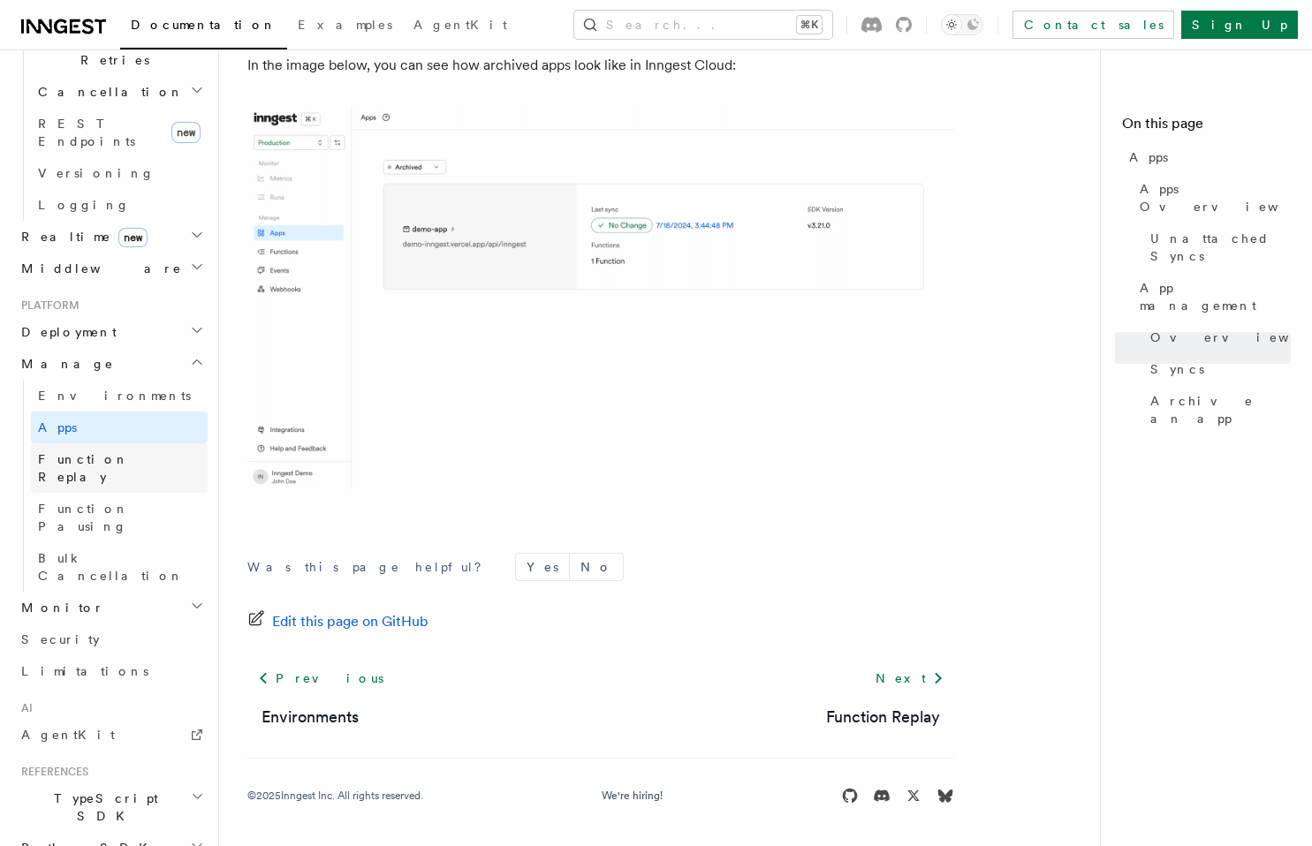
click at [71, 452] on span "Function Replay" at bounding box center [83, 468] width 91 height 32
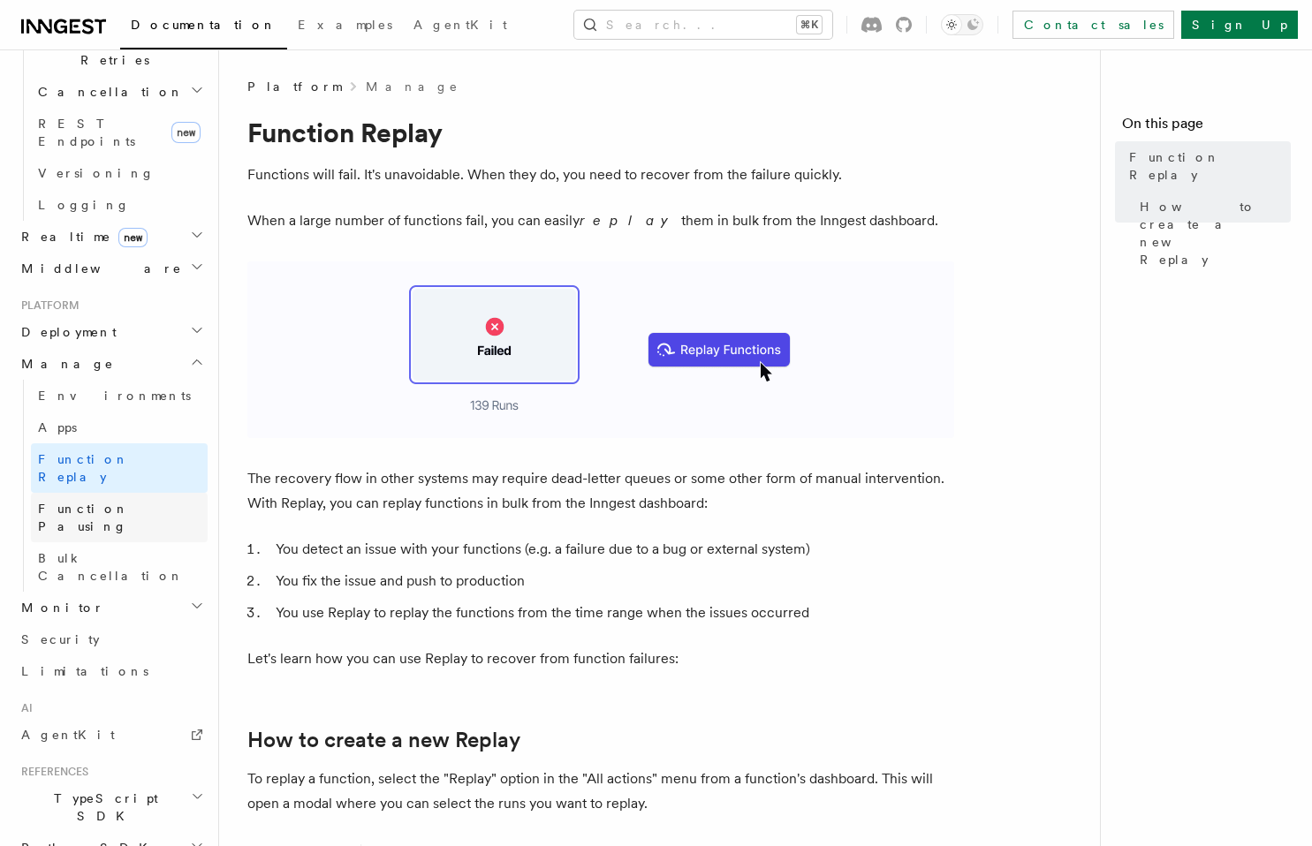
click at [89, 502] on span "Function Pausing" at bounding box center [83, 518] width 91 height 32
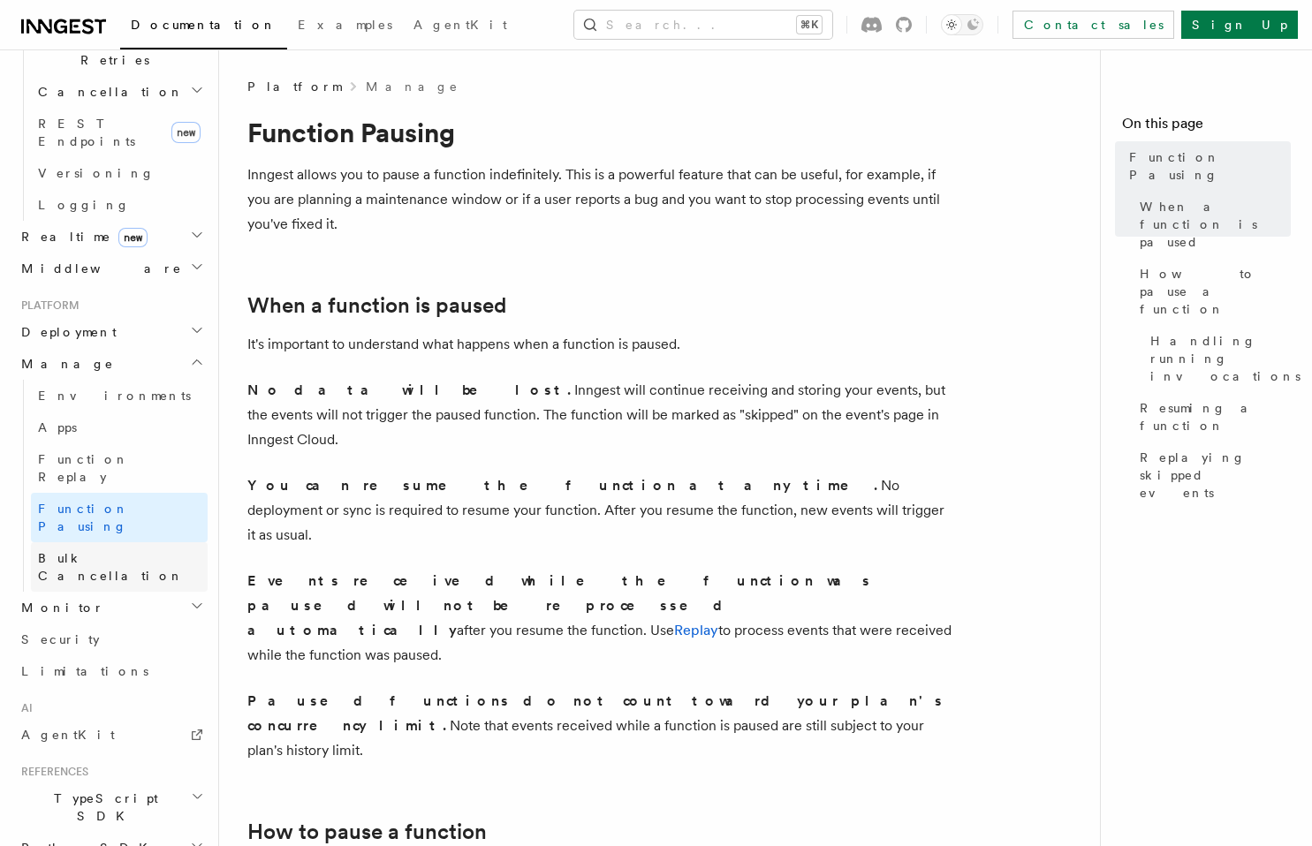
click at [95, 551] on span "Bulk Cancellation" at bounding box center [111, 567] width 146 height 32
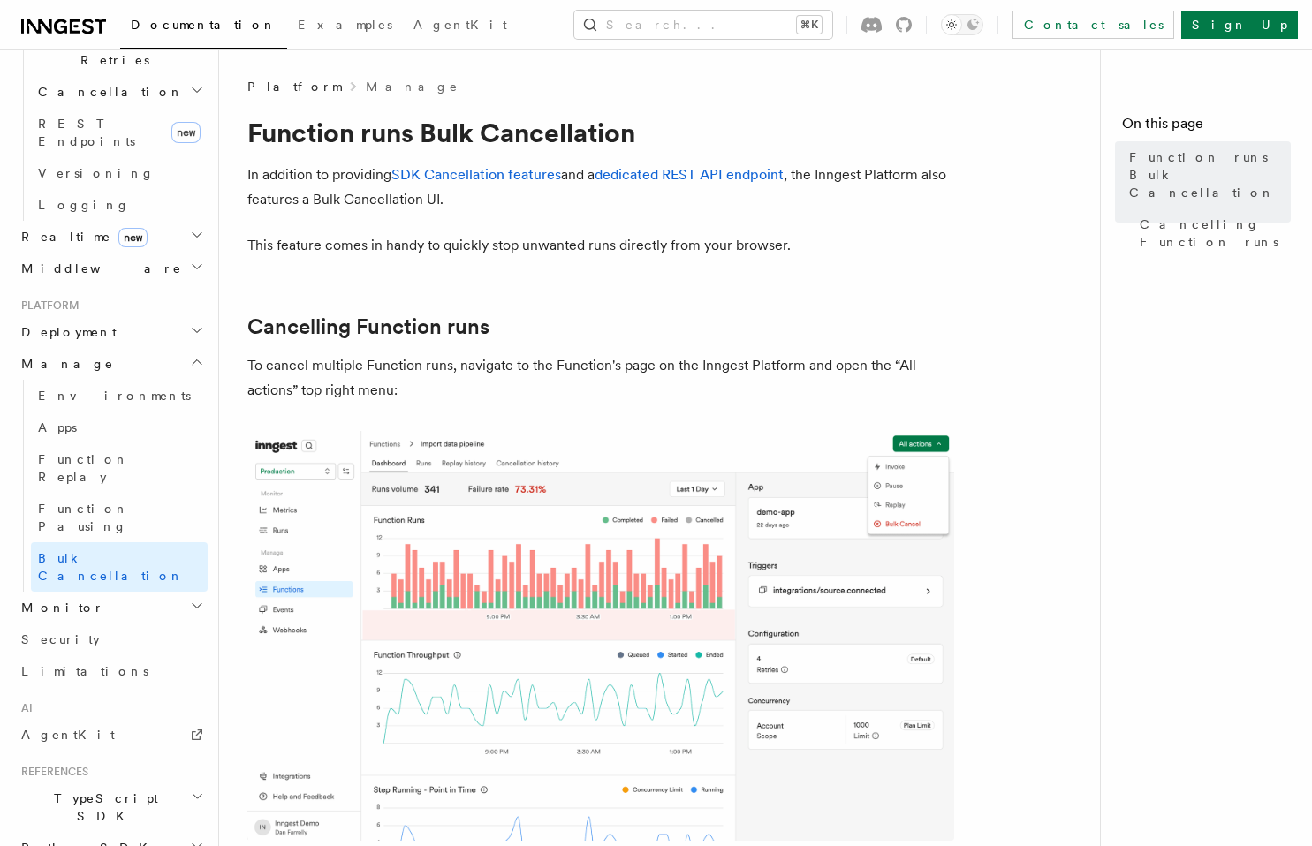
click at [72, 592] on h2 "Monitor" at bounding box center [111, 608] width 194 height 32
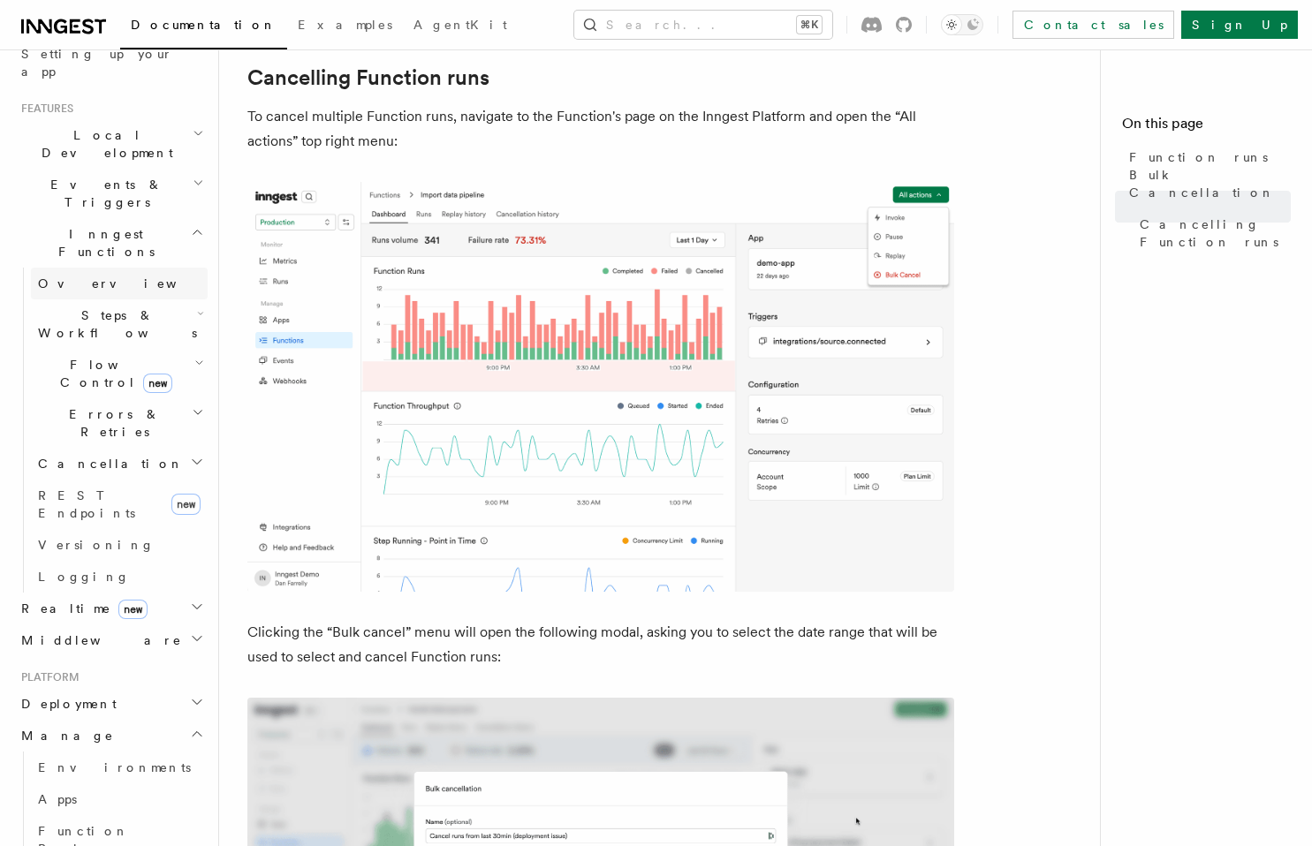
scroll to position [277, 0]
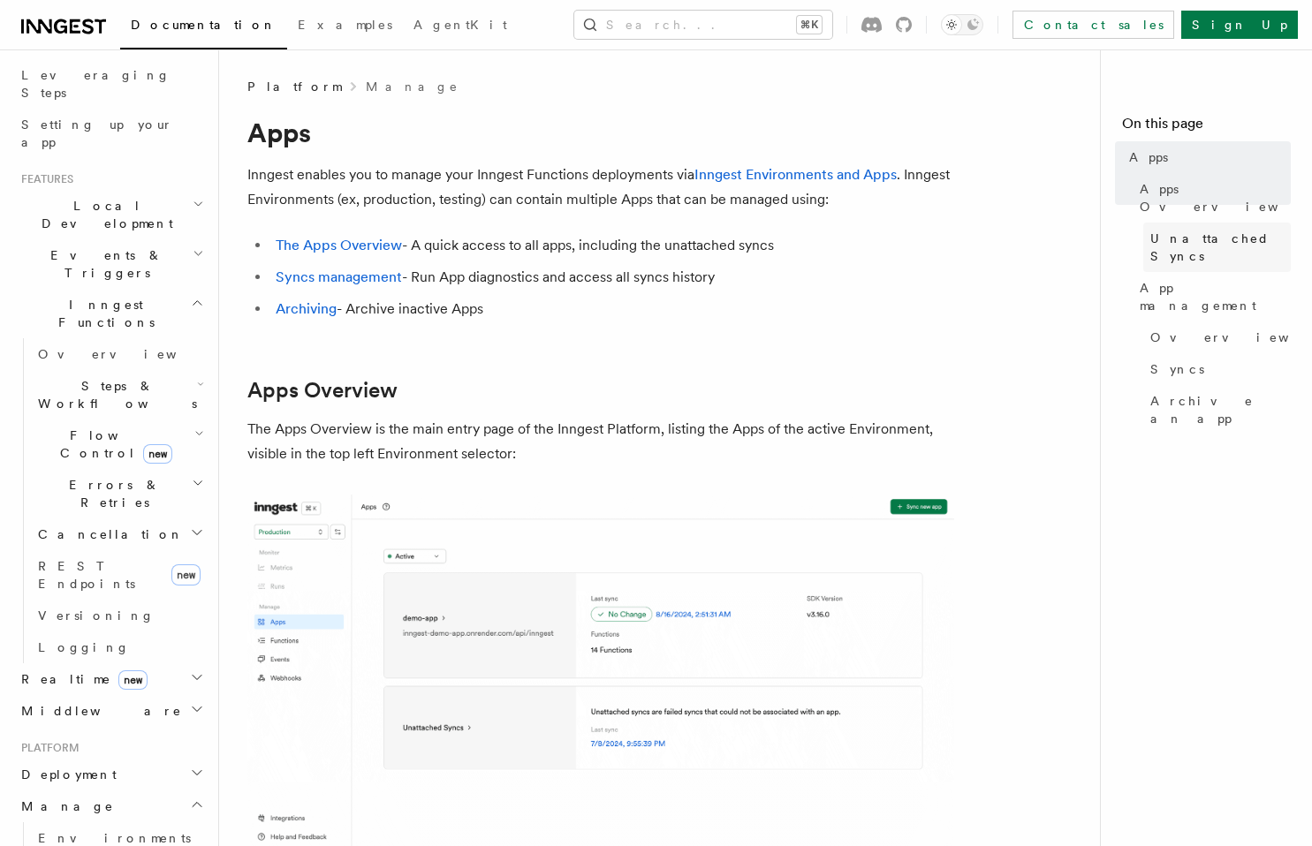
click at [1204, 230] on span "Unattached Syncs" at bounding box center [1220, 247] width 140 height 35
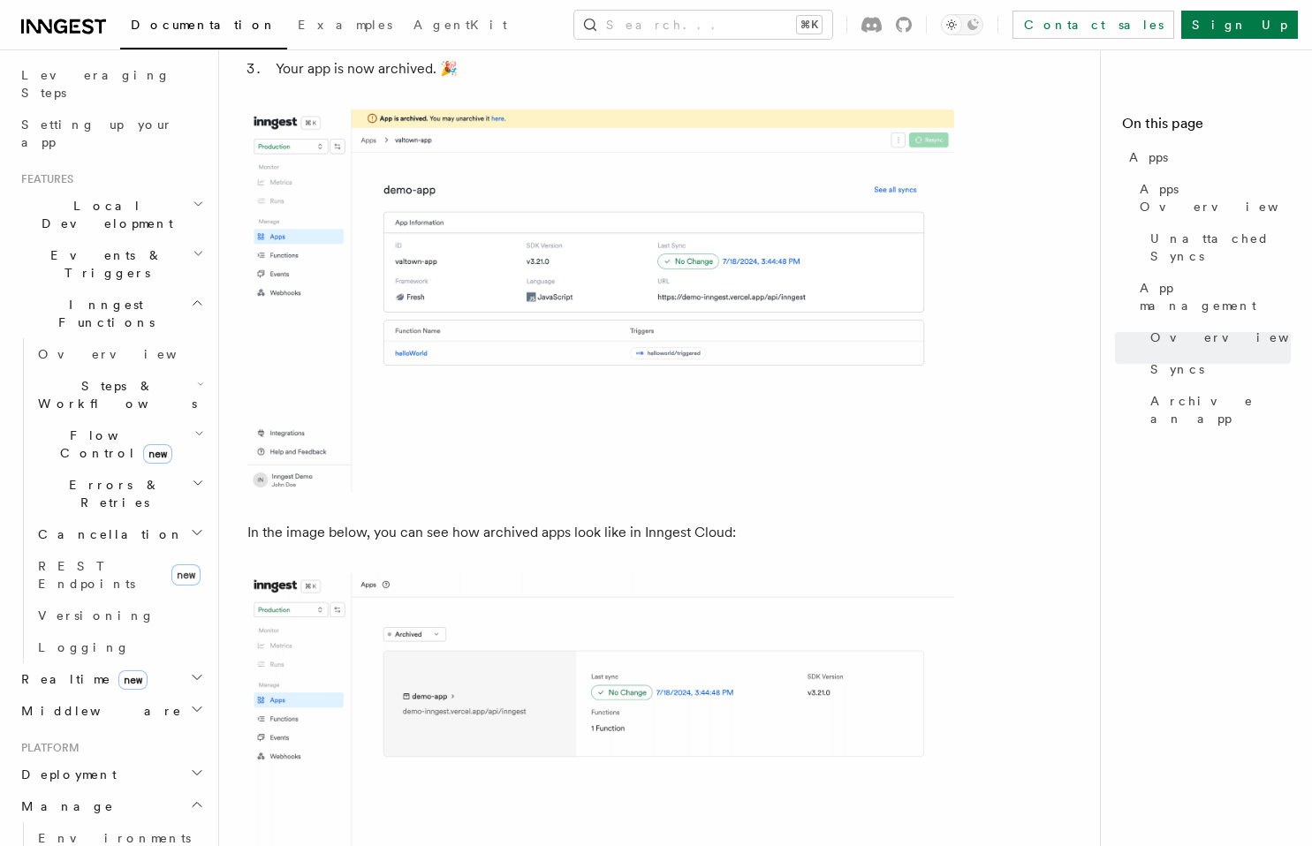
scroll to position [4874, 0]
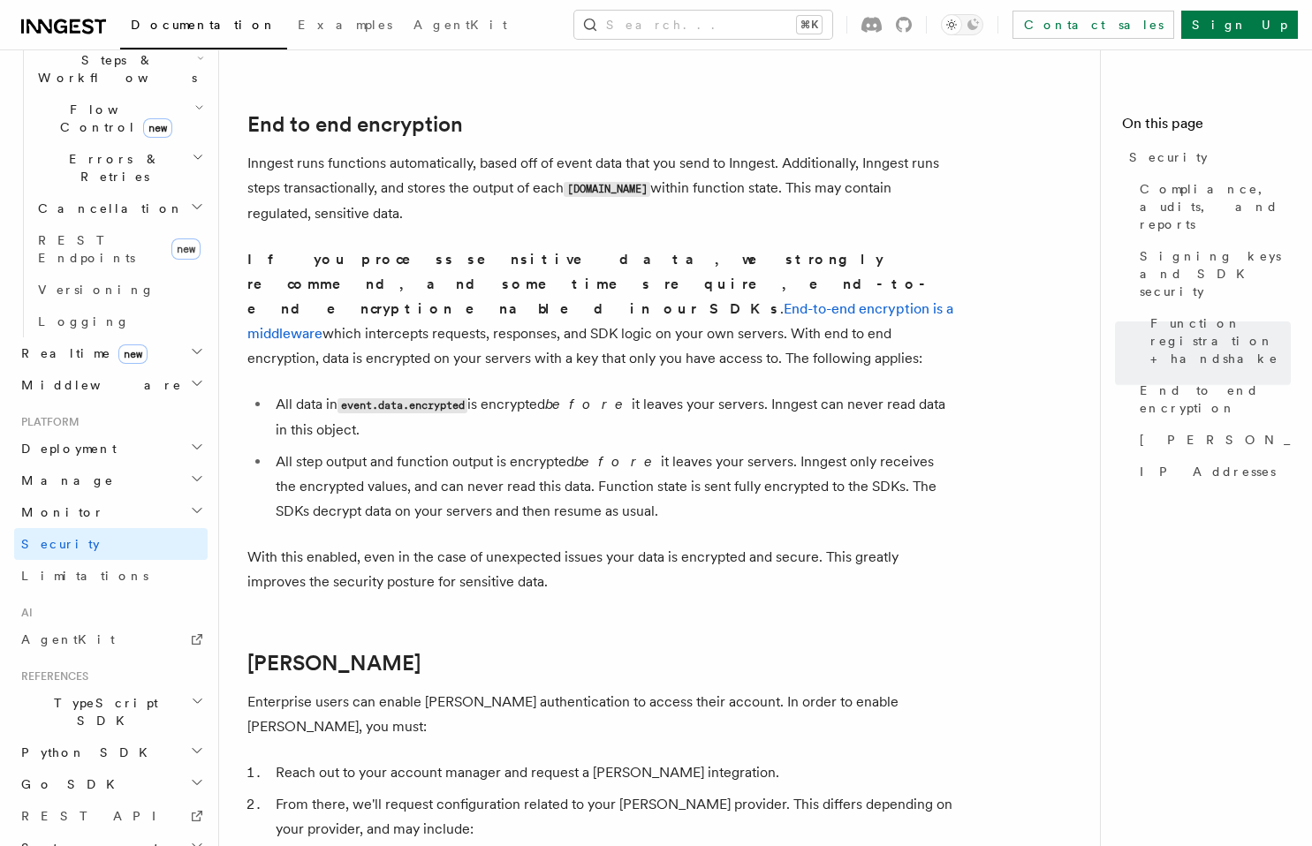
scroll to position [1845, 0]
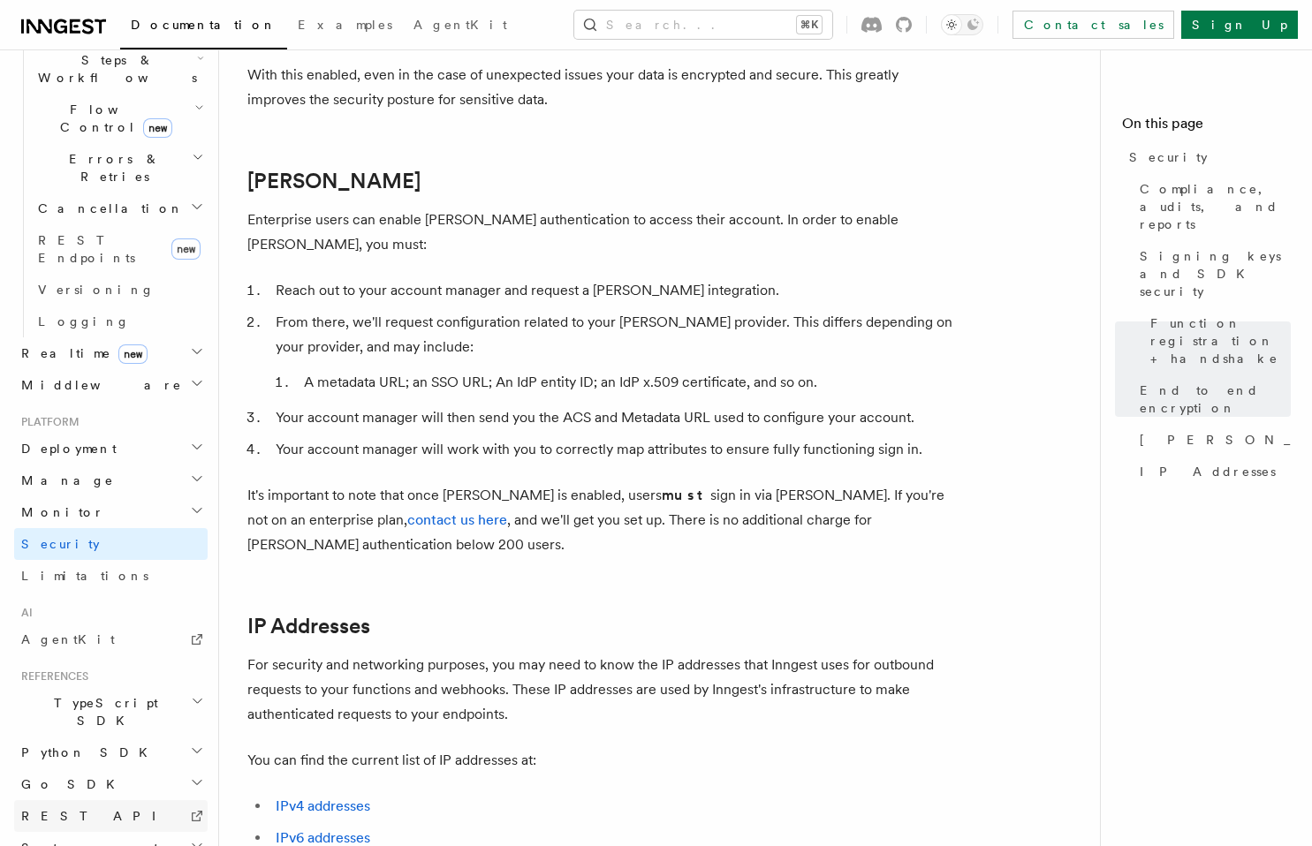
click at [66, 809] on span "REST API" at bounding box center [96, 816] width 150 height 14
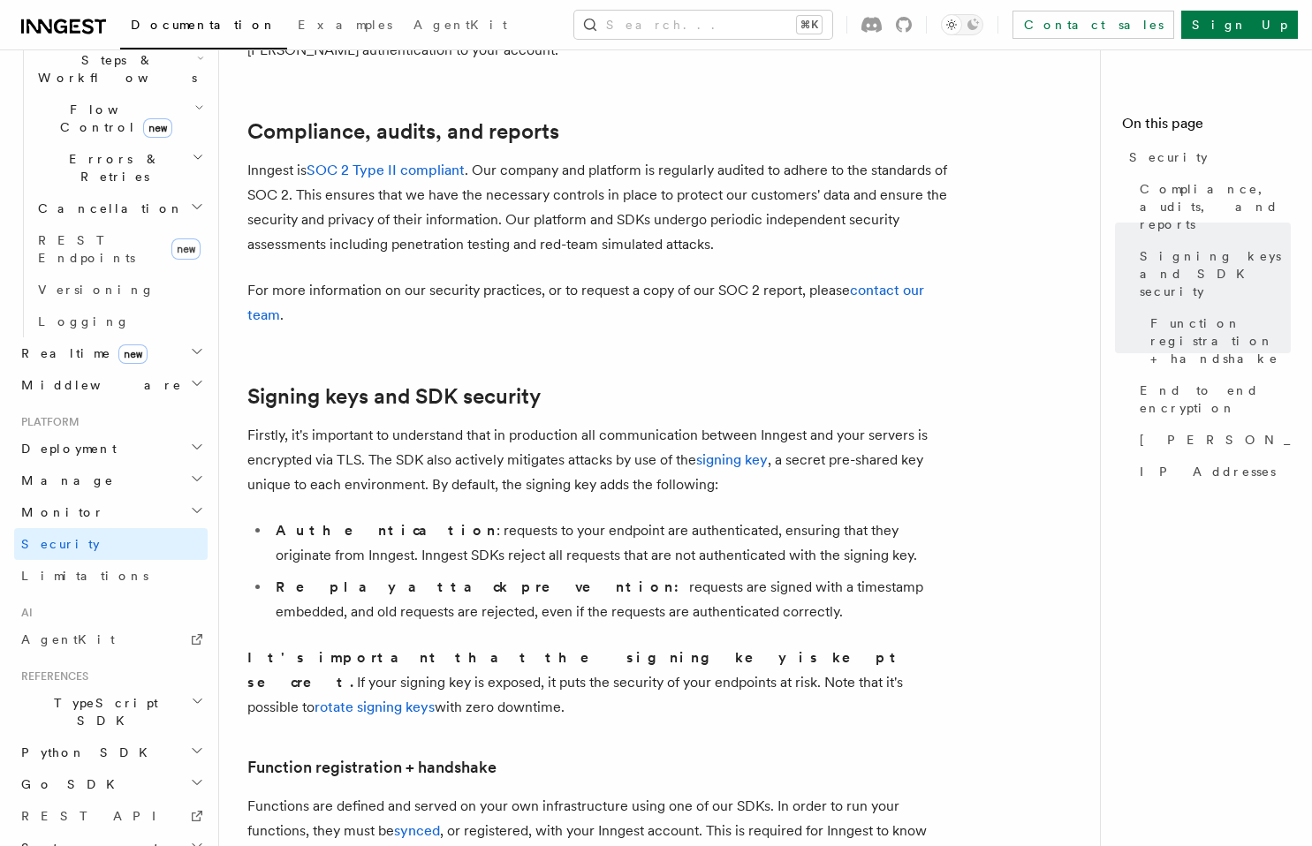
scroll to position [0, 0]
